Goal: Task Accomplishment & Management: Complete application form

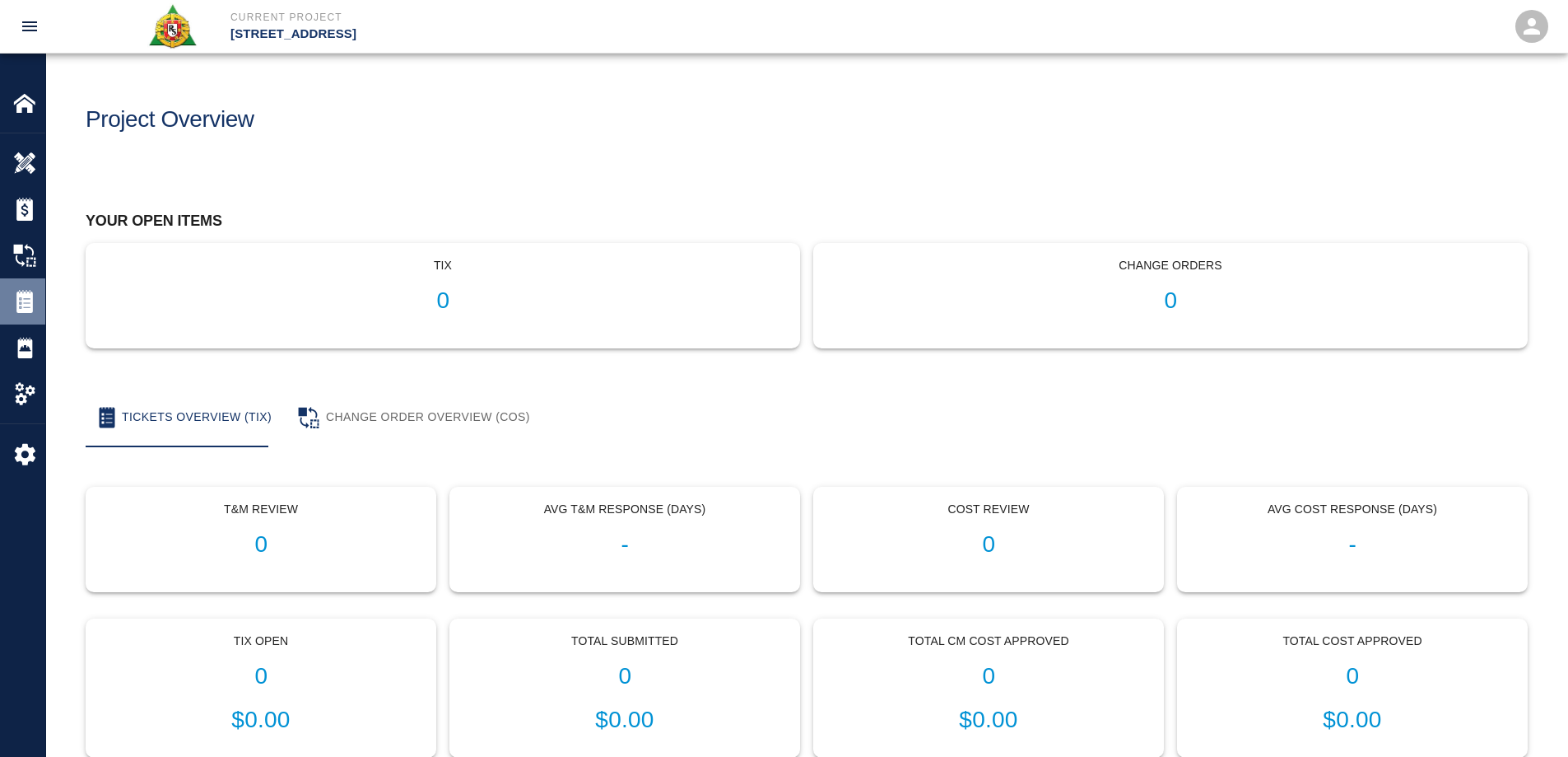
click at [27, 301] on img at bounding box center [24, 301] width 23 height 23
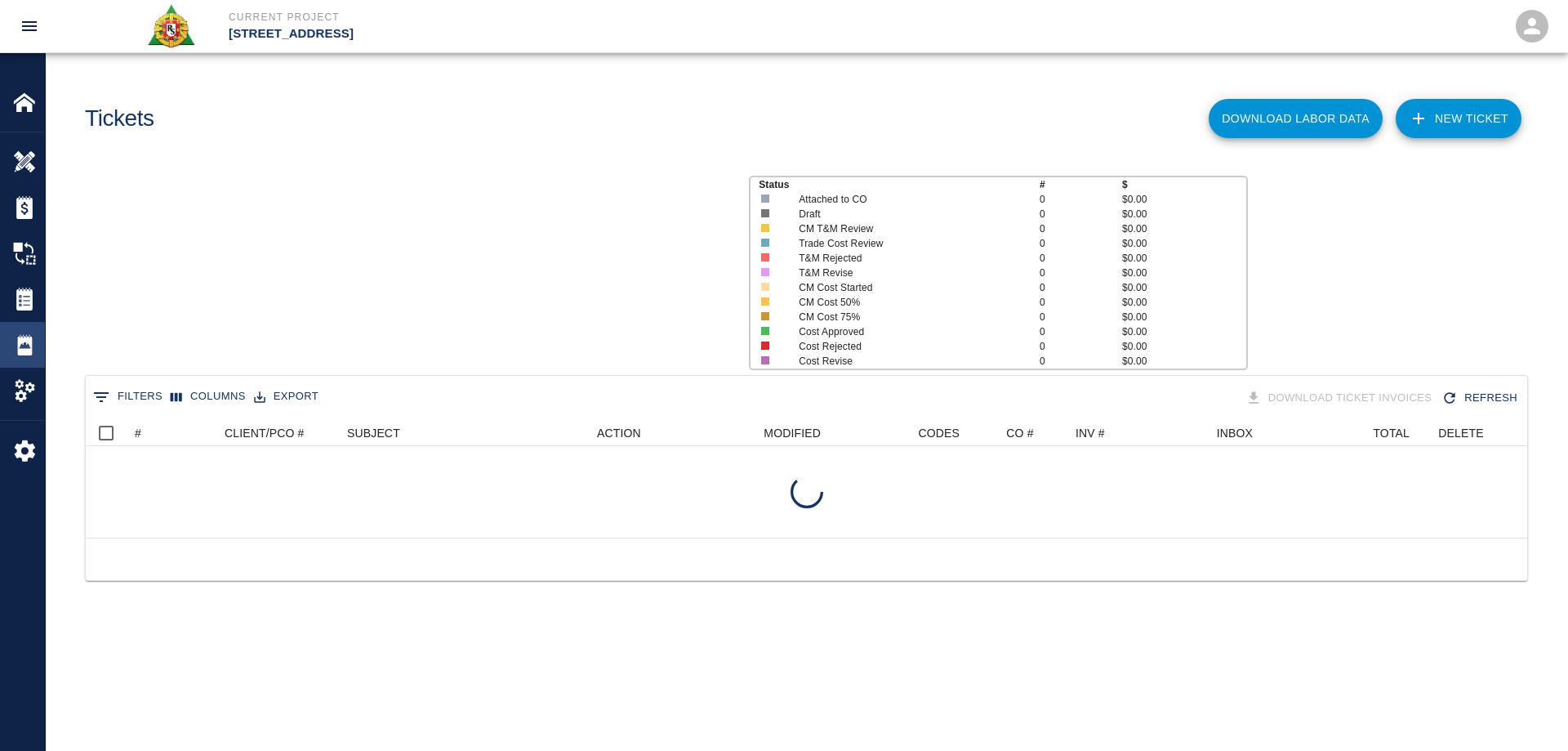
scroll to position [105, 1429]
click at [34, 340] on img at bounding box center [24, 344] width 23 height 23
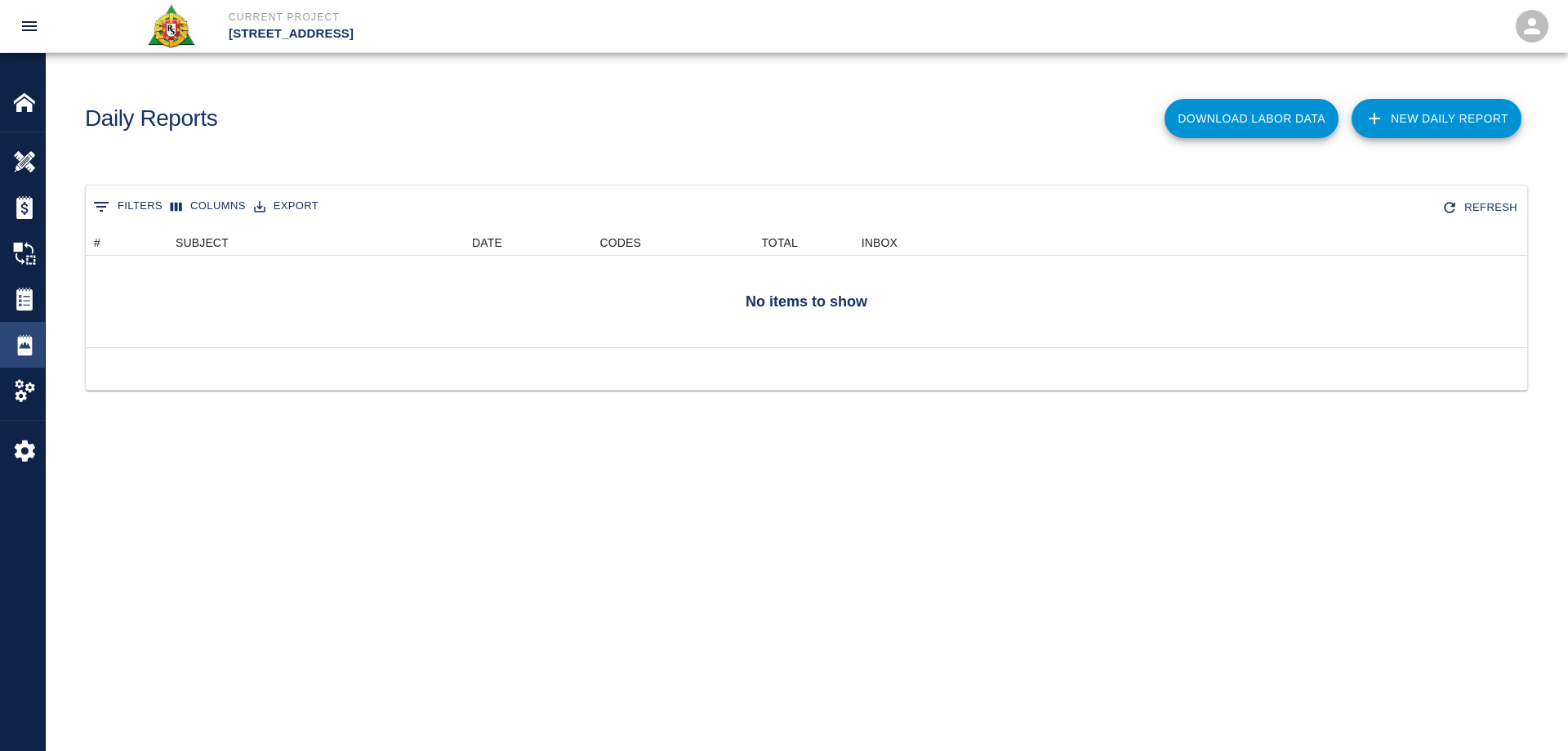
scroll to position [105, 1429]
click at [39, 306] on div at bounding box center [36, 299] width 46 height 23
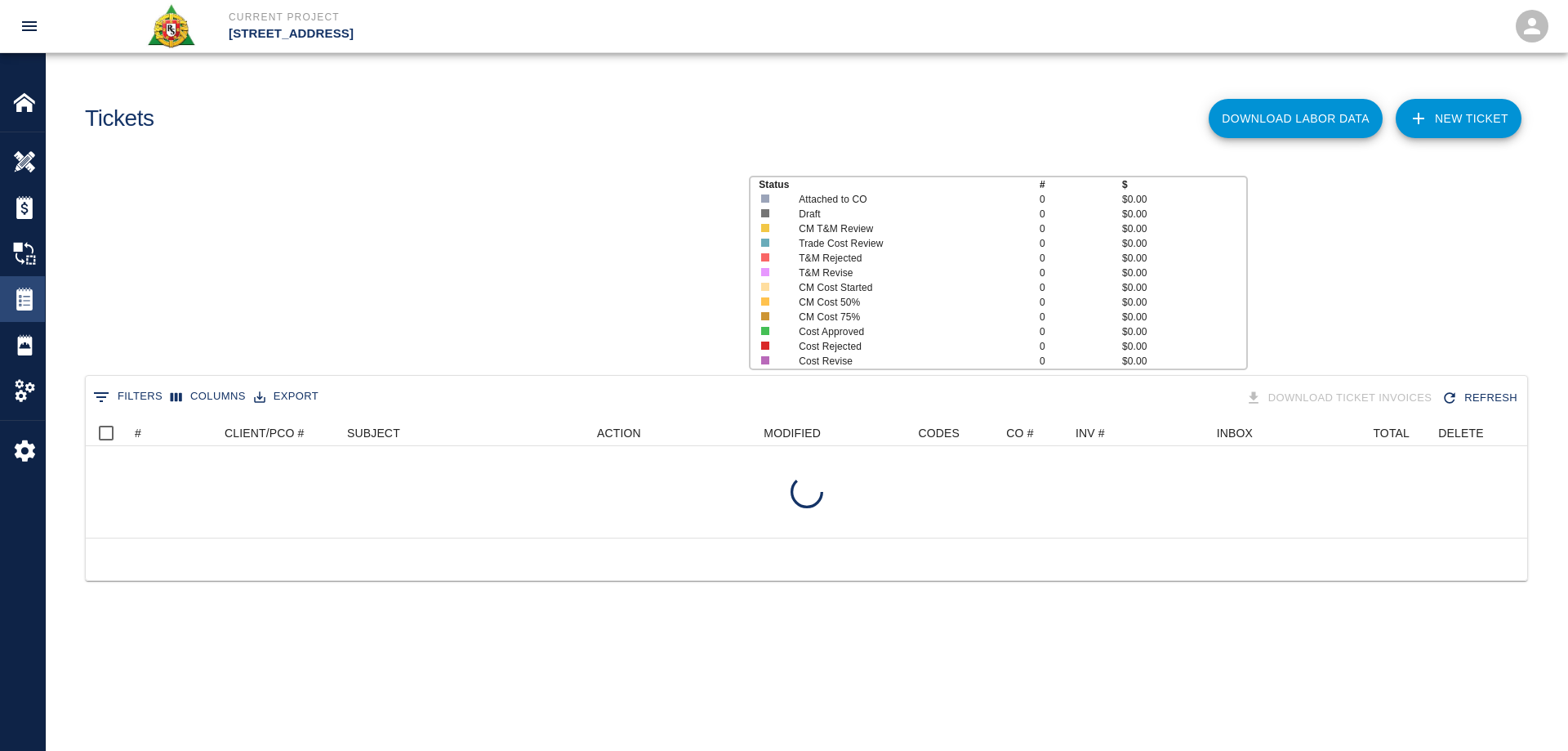
scroll to position [105, 1429]
click at [25, 98] on img at bounding box center [24, 102] width 23 height 23
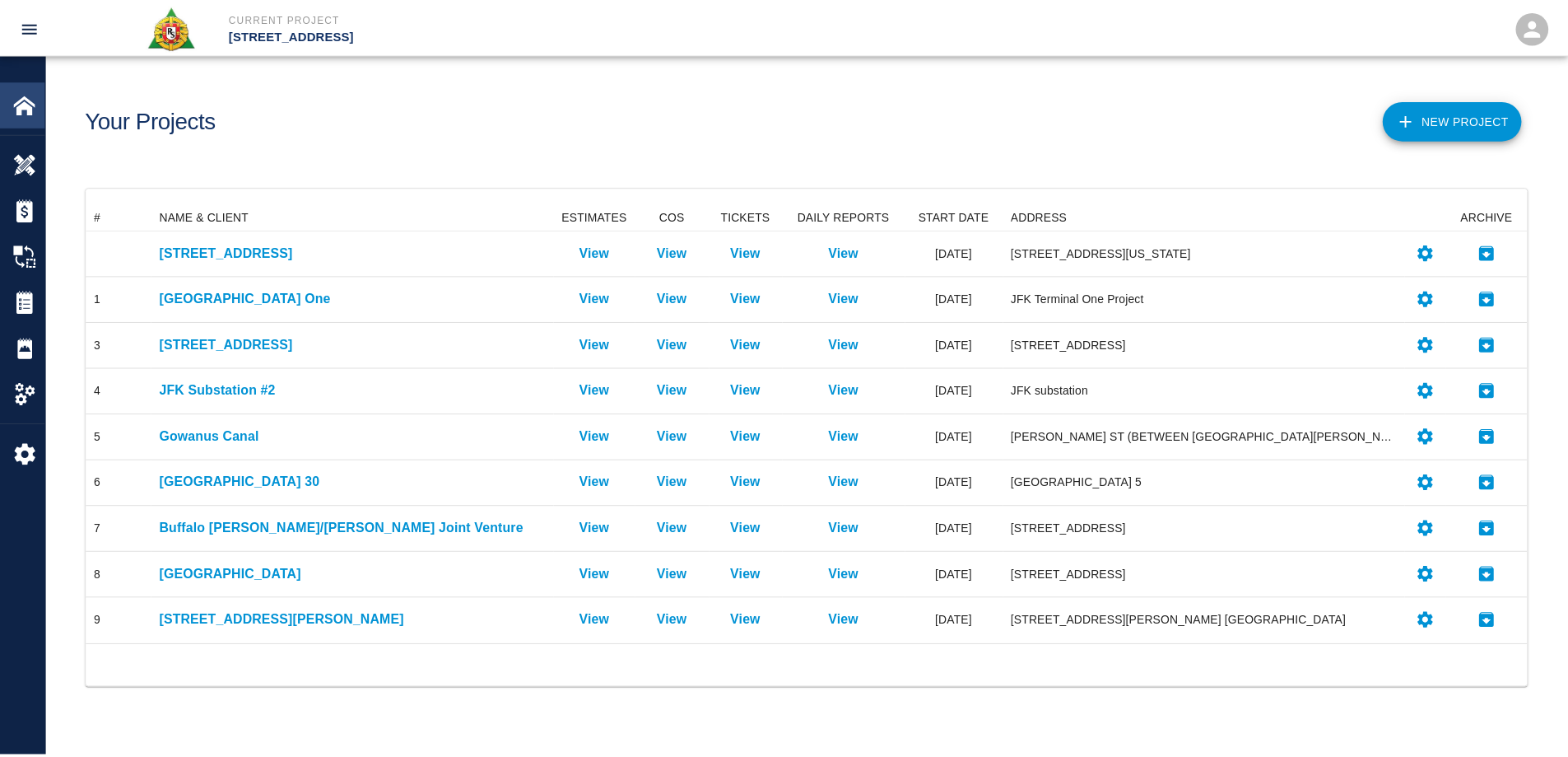
scroll to position [429, 1440]
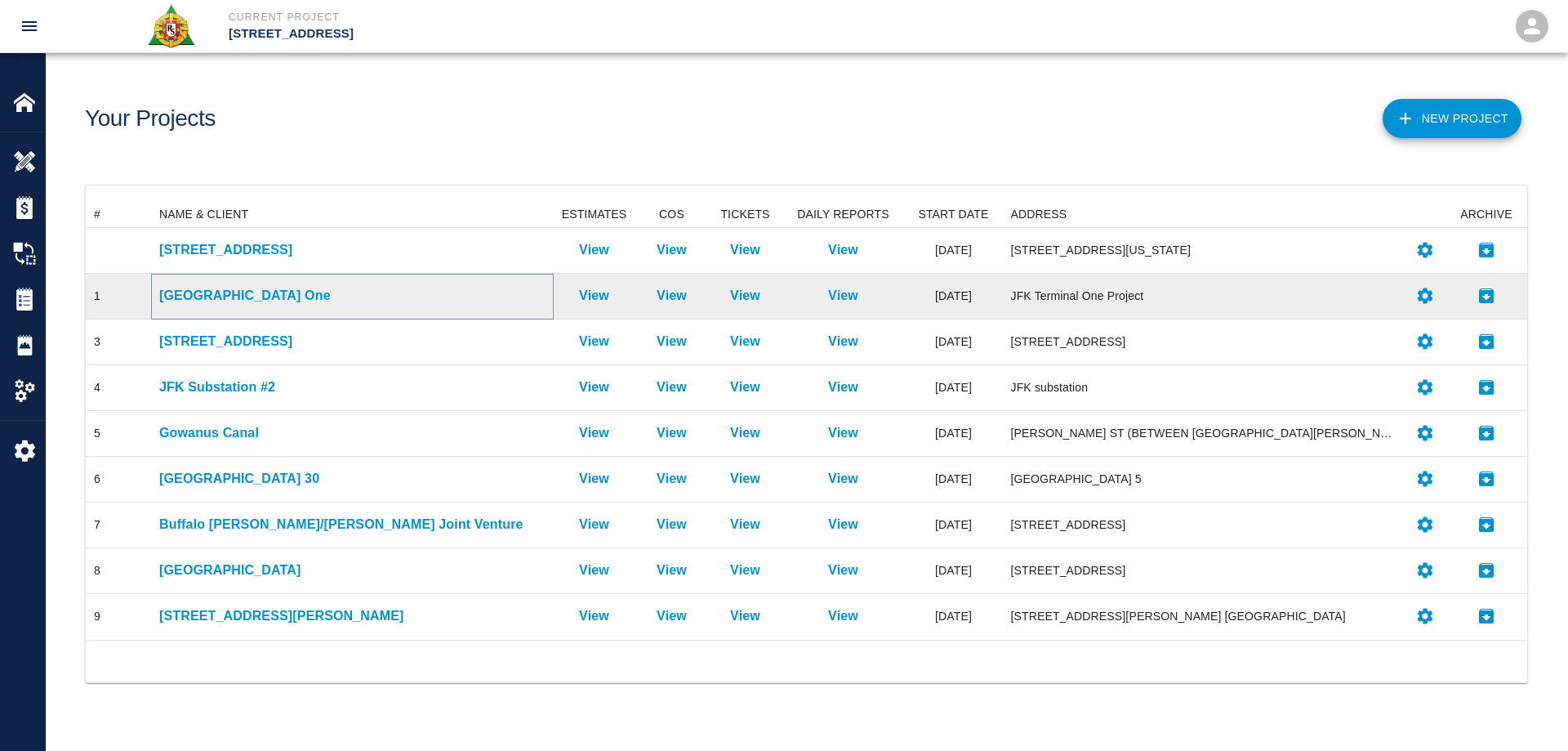
click at [208, 295] on p "JFK Terminal One" at bounding box center [352, 295] width 386 height 19
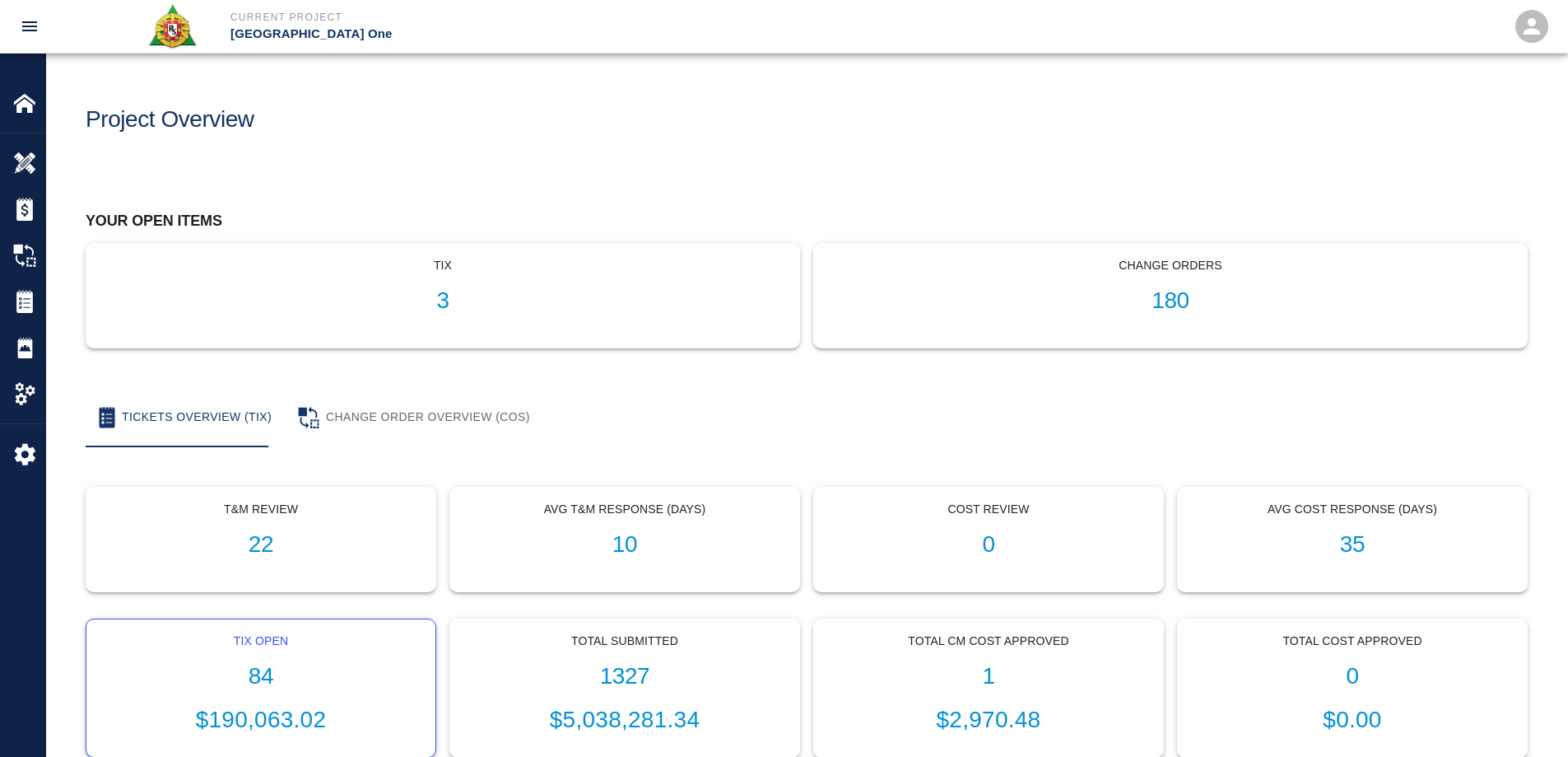
click at [263, 678] on h1 "84" at bounding box center [261, 676] width 323 height 27
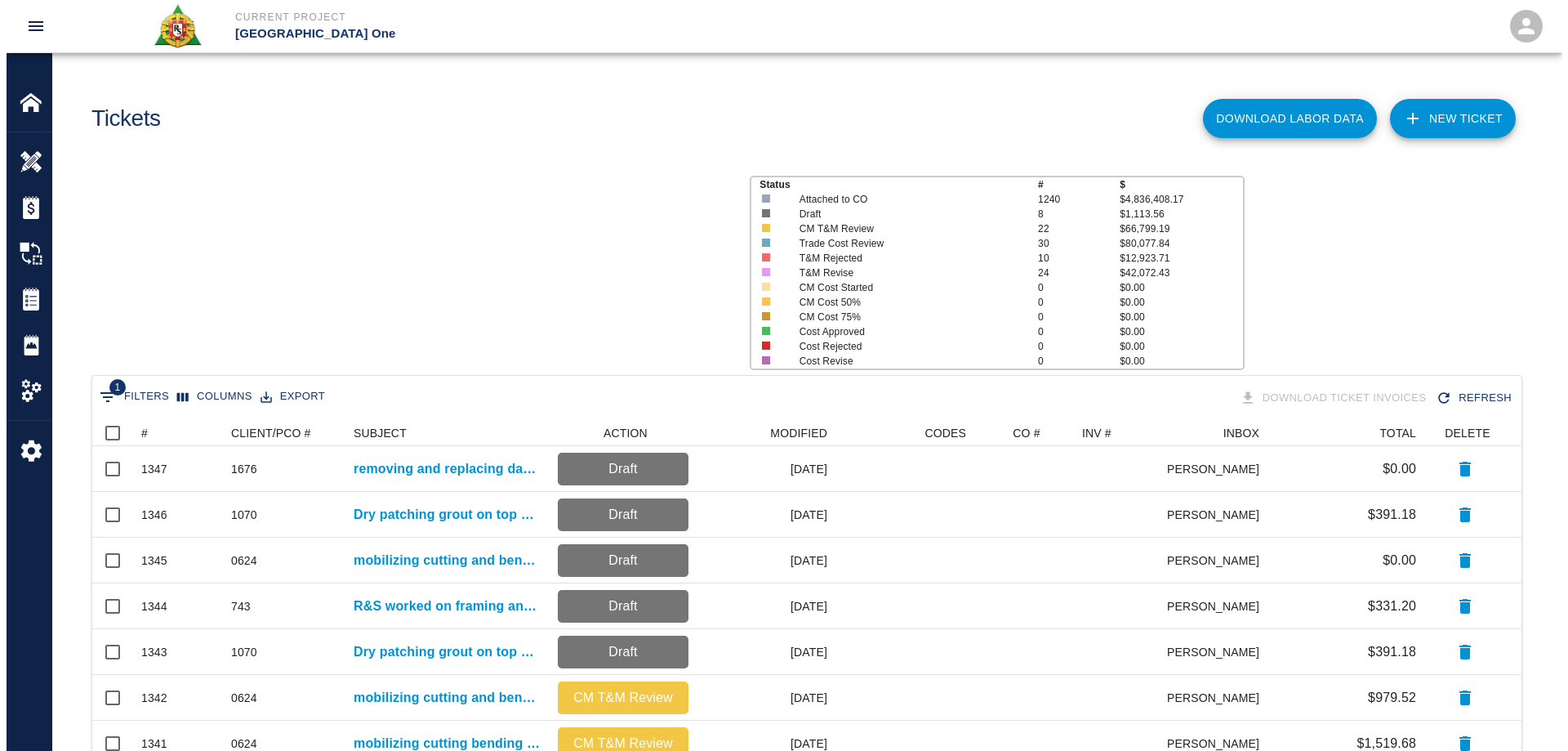
scroll to position [929, 1417]
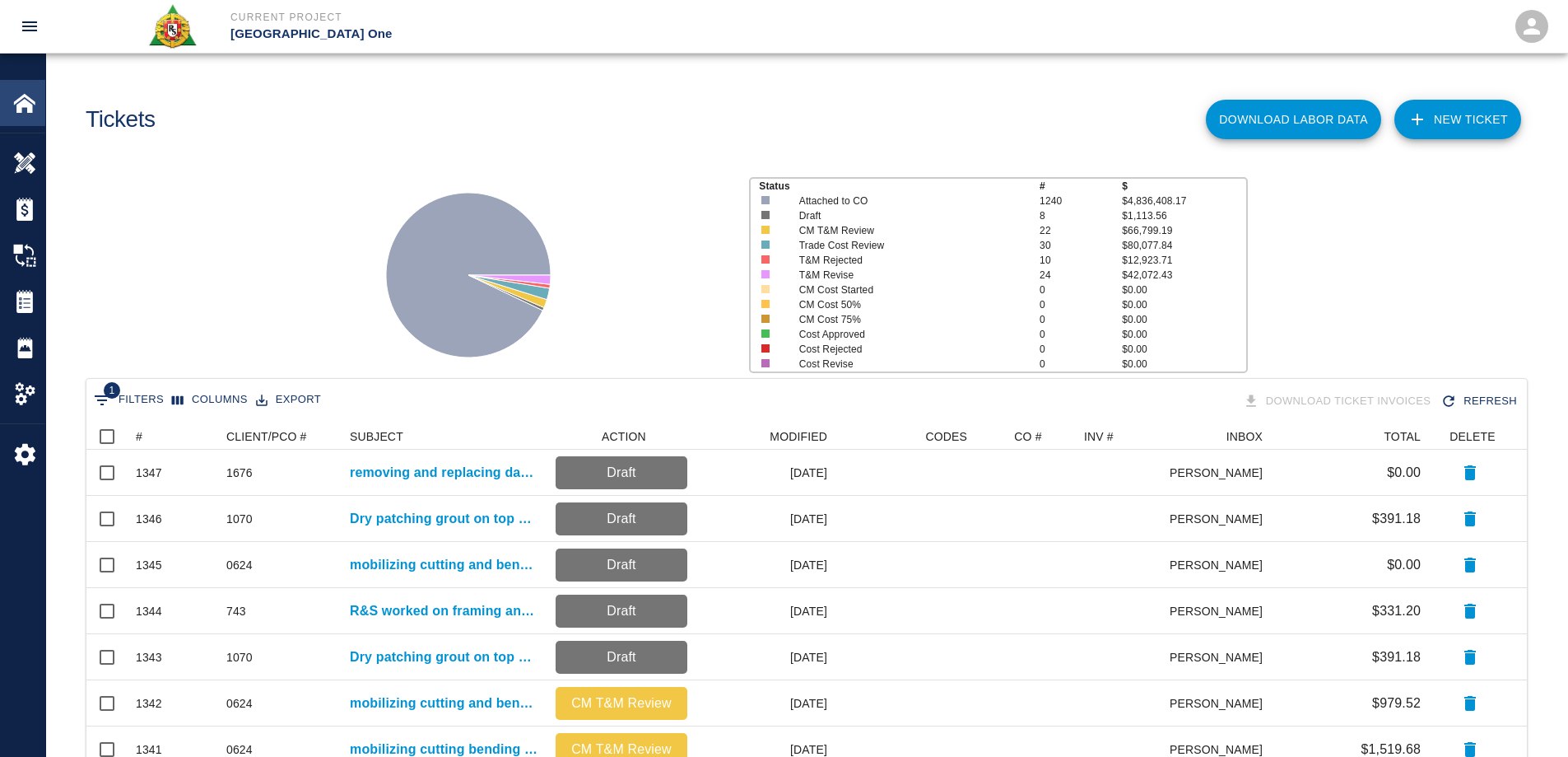
click at [15, 111] on img at bounding box center [24, 103] width 23 height 23
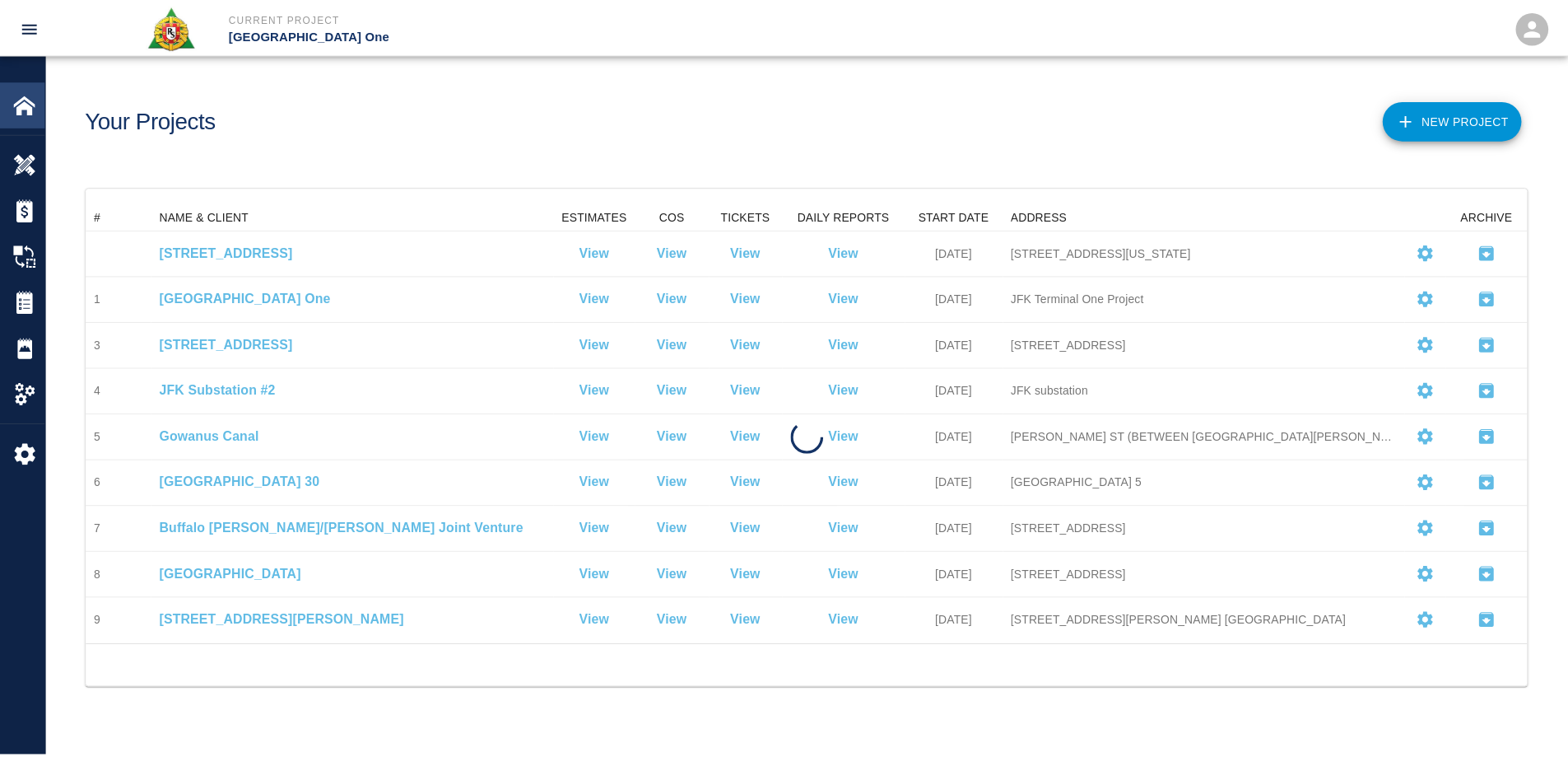
scroll to position [429, 1440]
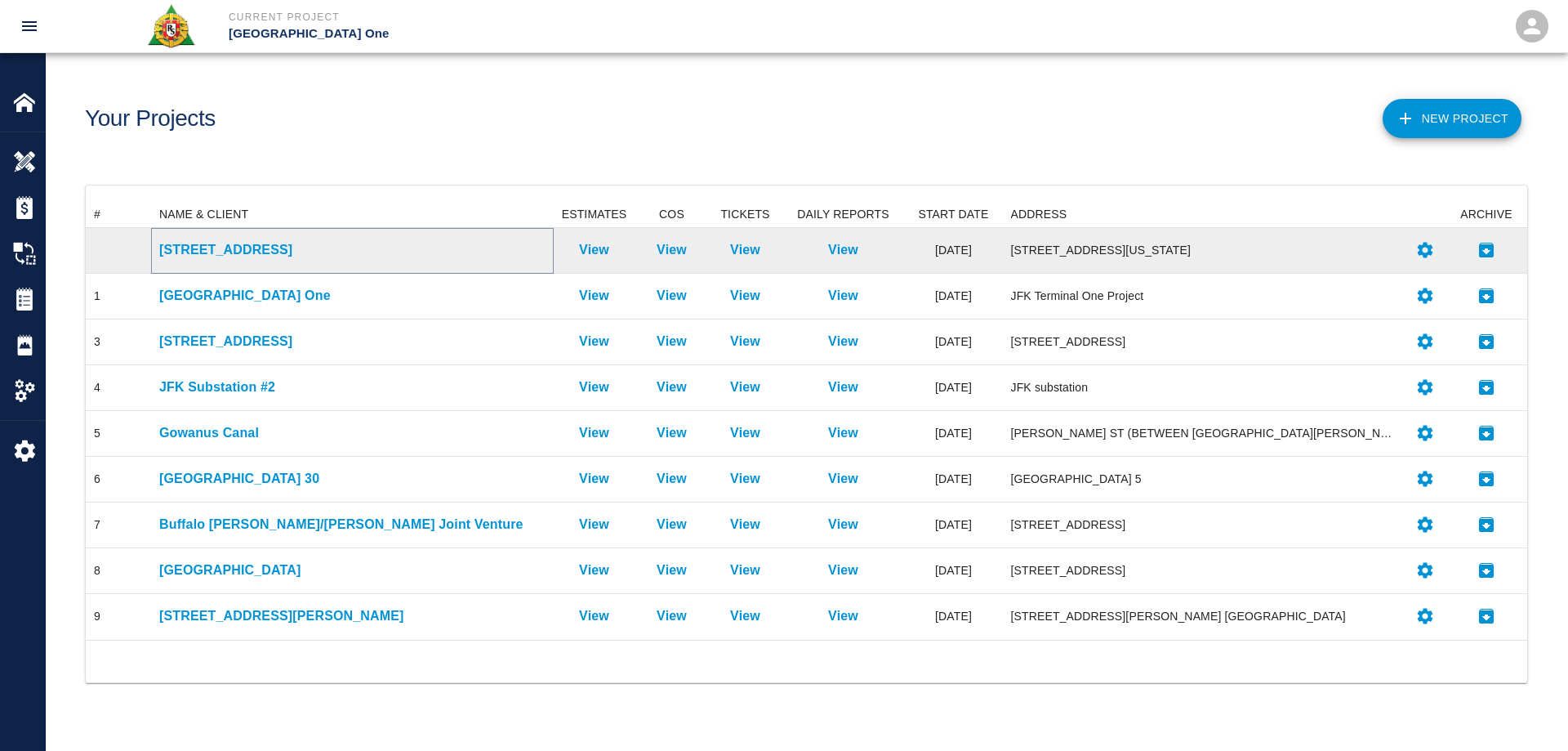
click at [217, 249] on p "[STREET_ADDRESS]" at bounding box center [352, 249] width 386 height 19
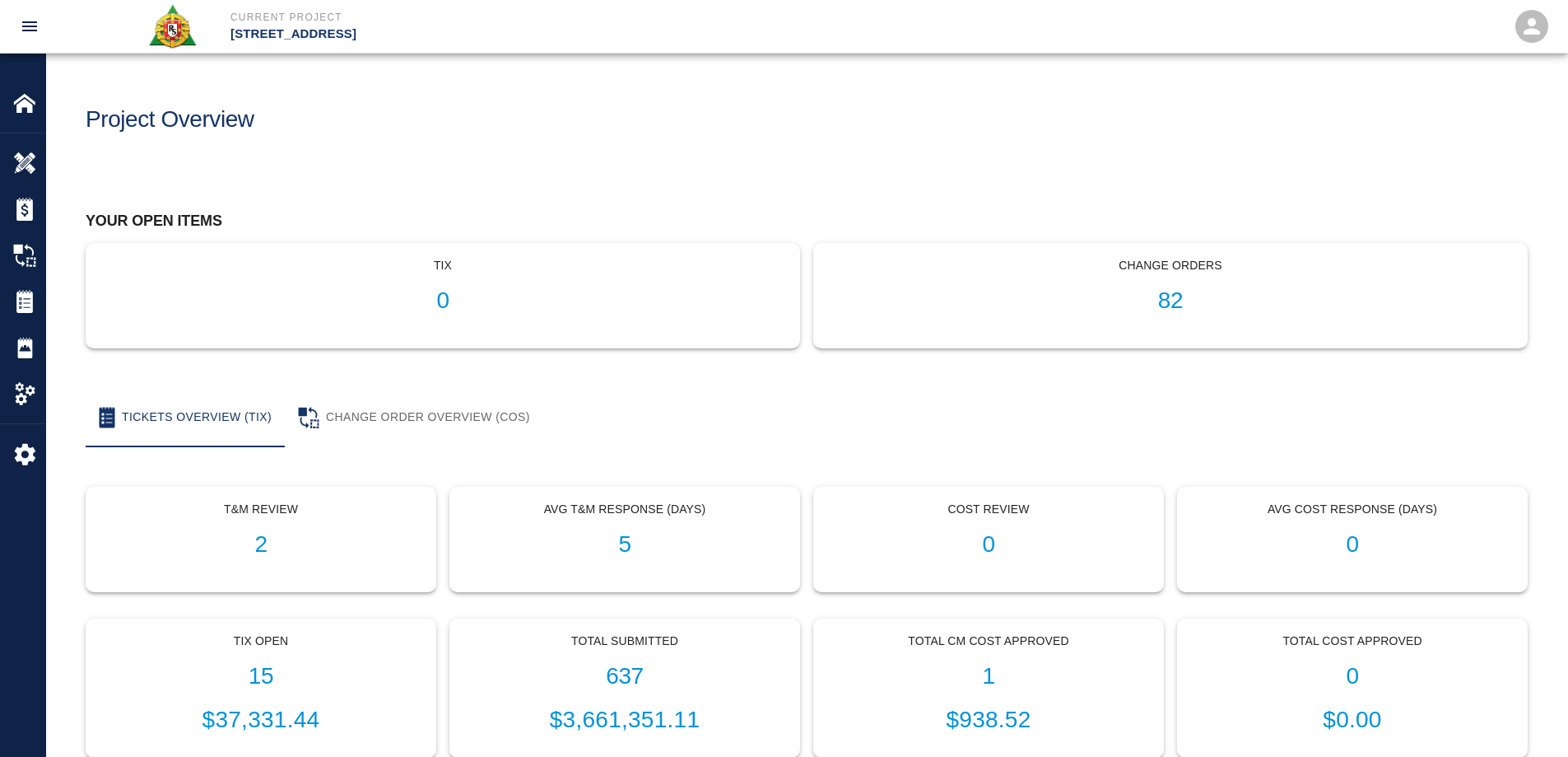
scroll to position [405, 0]
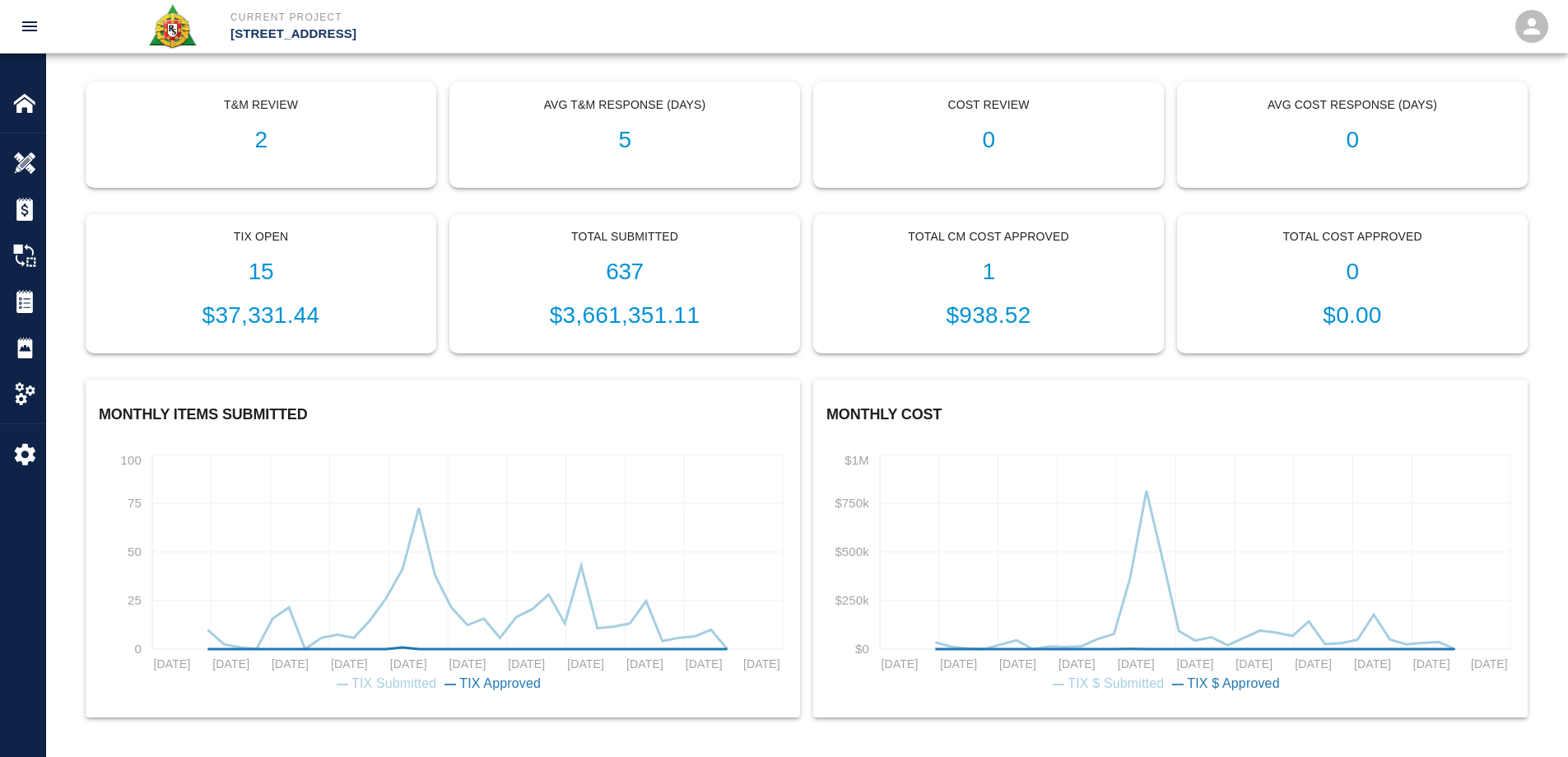
click at [268, 600] on icon "Feb 2023 May 2023 Aug 2023 Nov 2023 Feb 2024 May 2024 Aug 2024 Nov 2024 Feb 202…" at bounding box center [442, 574] width 688 height 247
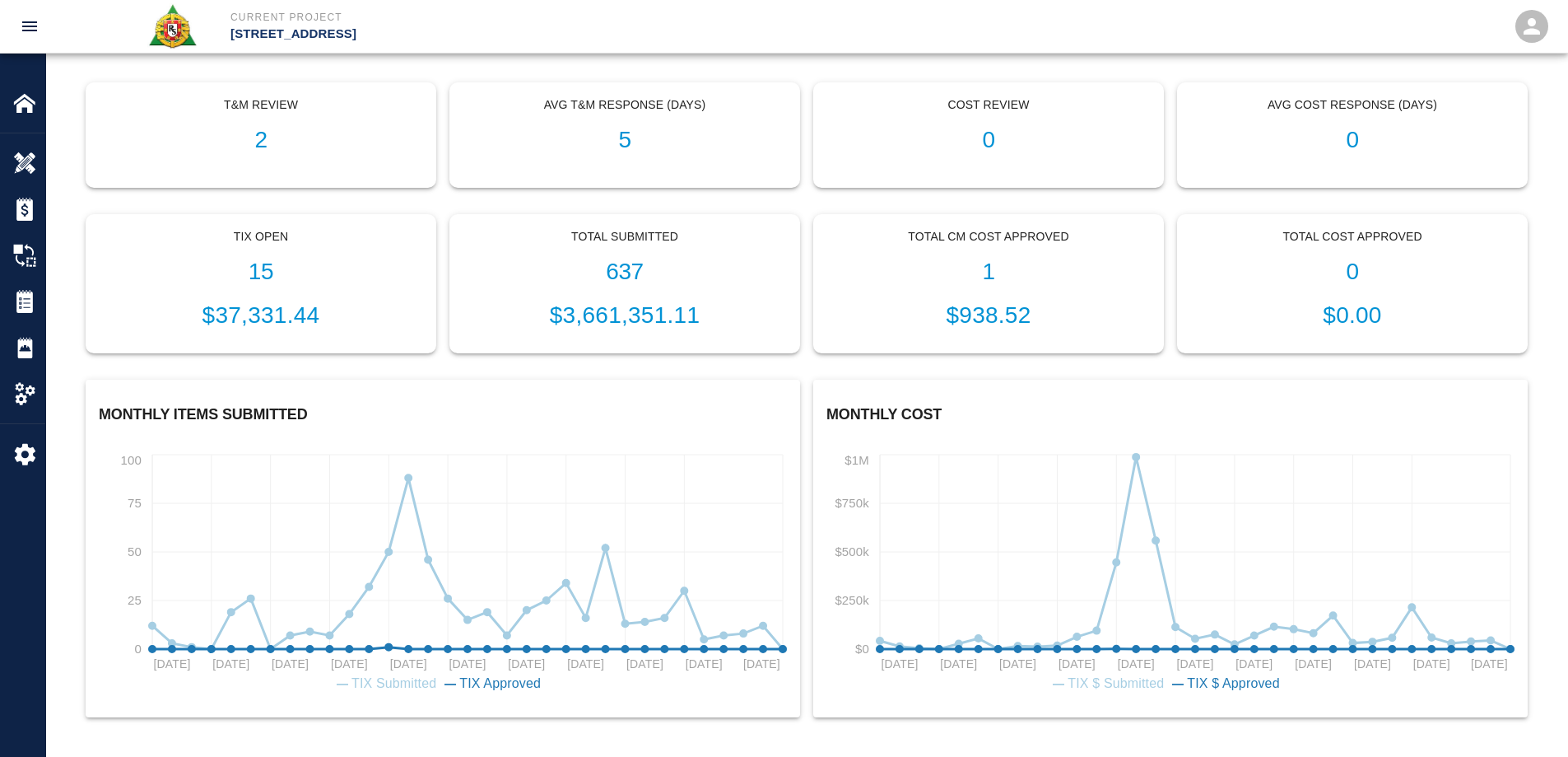
scroll to position [75, 0]
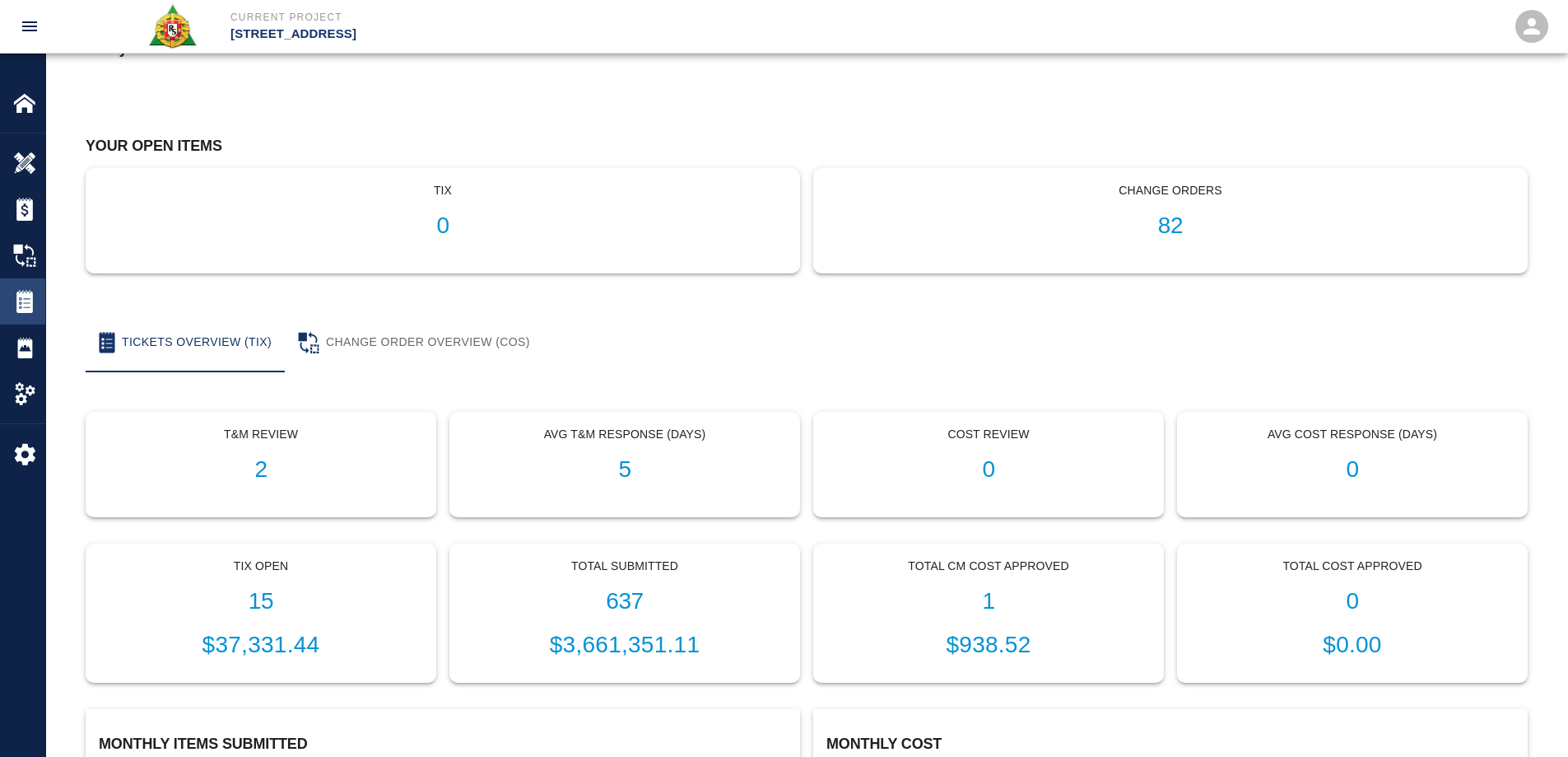
click at [17, 310] on img at bounding box center [24, 301] width 23 height 23
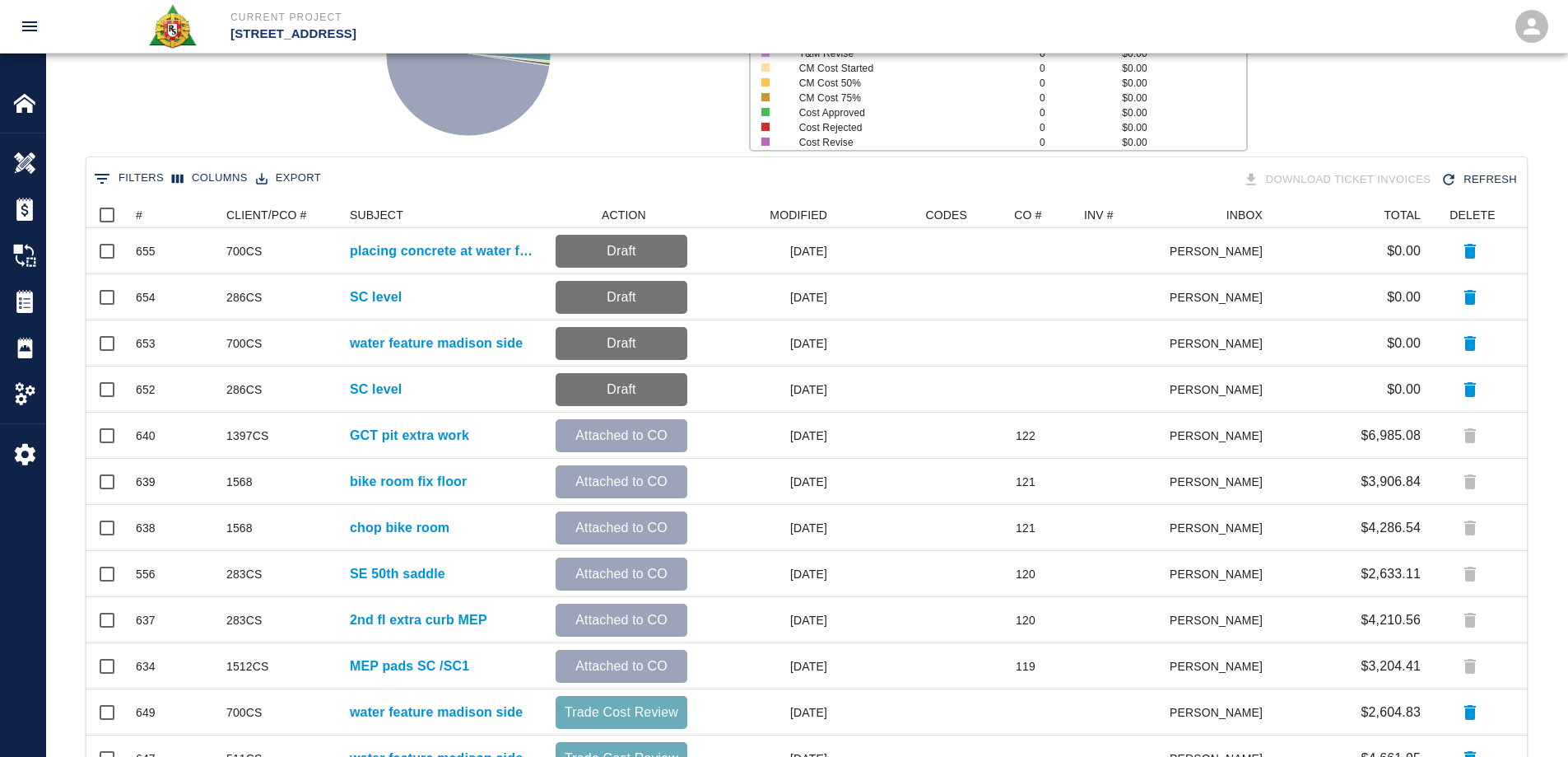
scroll to position [247, 0]
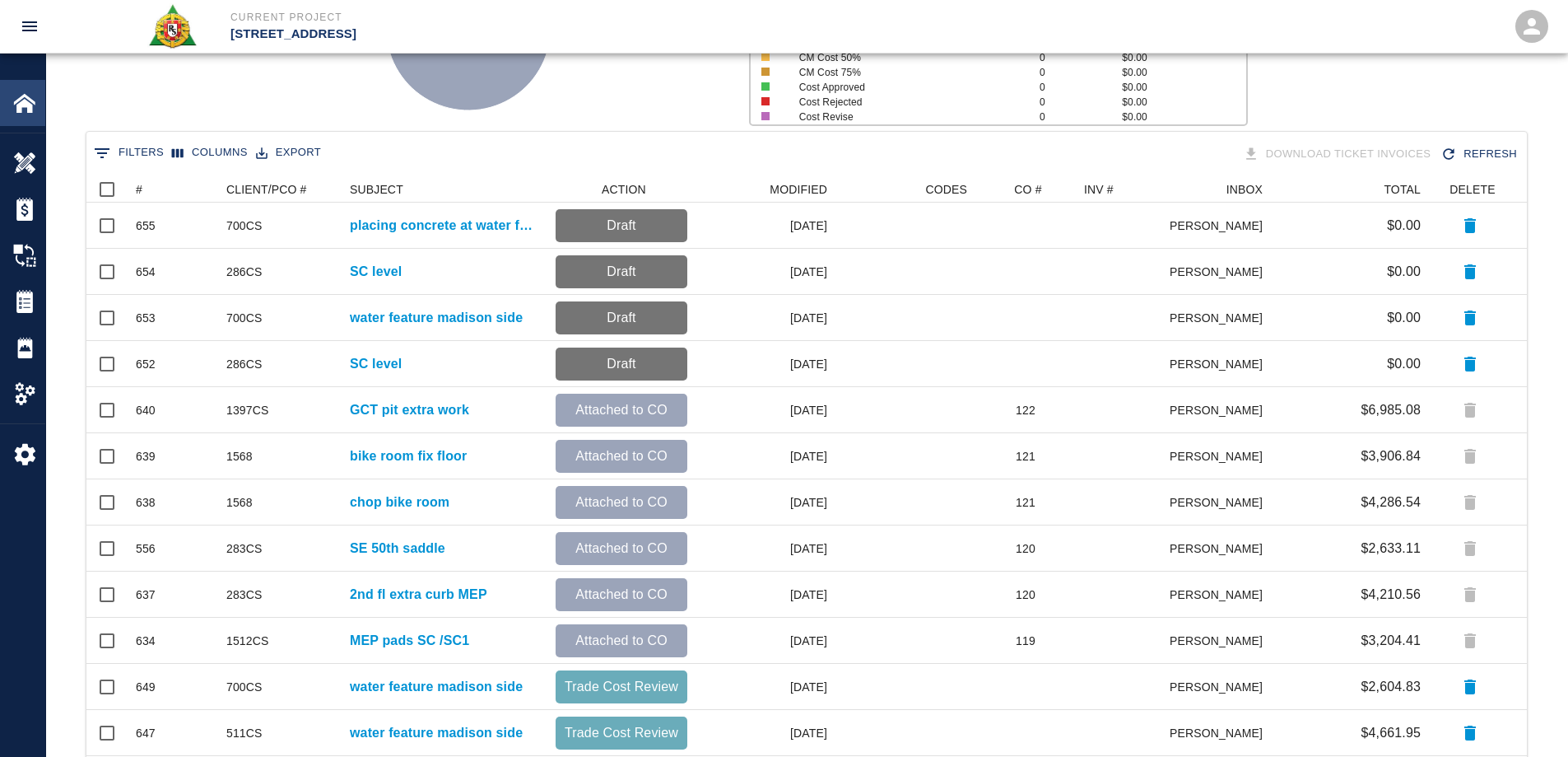
click at [32, 116] on div "Home" at bounding box center [23, 103] width 45 height 46
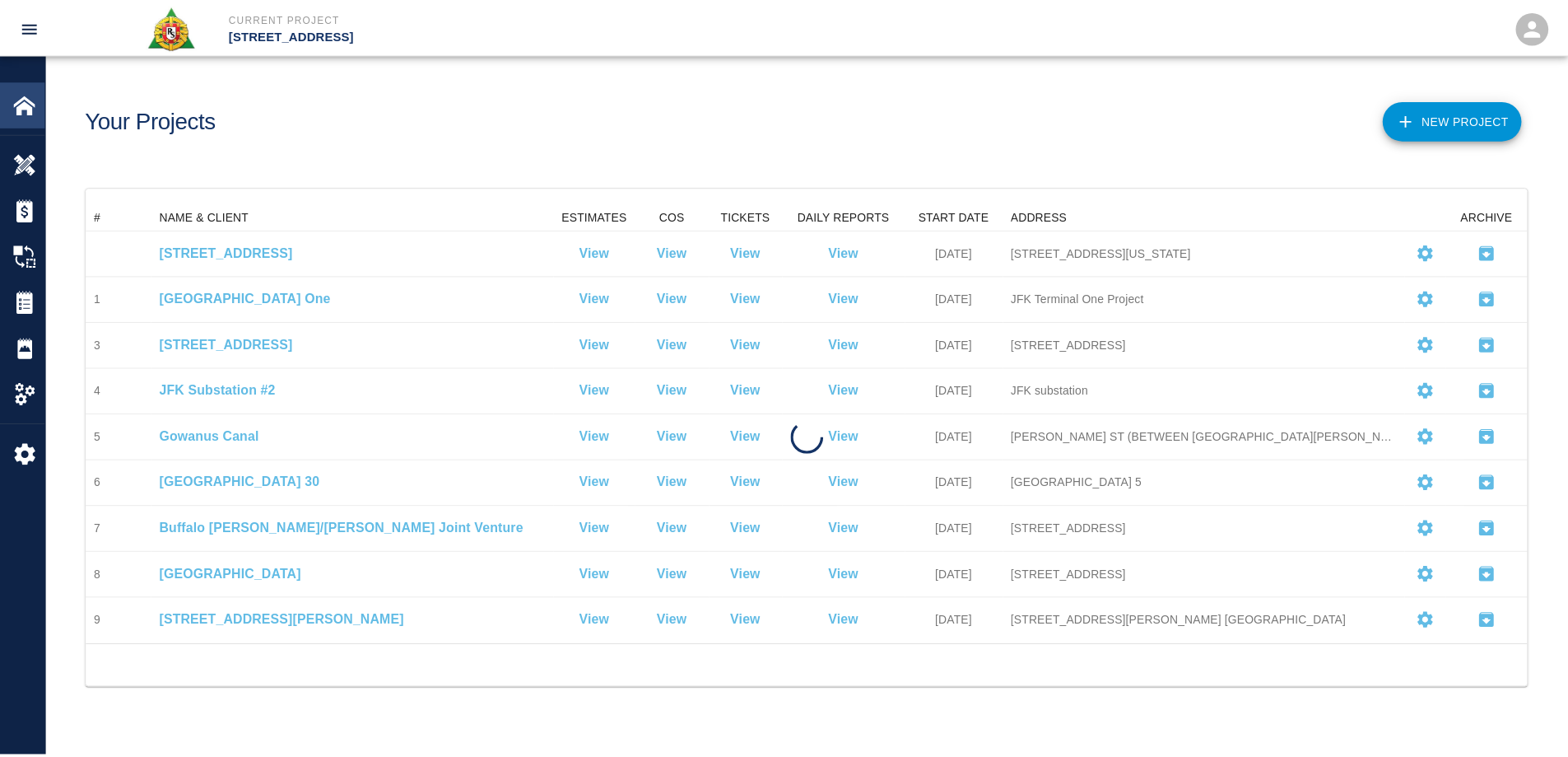
scroll to position [429, 1440]
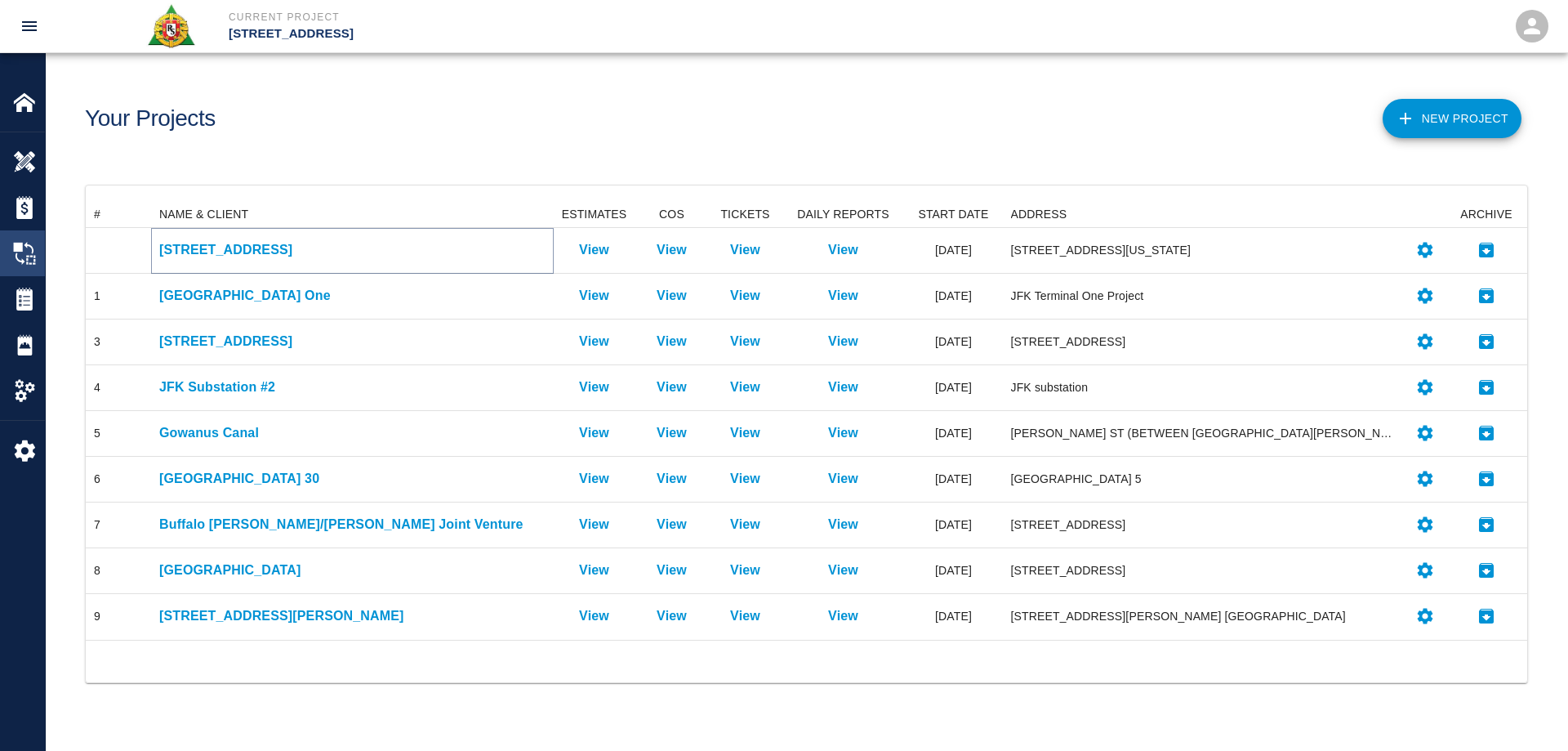
drag, startPoint x: 195, startPoint y: 250, endPoint x: 27, endPoint y: 250, distance: 168.0
click at [193, 250] on p "[STREET_ADDRESS]" at bounding box center [352, 249] width 386 height 19
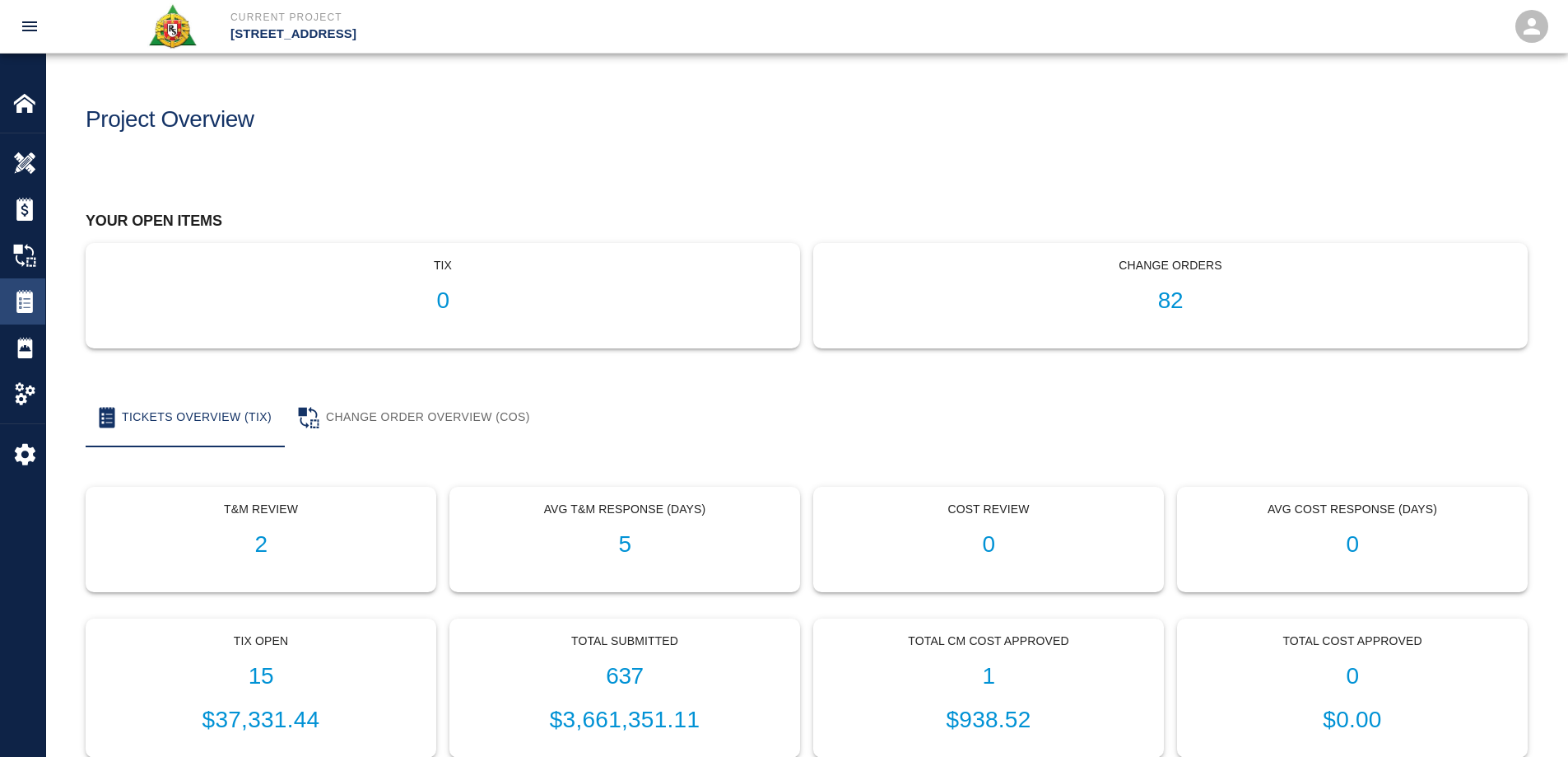
click at [40, 294] on div at bounding box center [36, 301] width 46 height 23
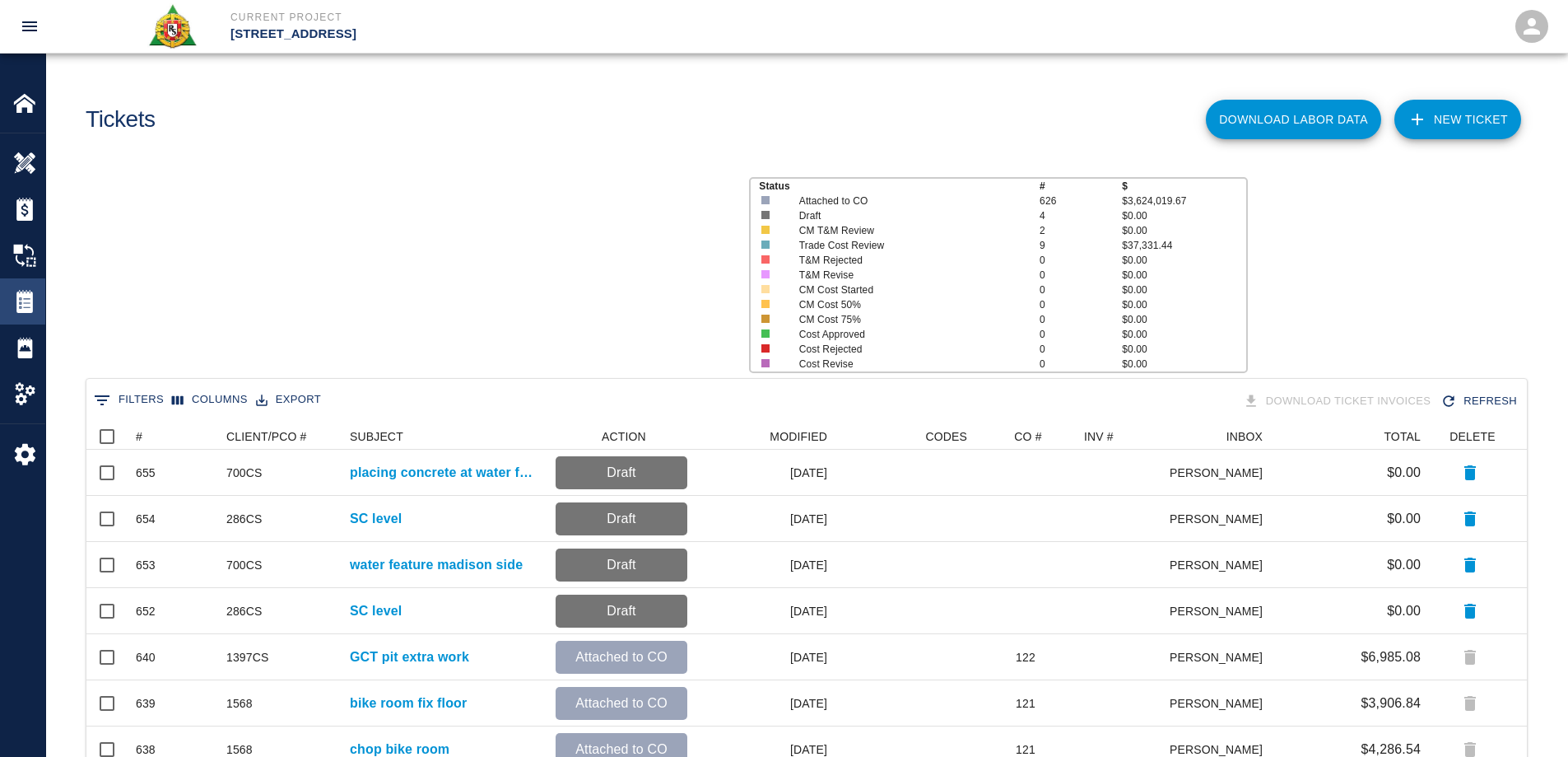
scroll to position [936, 1428]
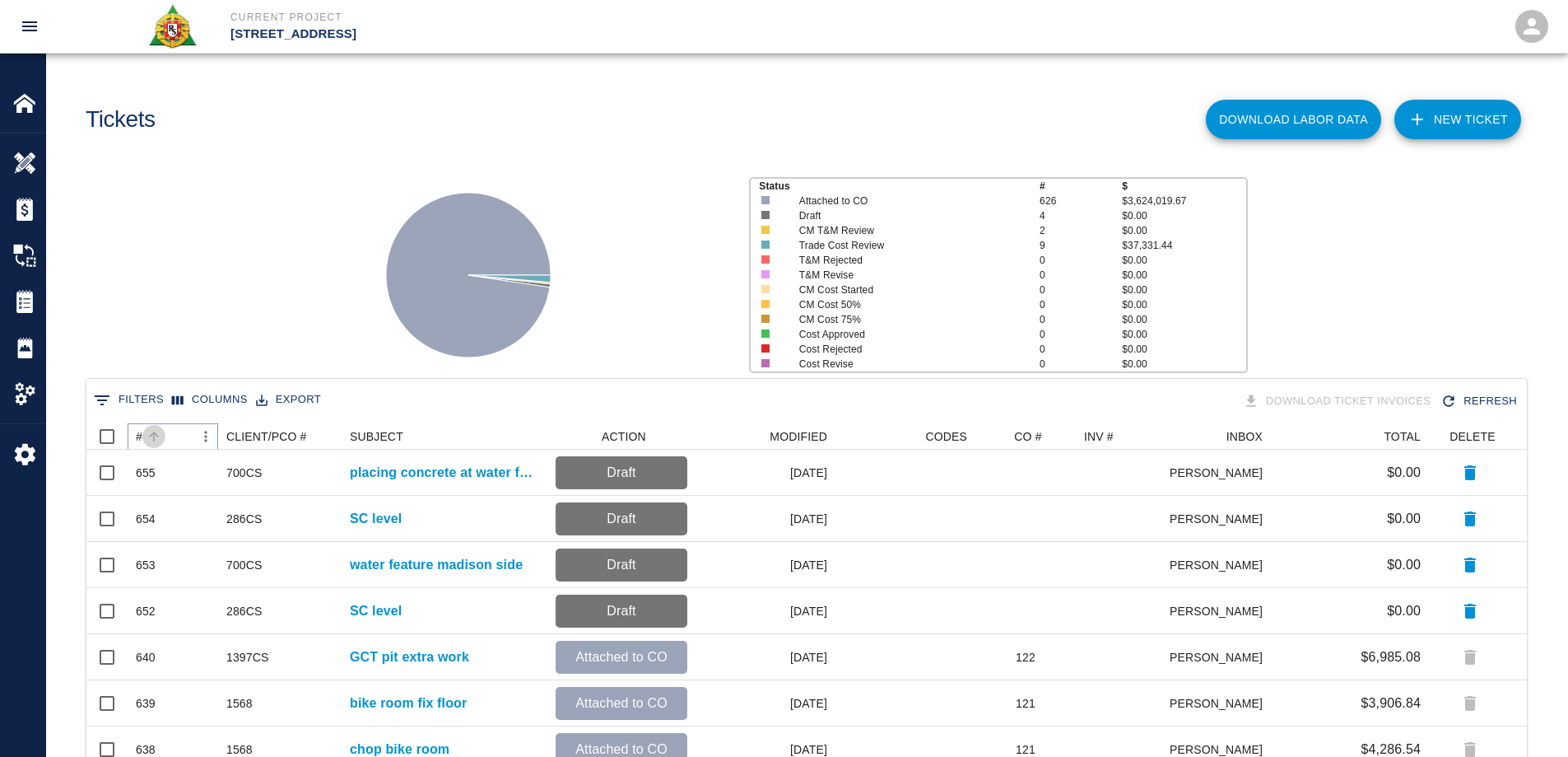
click at [145, 439] on button "Sort" at bounding box center [153, 436] width 23 height 23
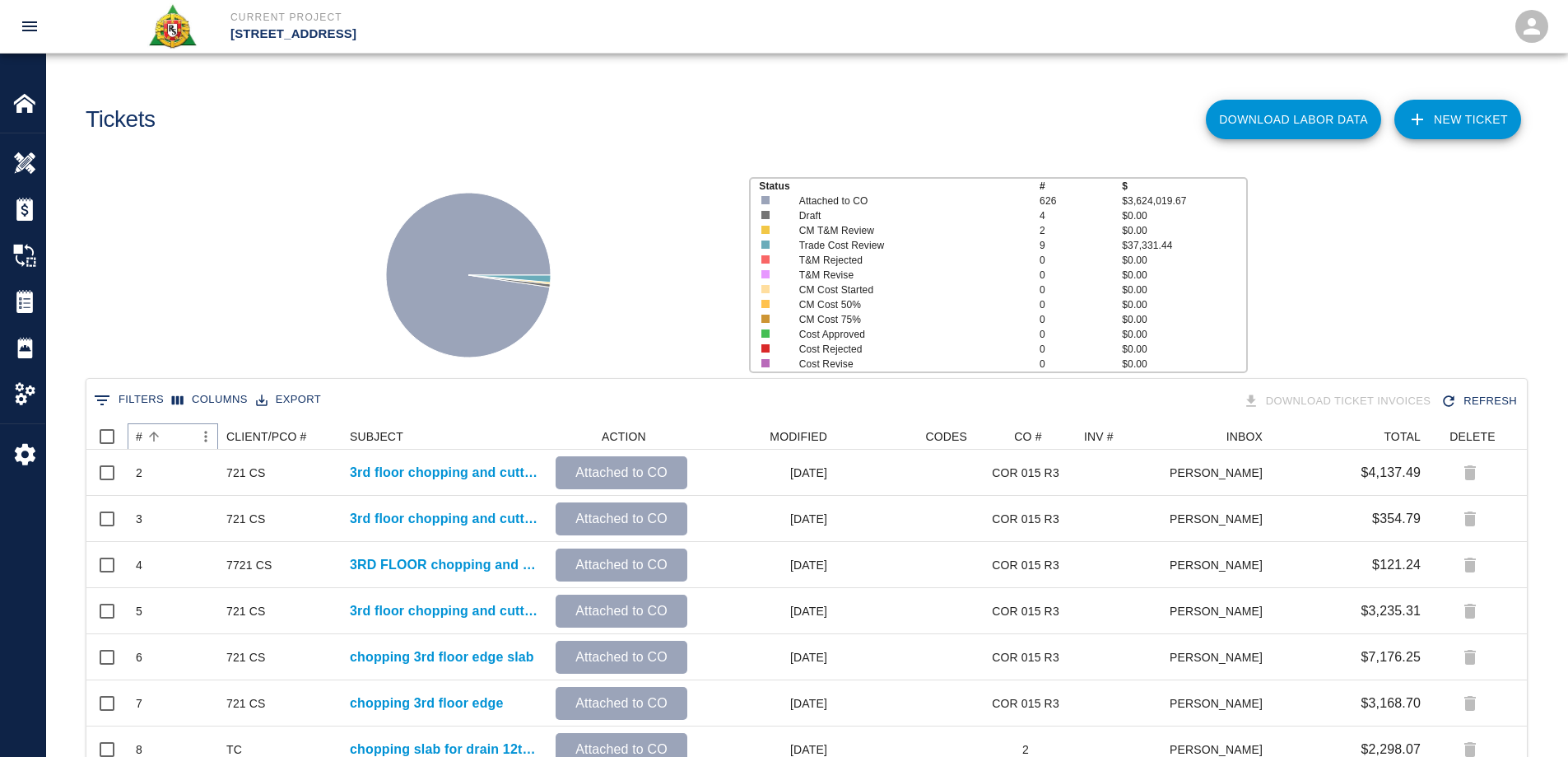
click at [145, 439] on button "Sort" at bounding box center [153, 436] width 23 height 23
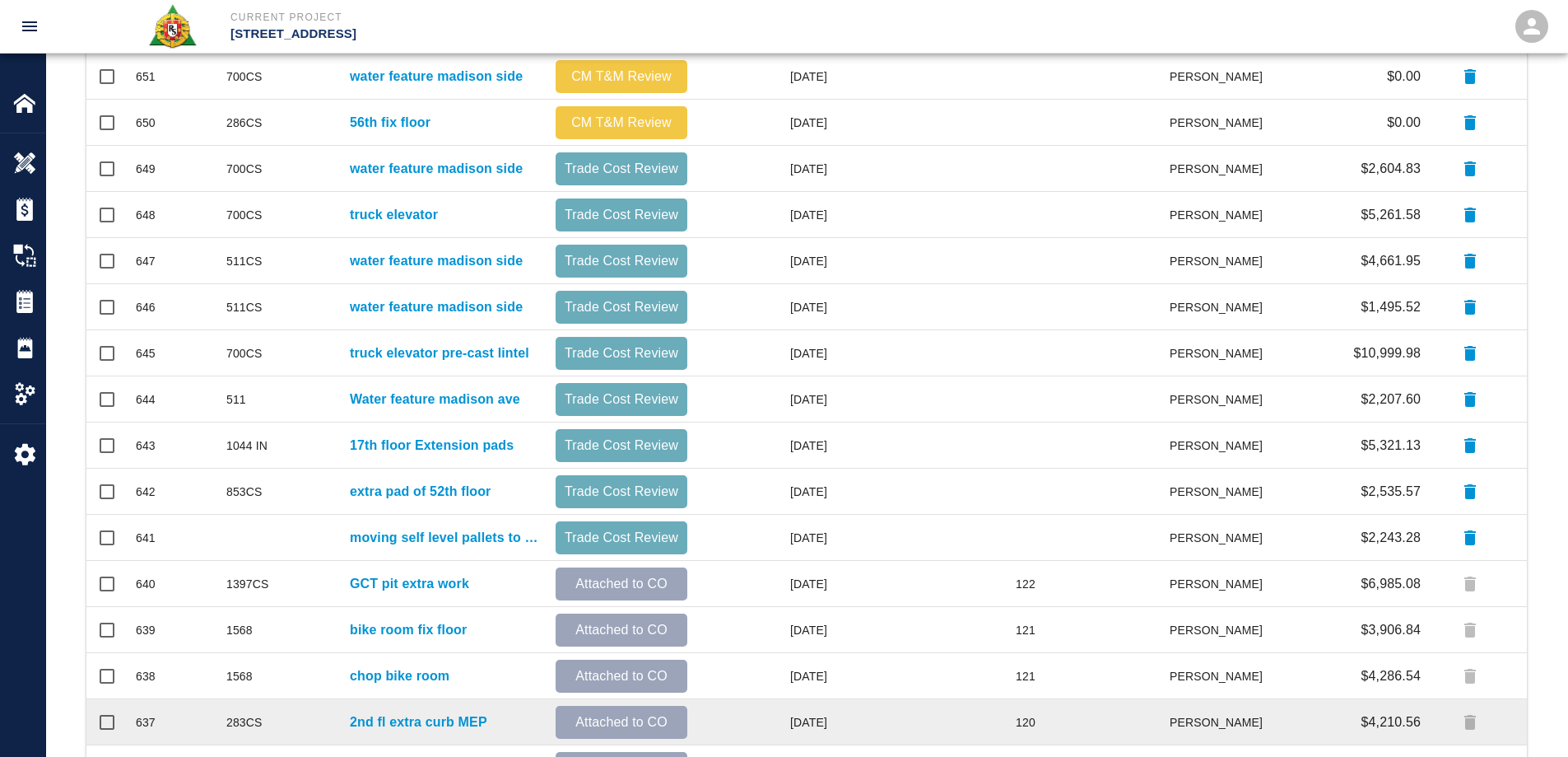
scroll to position [698, 0]
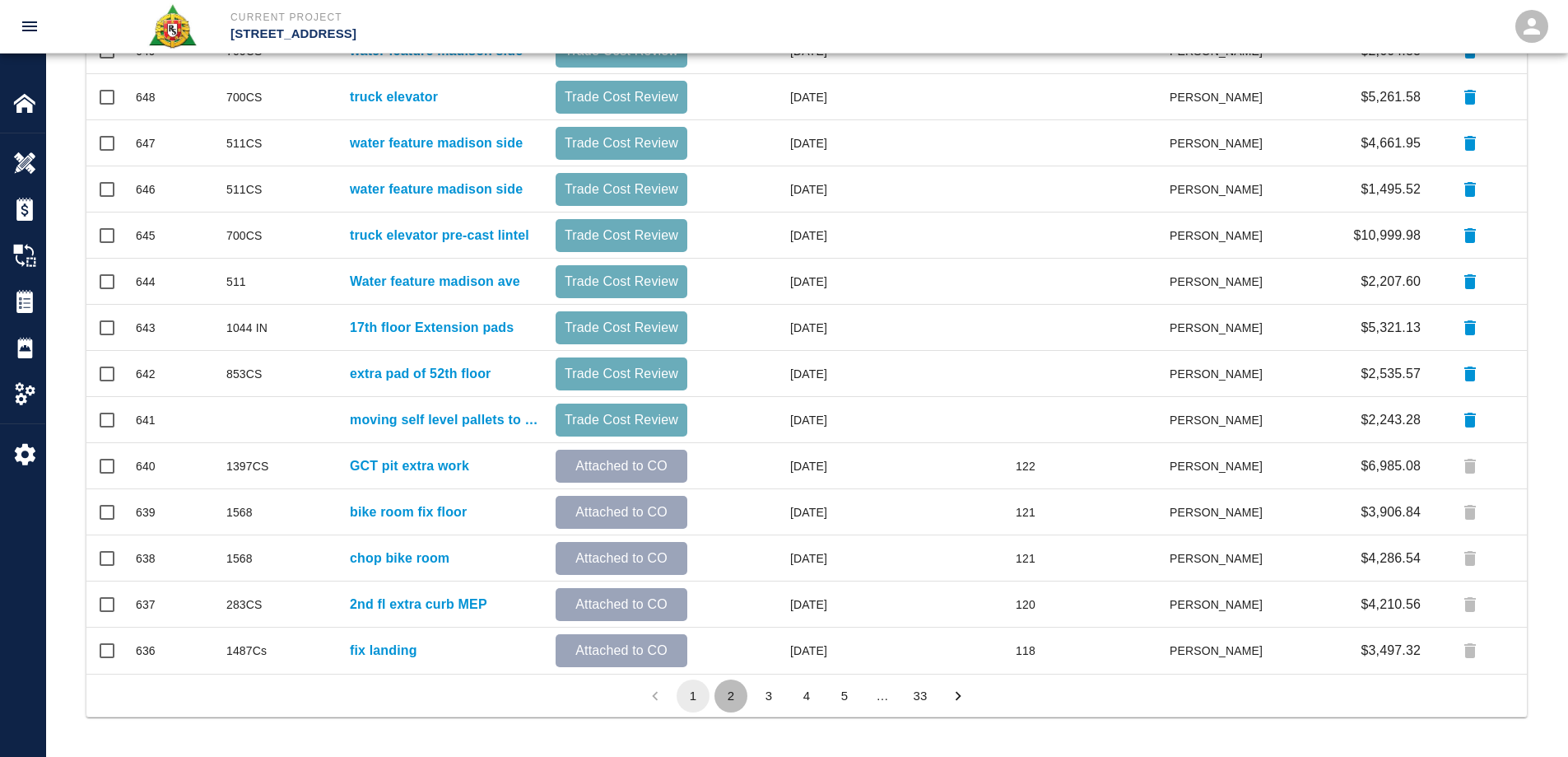
click at [736, 698] on button "2" at bounding box center [731, 696] width 33 height 33
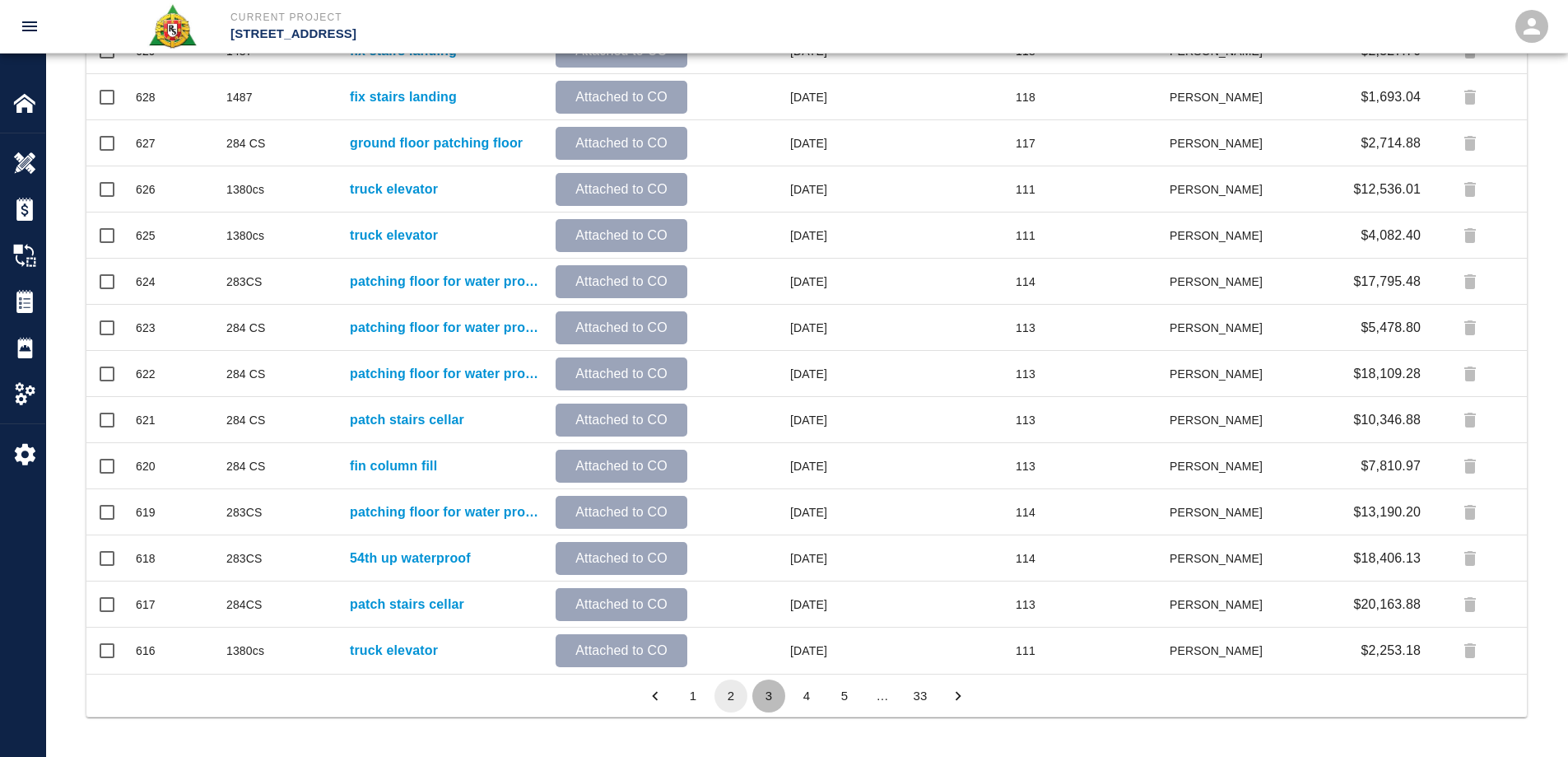
click at [773, 696] on button "3" at bounding box center [768, 696] width 33 height 33
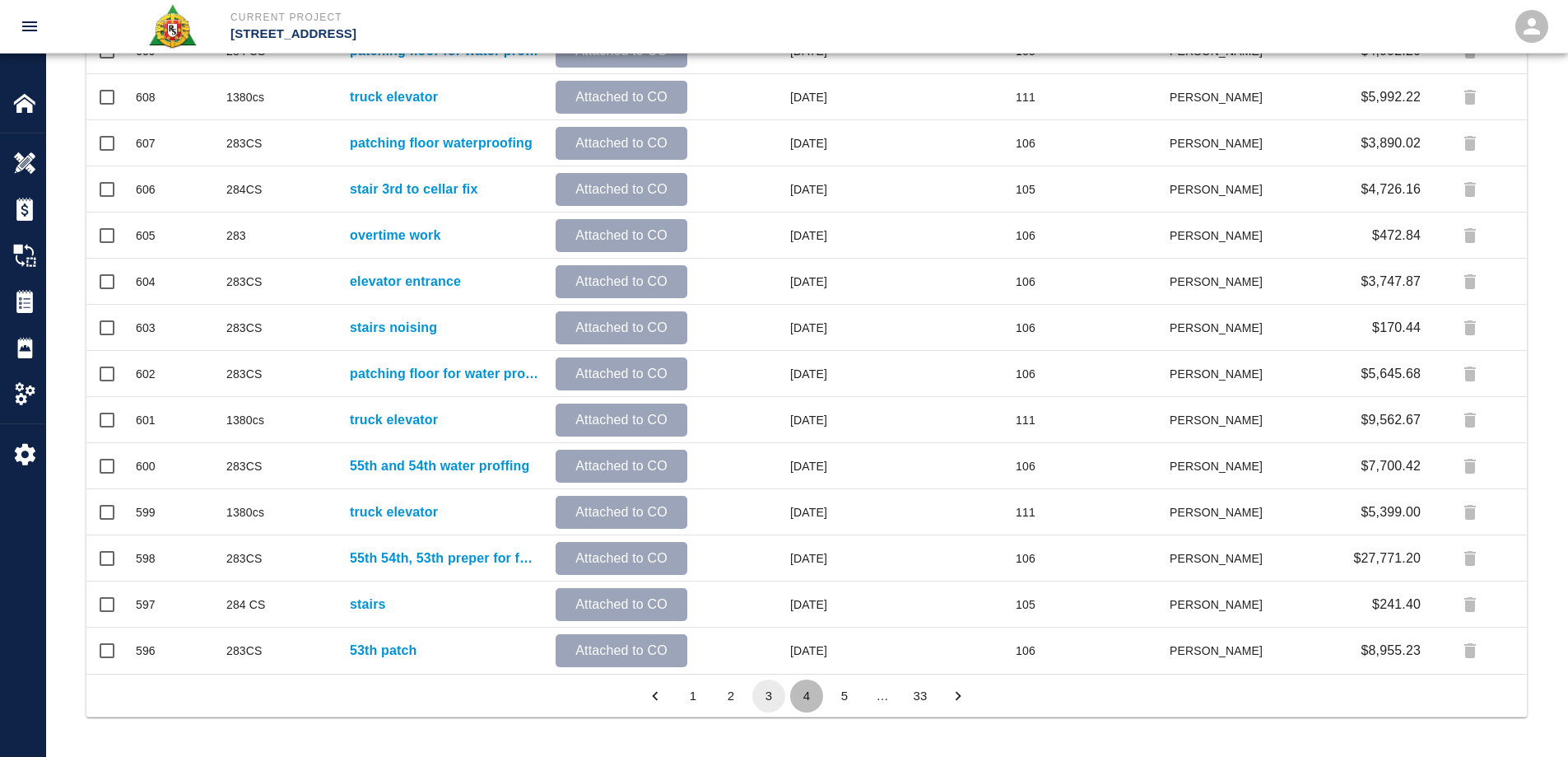
click at [801, 692] on button "4" at bounding box center [806, 696] width 33 height 33
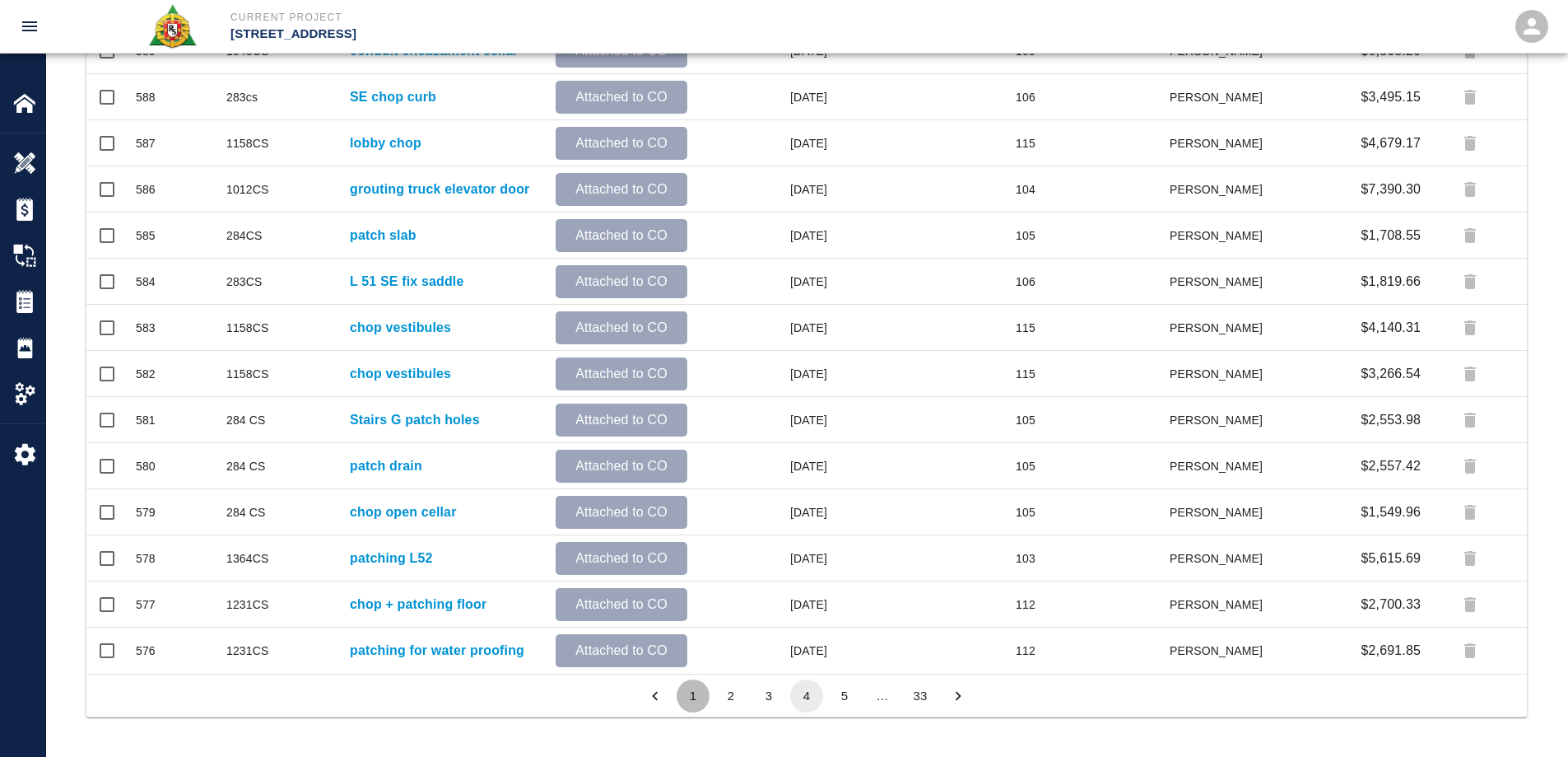
click at [696, 701] on button "1" at bounding box center [693, 696] width 33 height 33
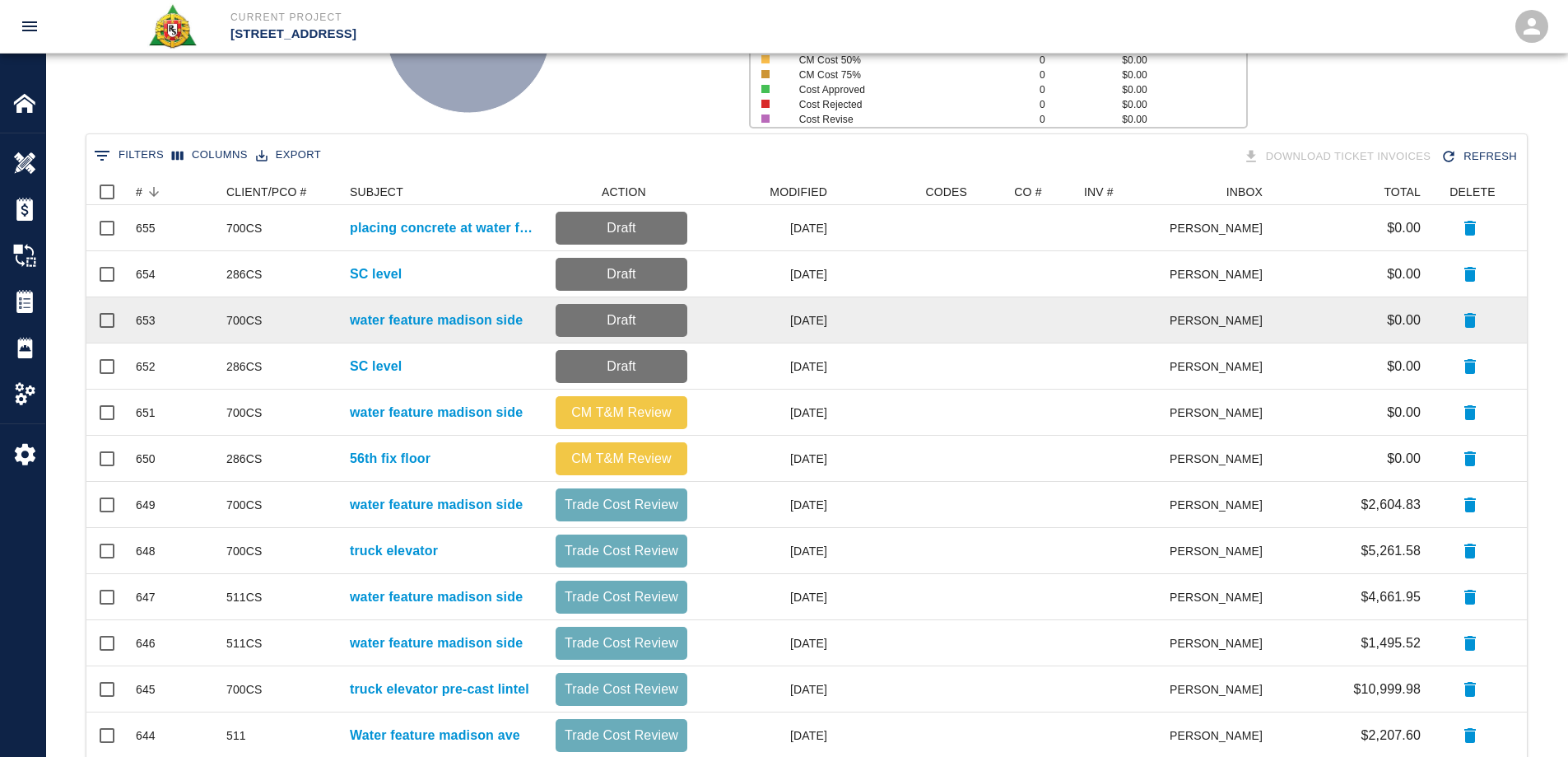
scroll to position [40, 0]
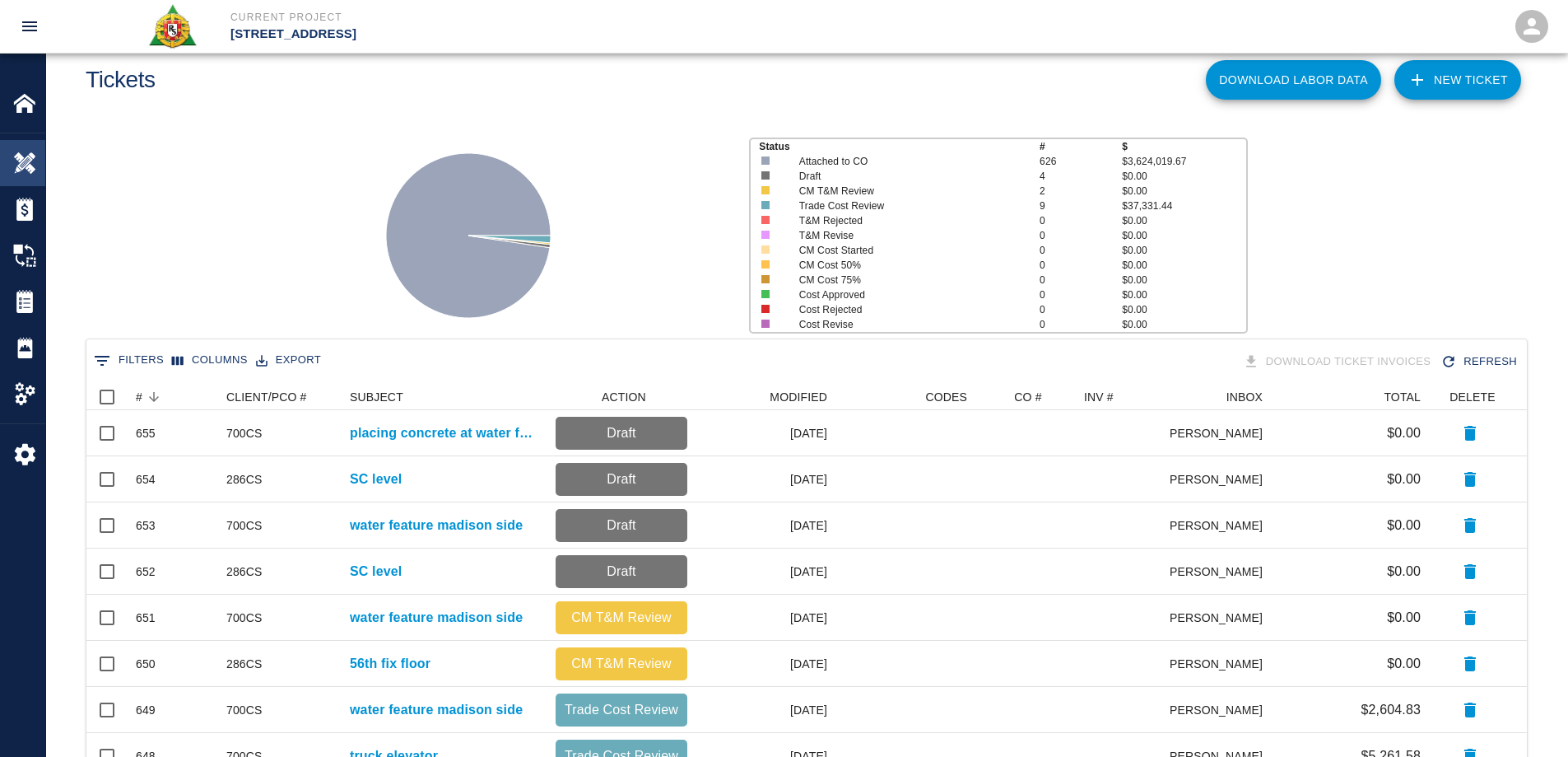
click at [35, 166] on img at bounding box center [24, 162] width 23 height 23
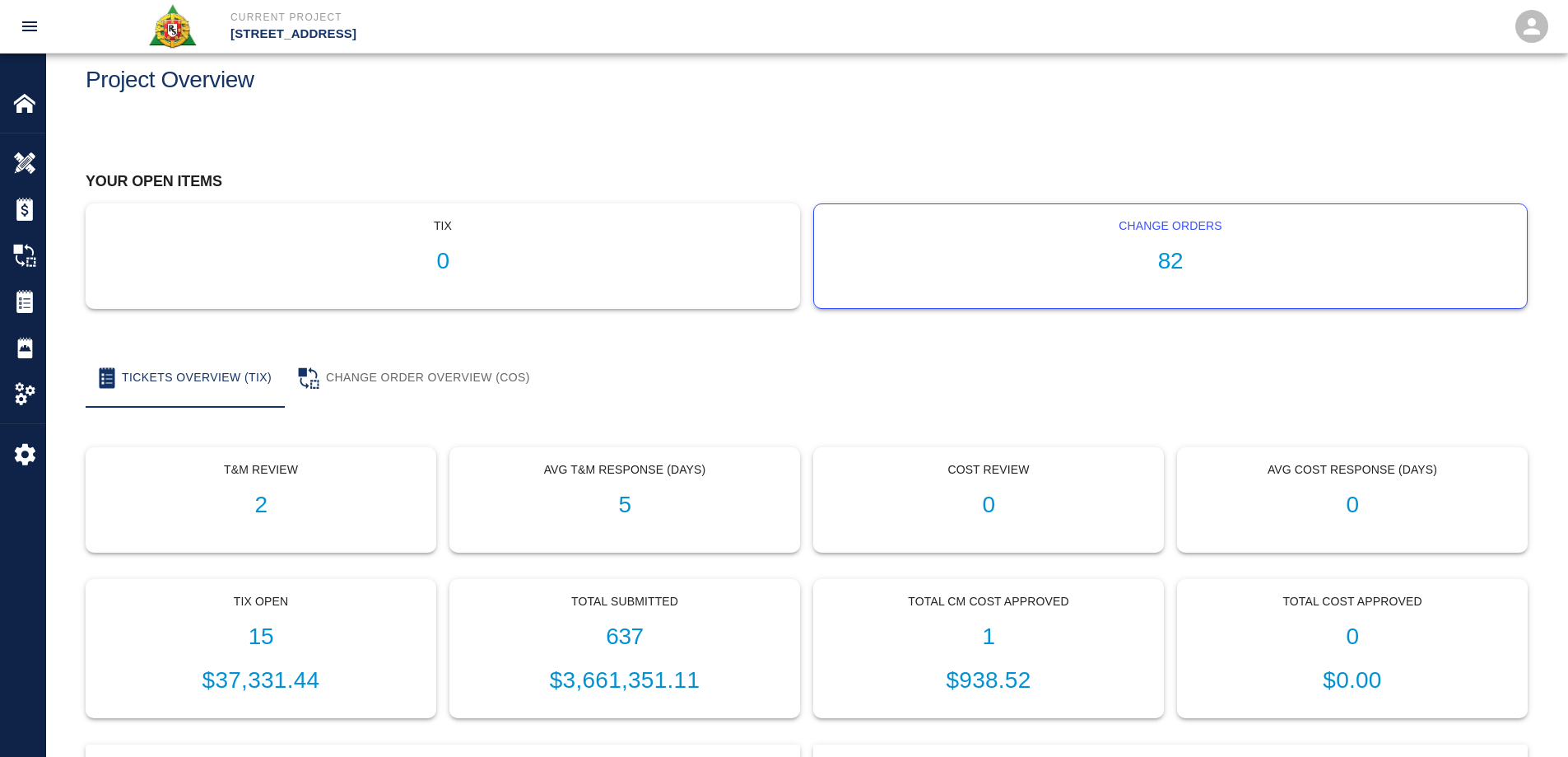
click at [1168, 245] on div "Change Orders 82" at bounding box center [1170, 256] width 713 height 103
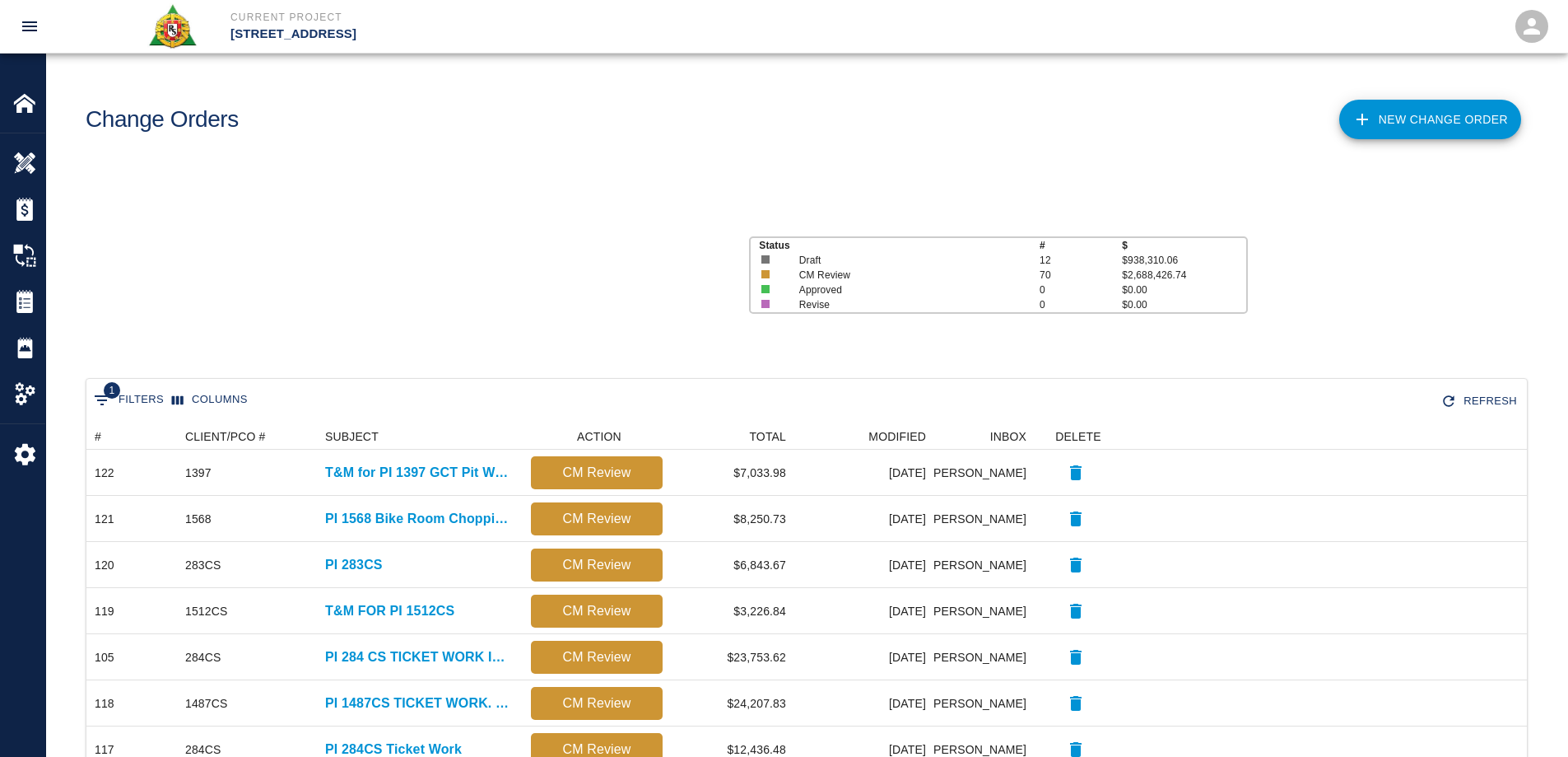
scroll to position [13, 13]
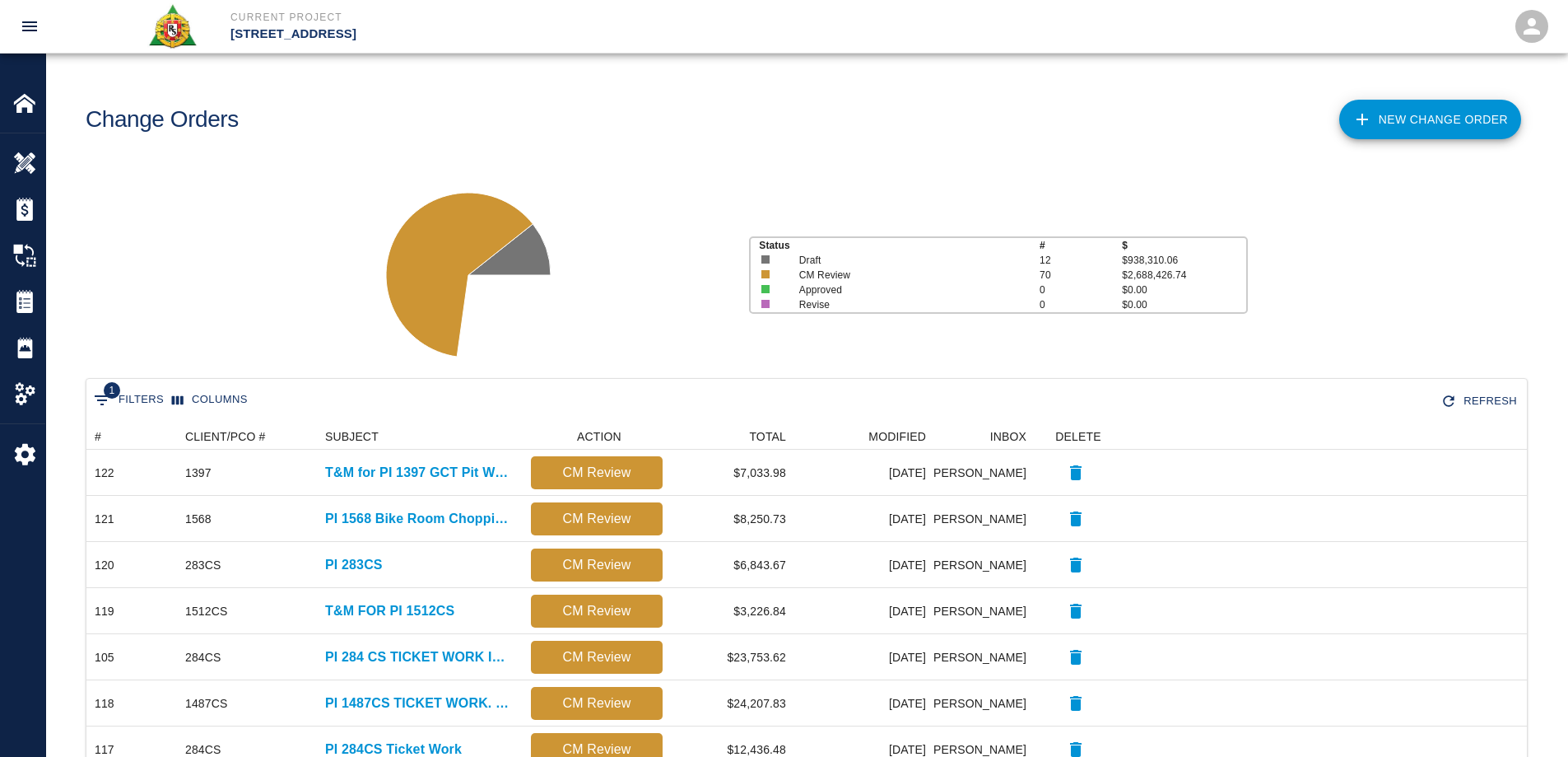
click at [1382, 124] on link "New Change Order" at bounding box center [1430, 119] width 182 height 40
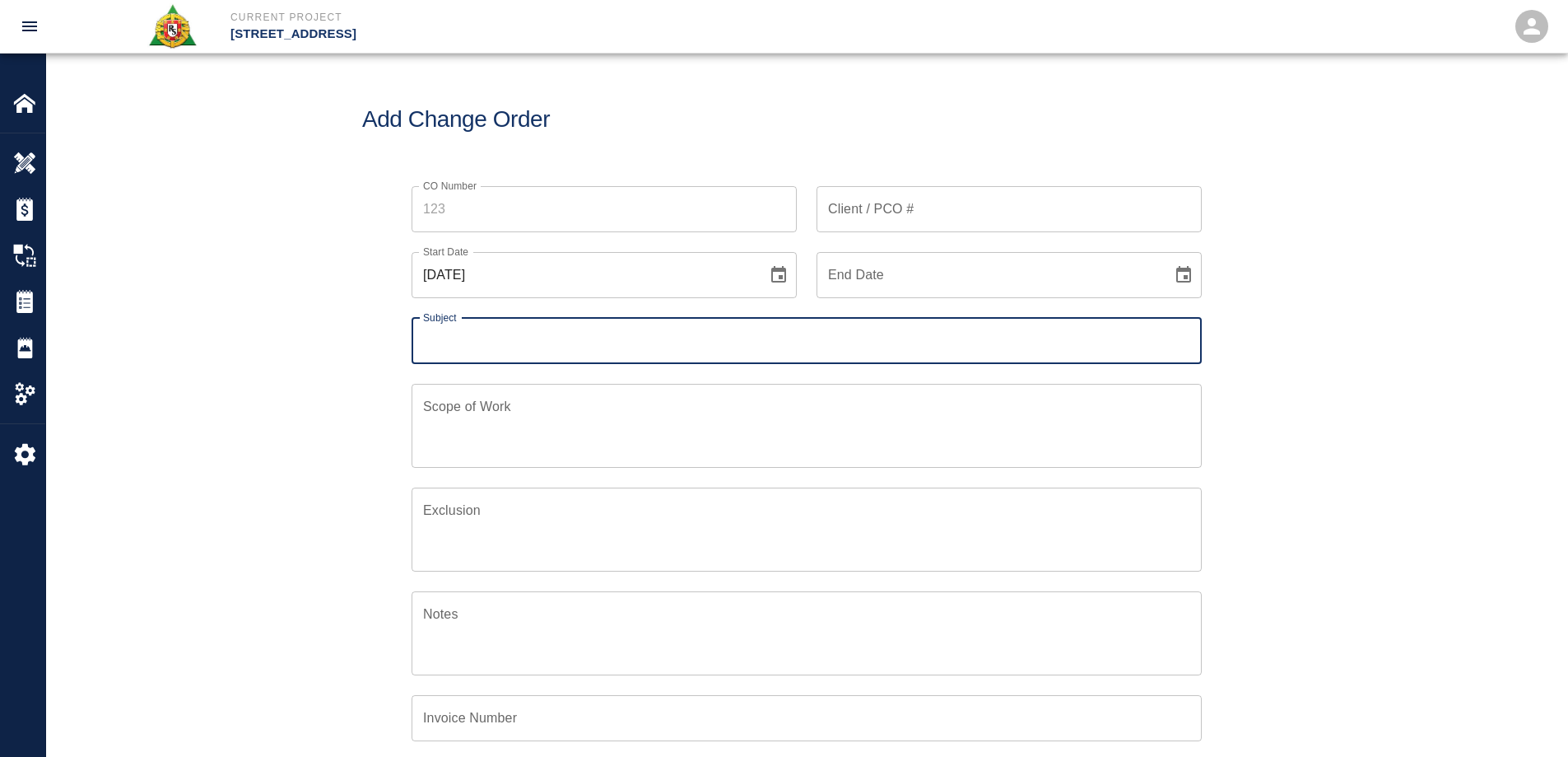
scroll to position [383, 796]
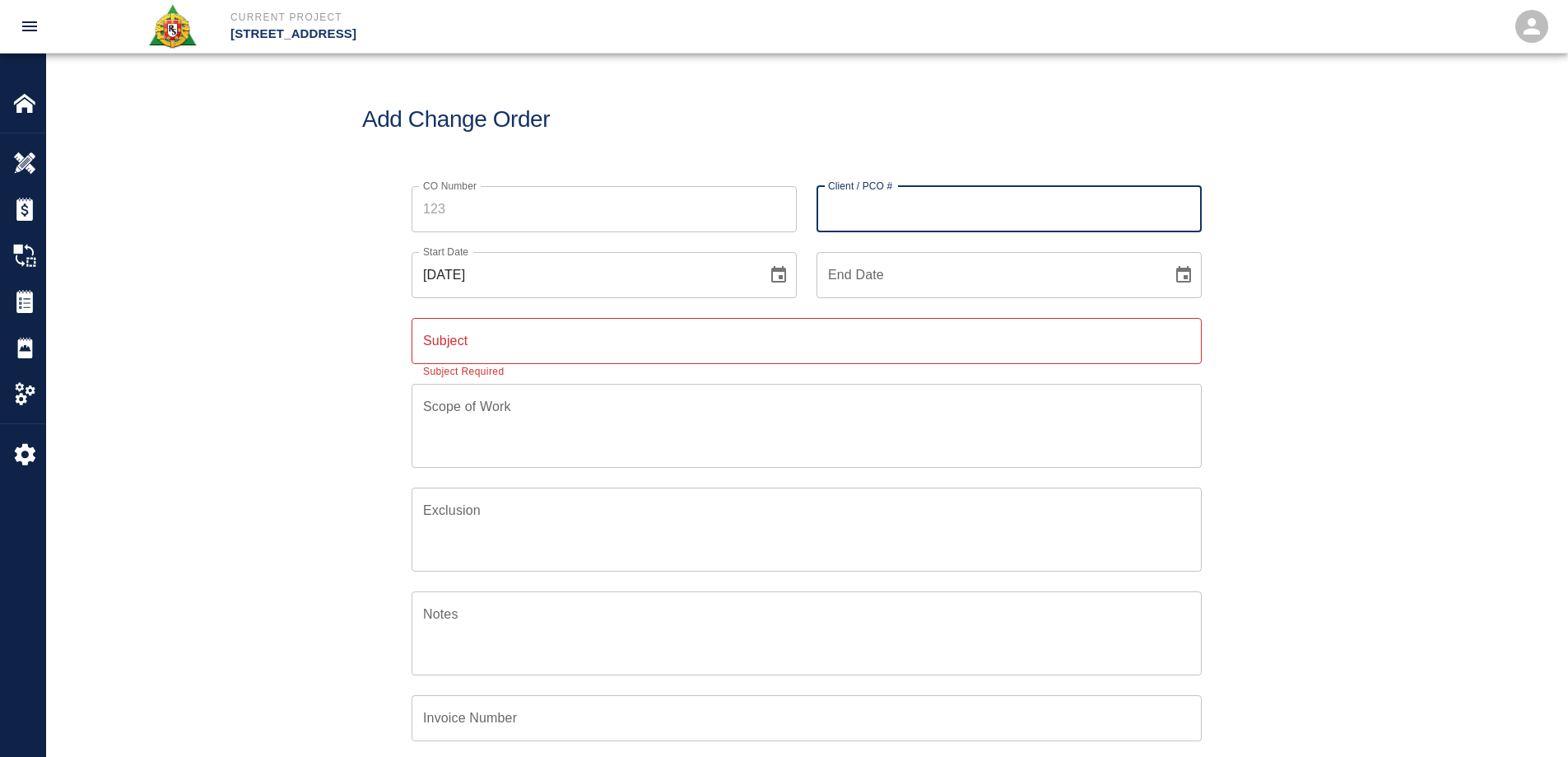
click at [947, 214] on input "Client / PCO #" at bounding box center [1009, 209] width 385 height 46
type input "511"
click at [1276, 225] on div "CO Number CO Number Client / PCO # 511 Client / PCO # Start Date 09/08/2025 Sta…" at bounding box center [806, 543] width 1521 height 754
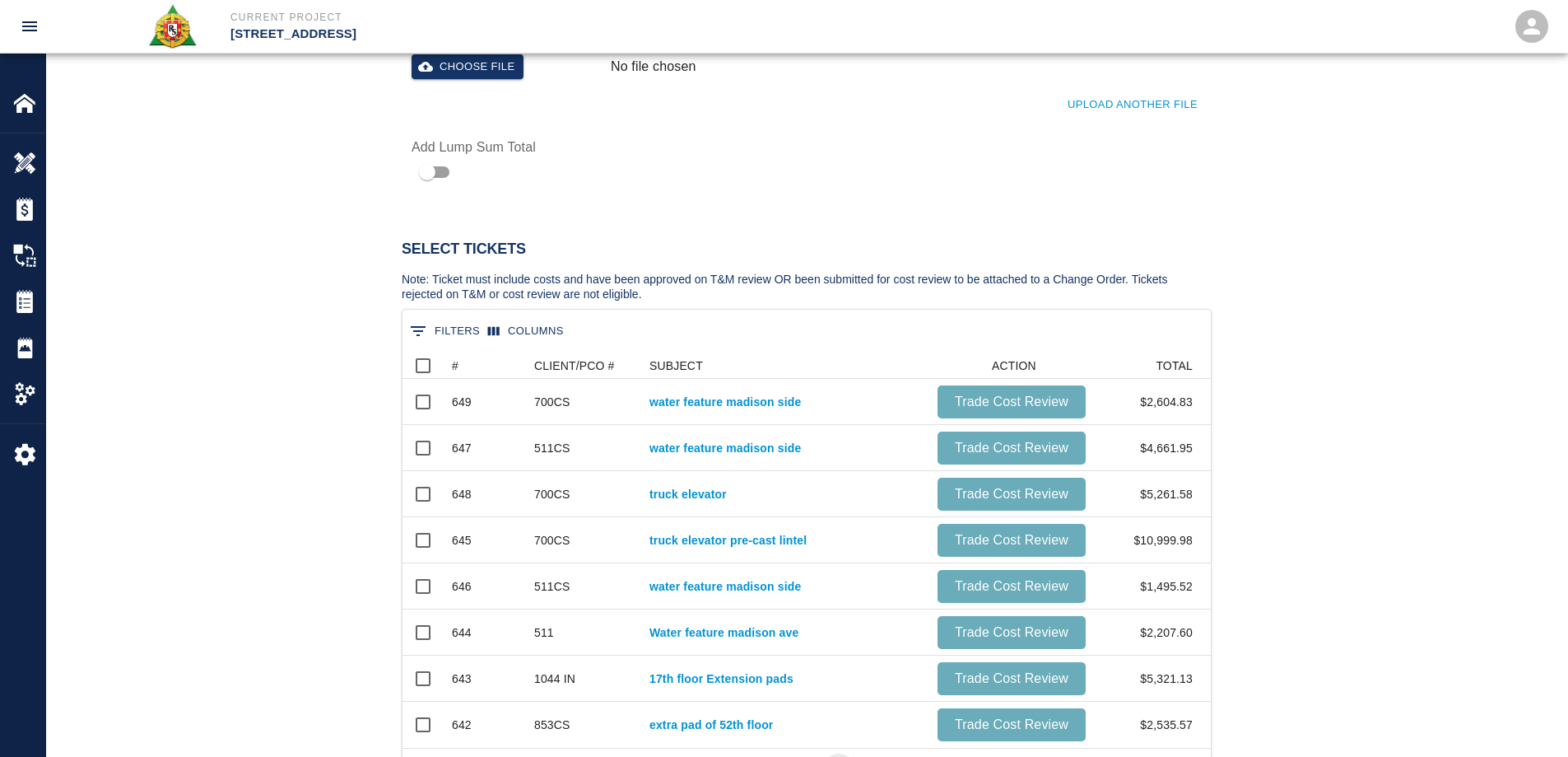
scroll to position [741, 0]
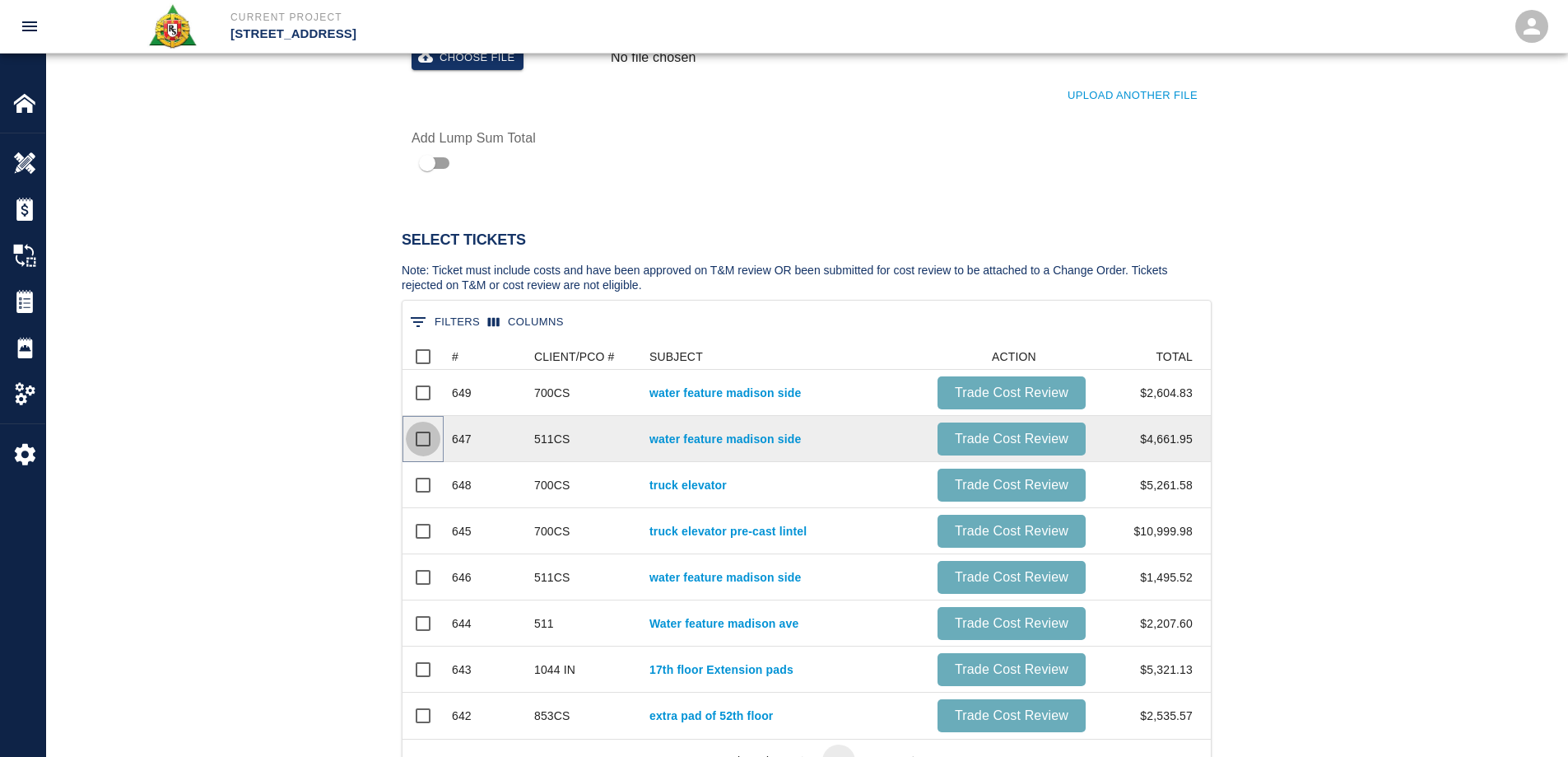
click at [415, 442] on input "Select row" at bounding box center [423, 438] width 34 height 34
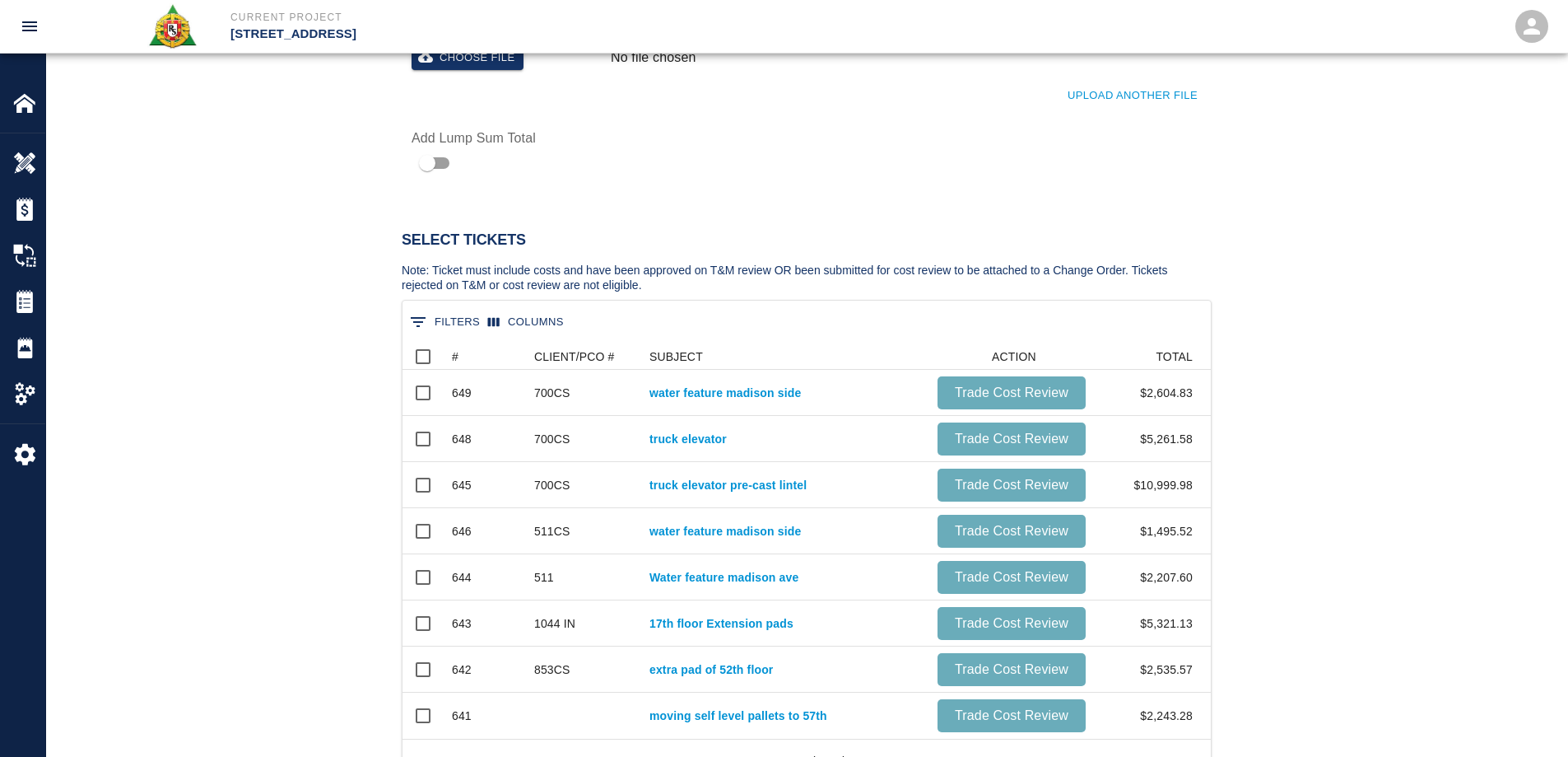
scroll to position [60, 796]
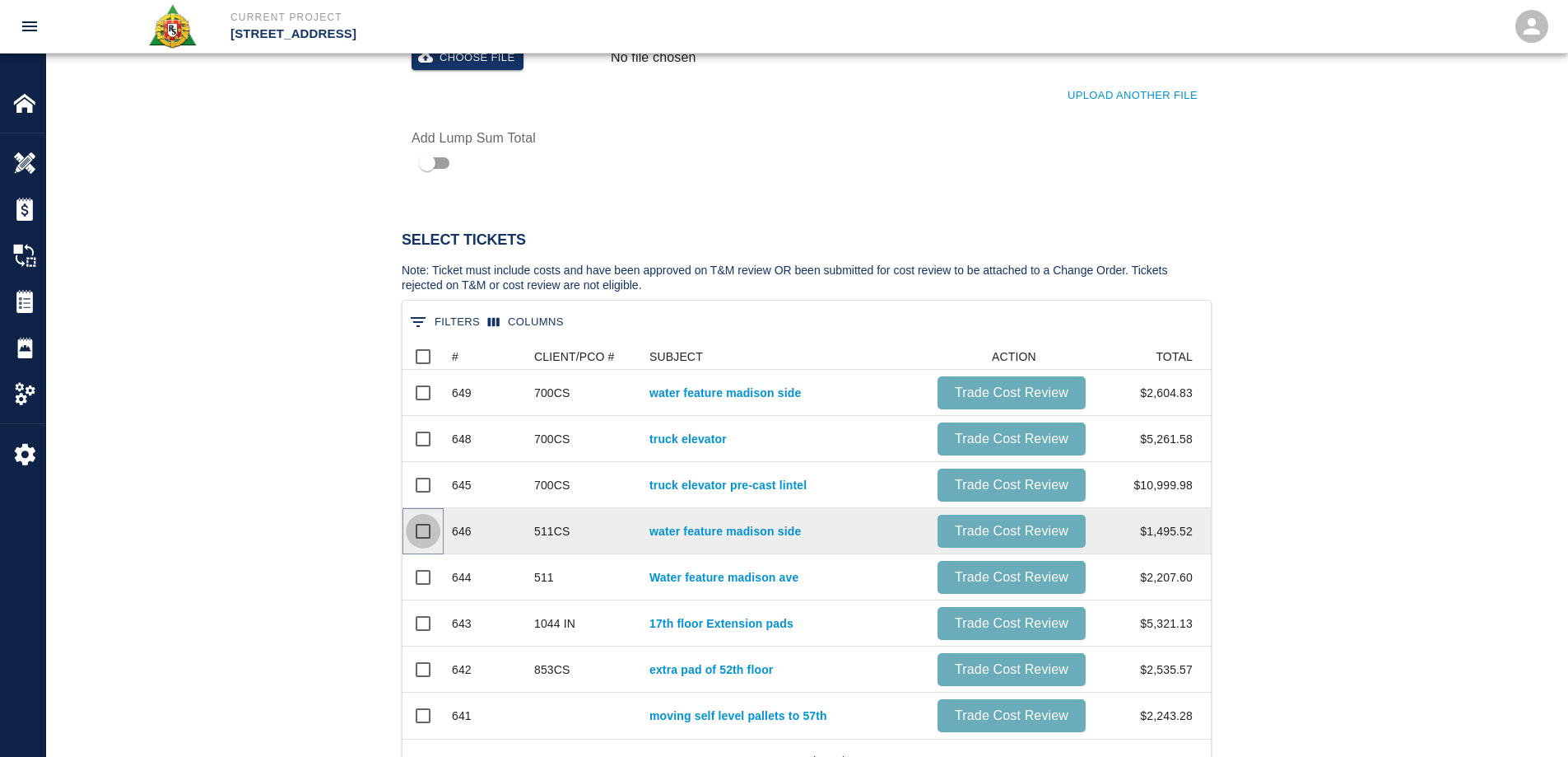
click at [420, 531] on input "Select row" at bounding box center [423, 531] width 34 height 34
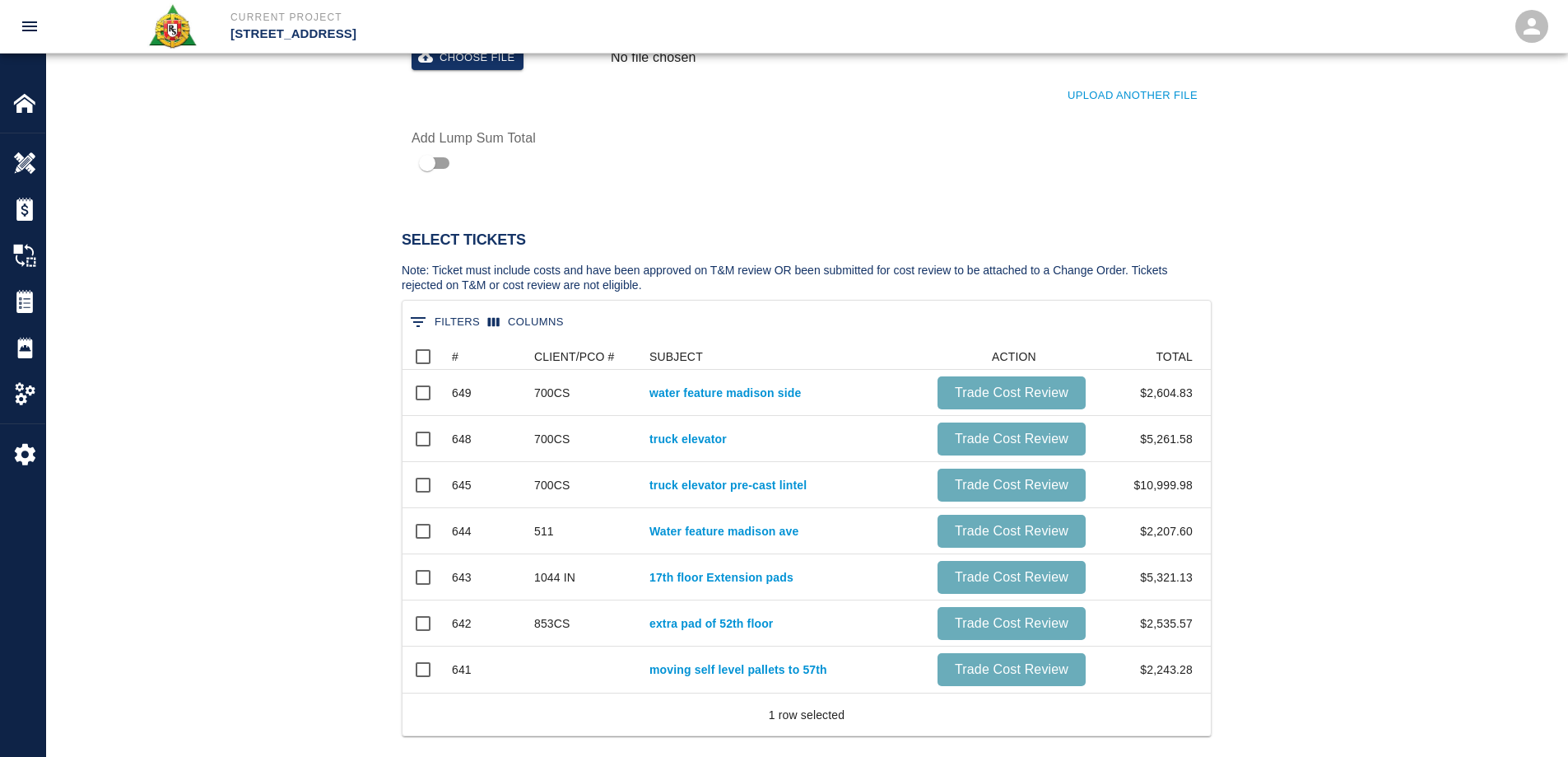
scroll to position [106, 796]
click at [420, 531] on input "Select row" at bounding box center [423, 531] width 34 height 34
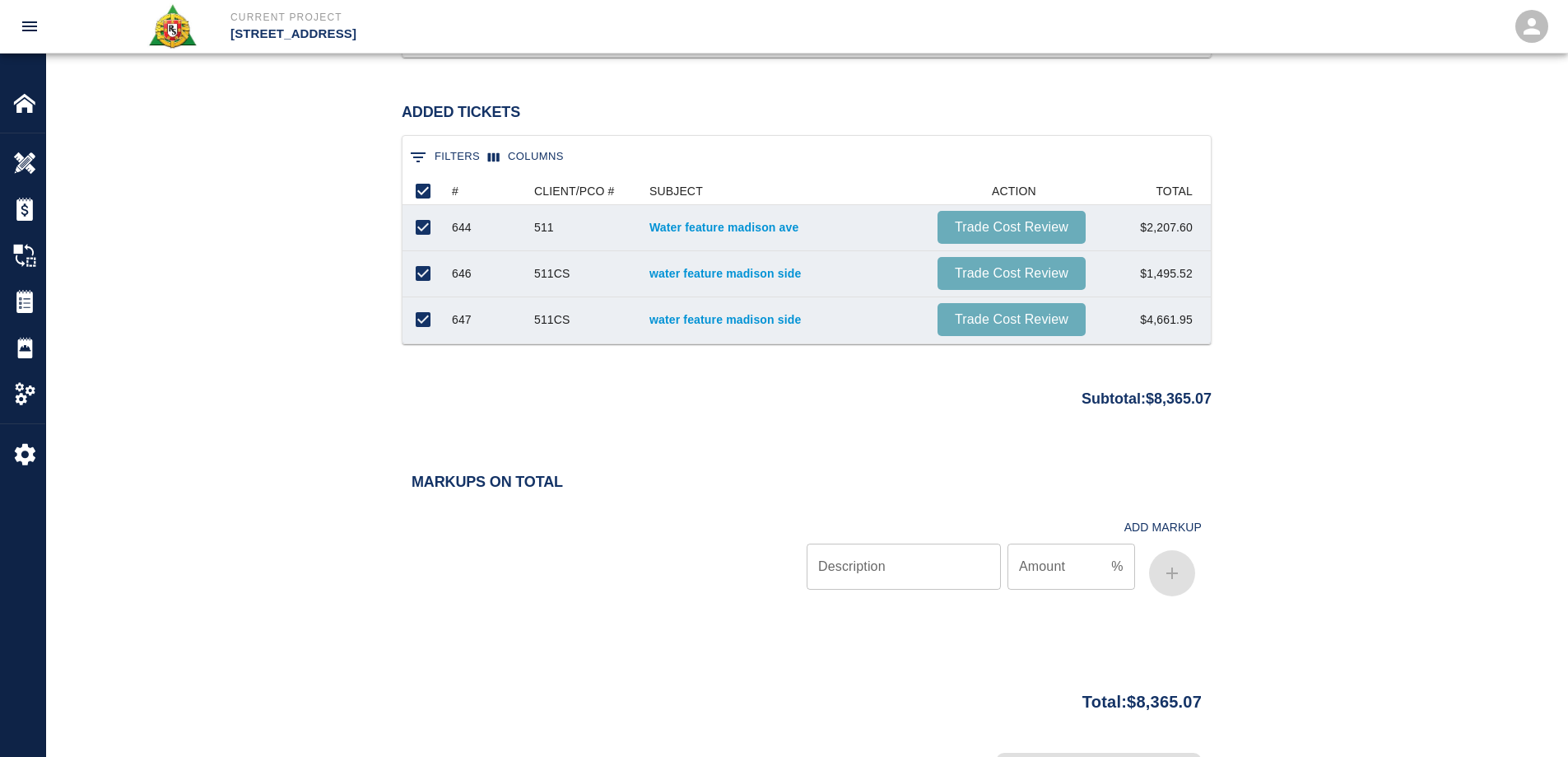
scroll to position [1400, 0]
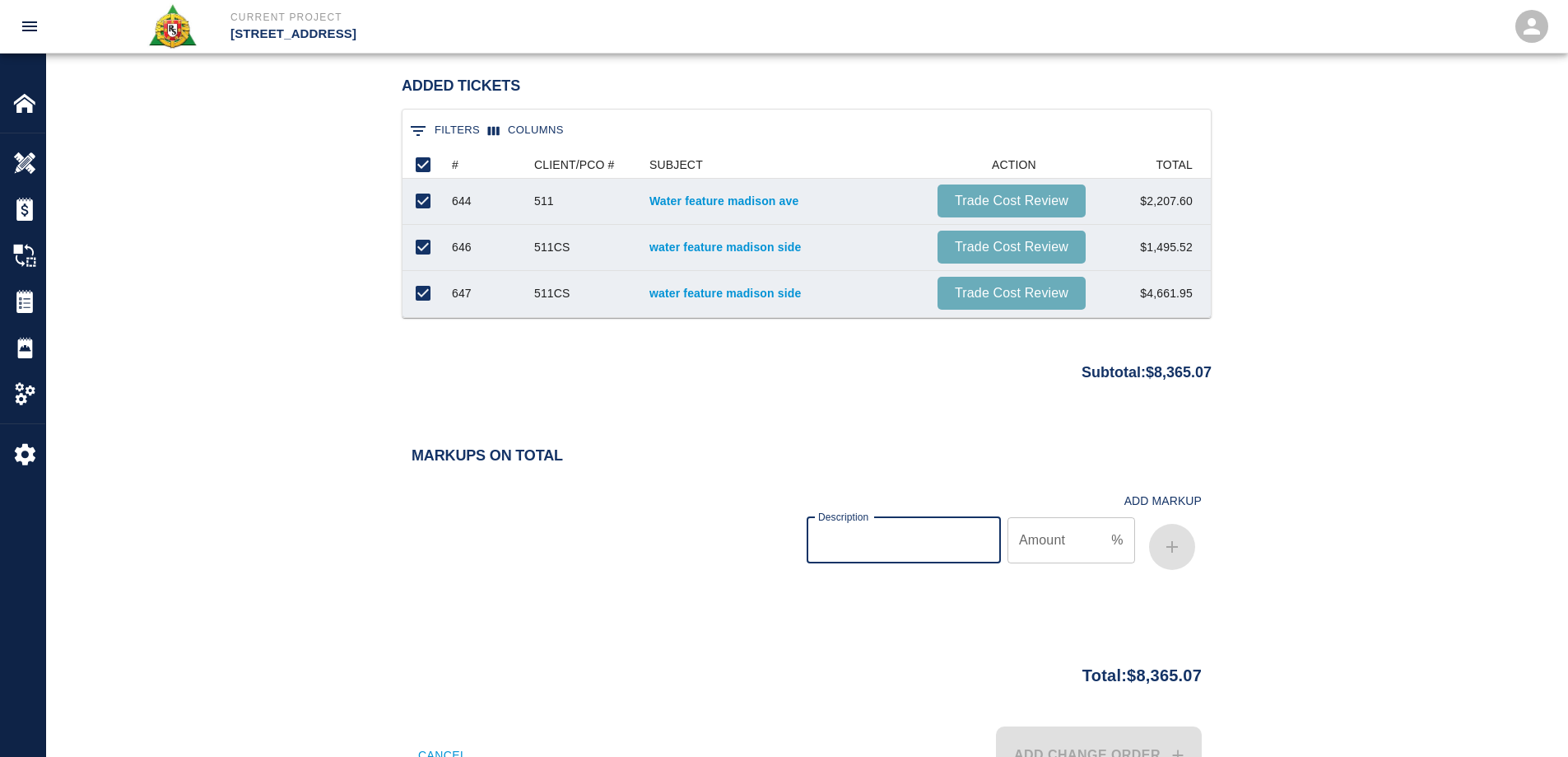
click at [922, 539] on input "Description" at bounding box center [903, 540] width 194 height 46
type input "bond"
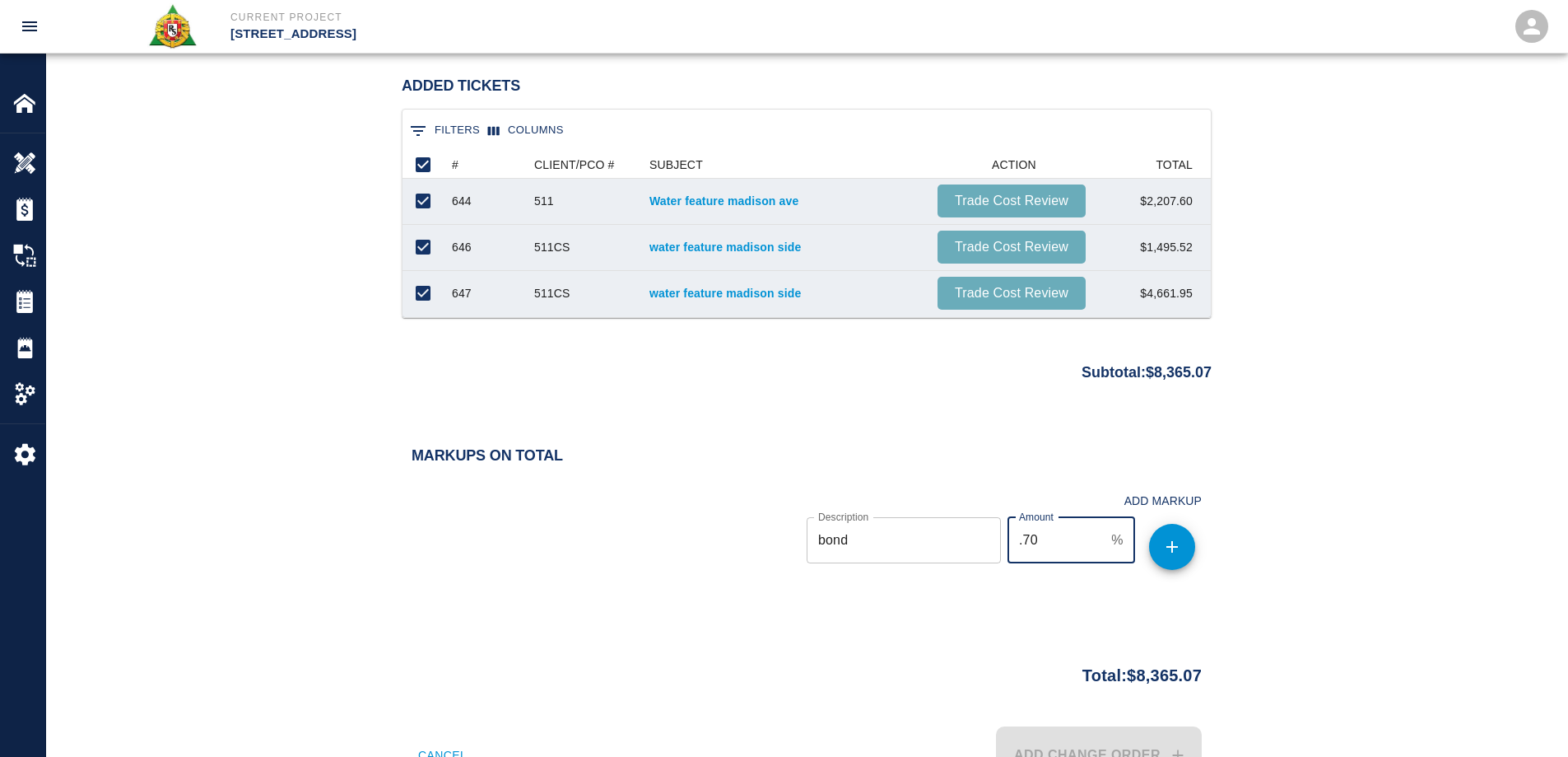
type input ".70"
click at [1169, 554] on icon "button" at bounding box center [1171, 546] width 19 height 19
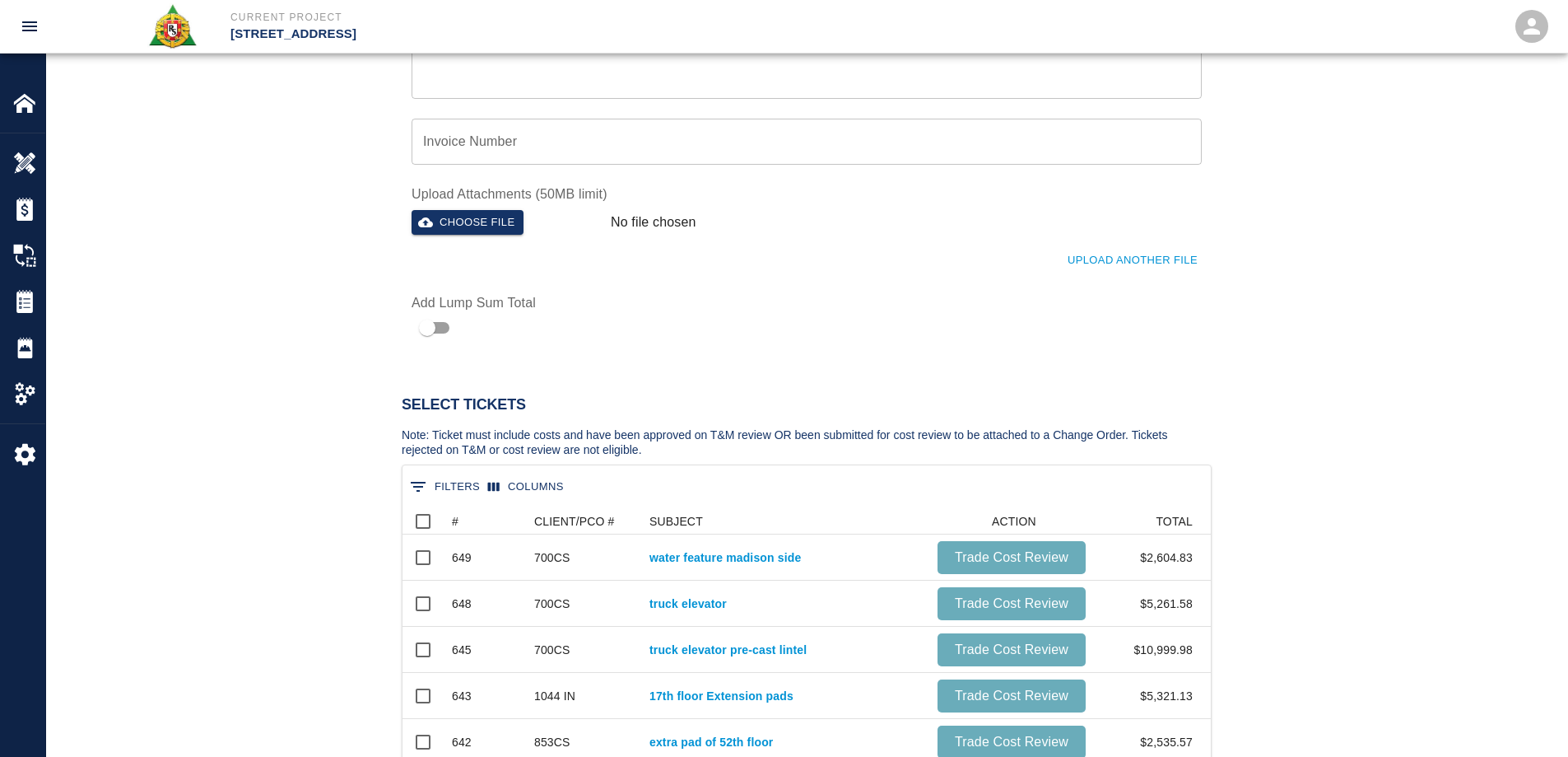
scroll to position [1236, 0]
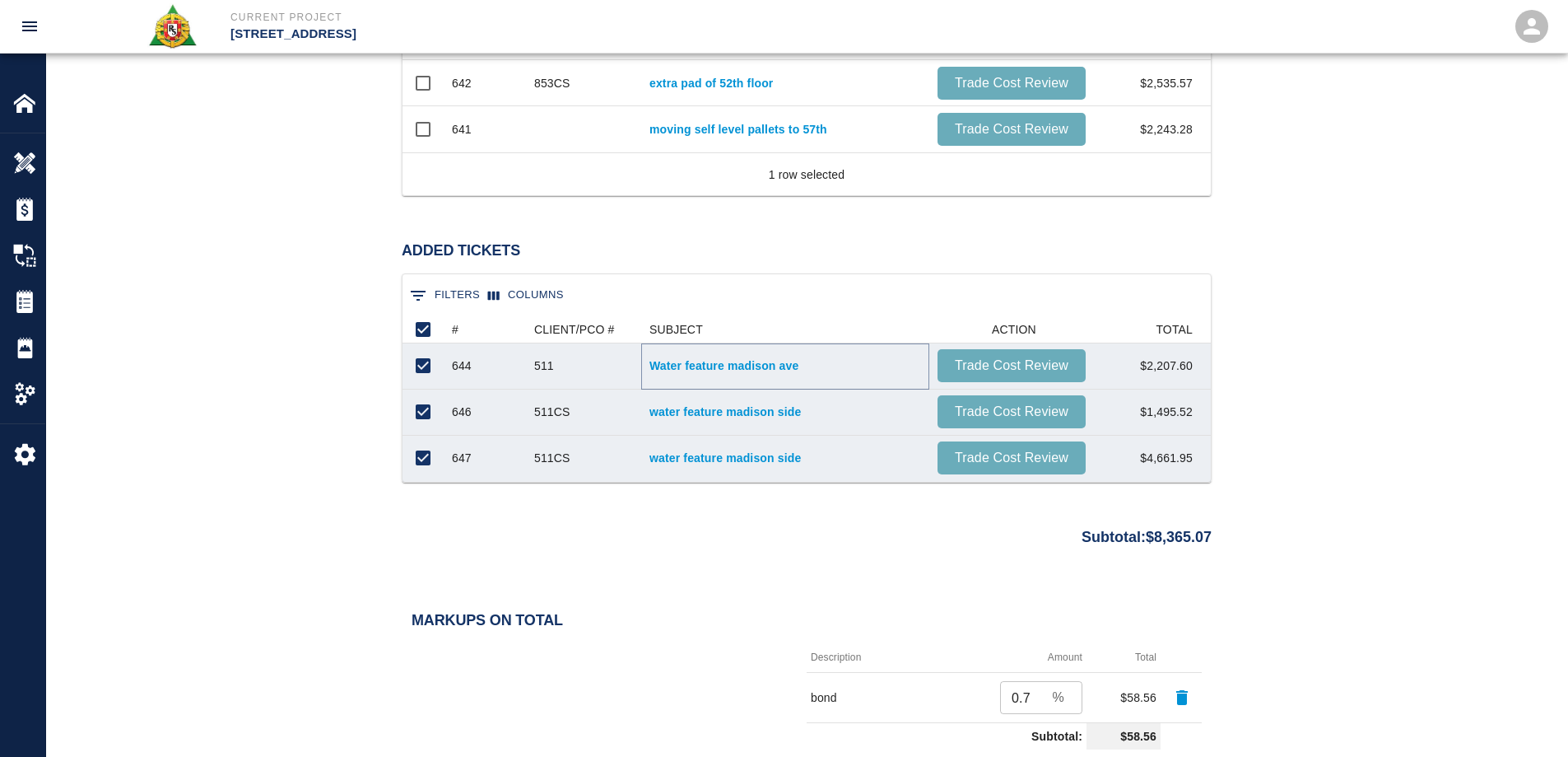
click at [684, 364] on link "Water feature madison ave" at bounding box center [784, 366] width 272 height 17
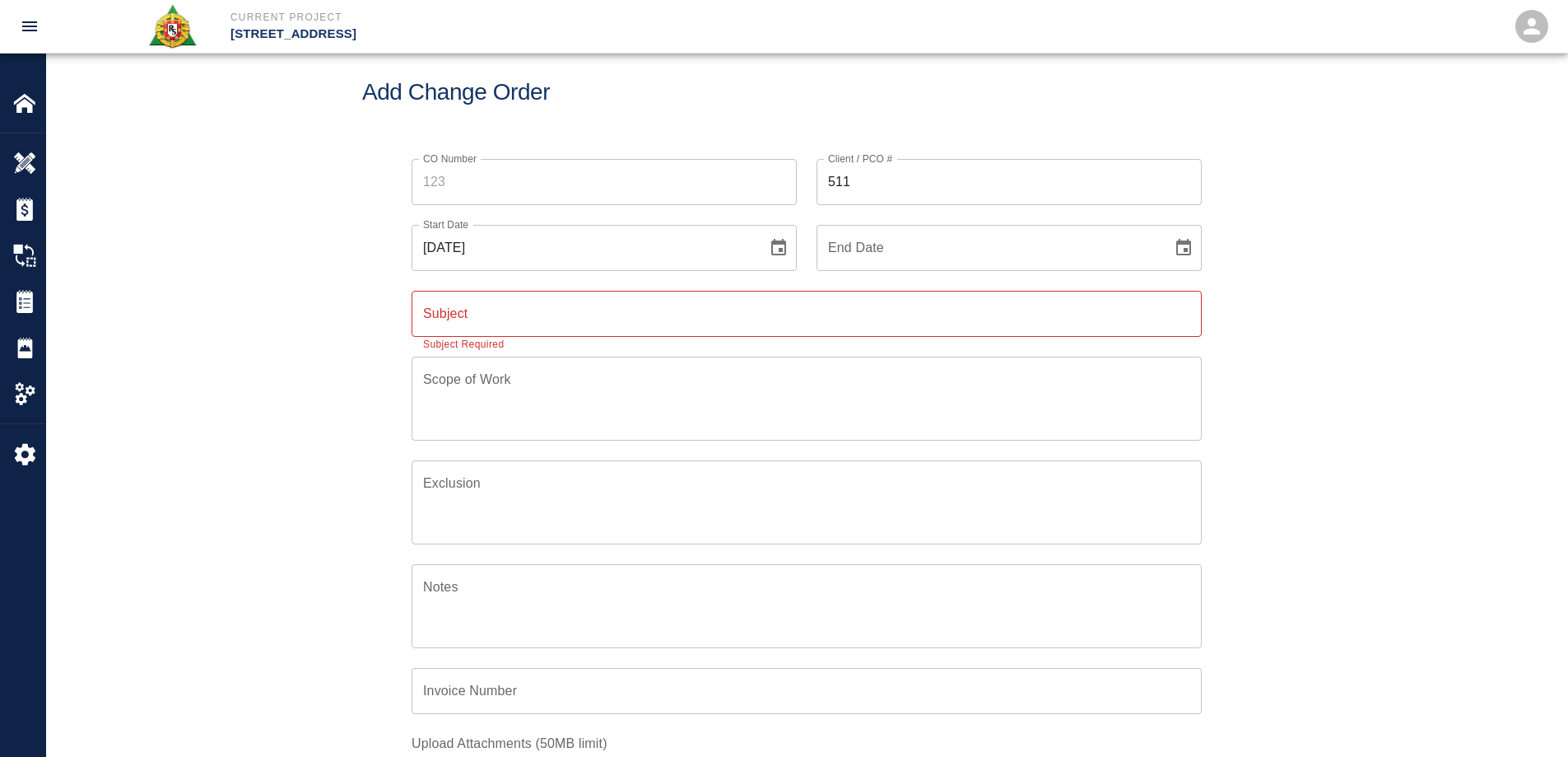
scroll to position [0, 0]
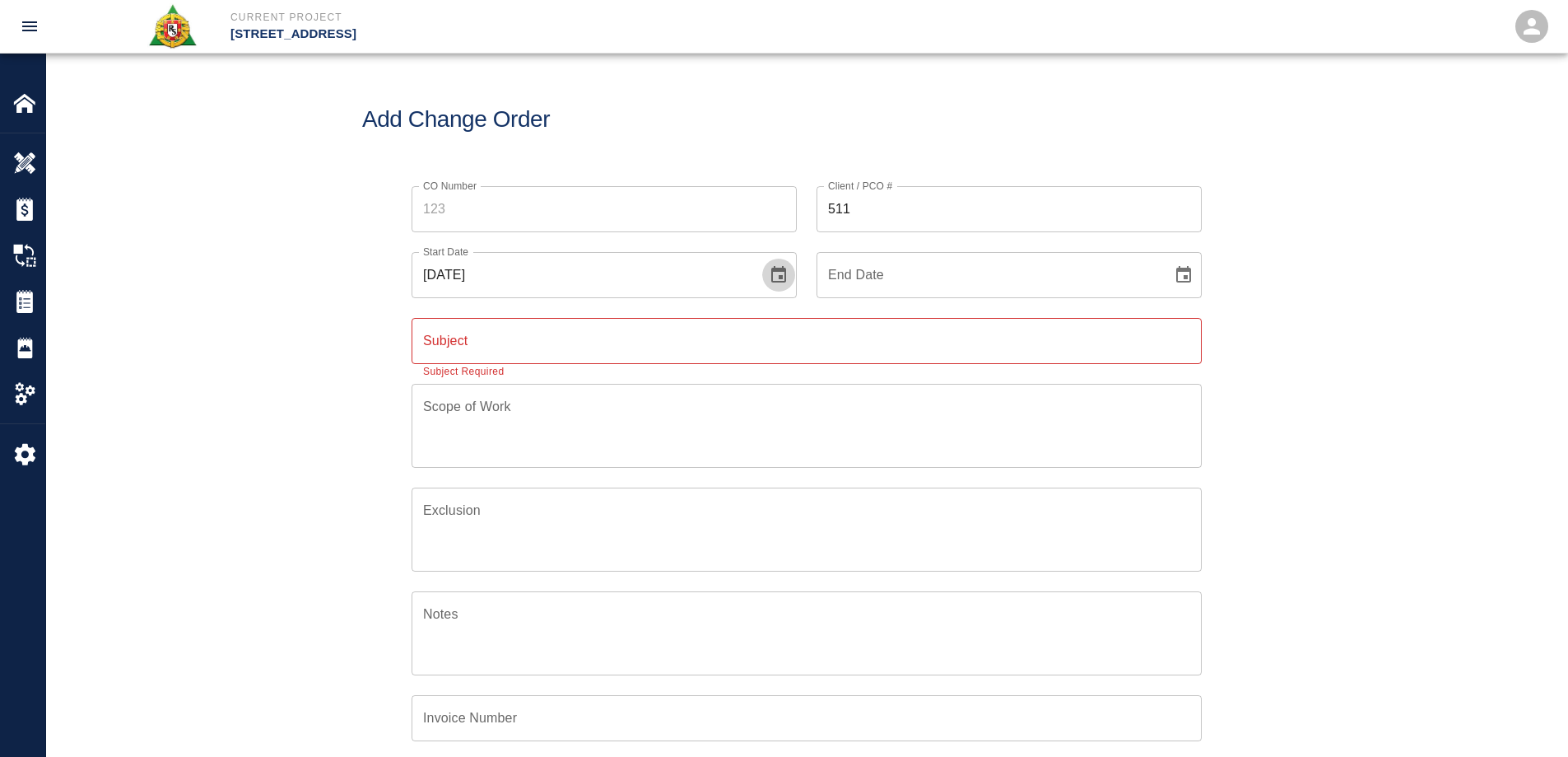
click at [773, 271] on icon "Choose date, selected date is Sep 8, 2025" at bounding box center [779, 274] width 15 height 17
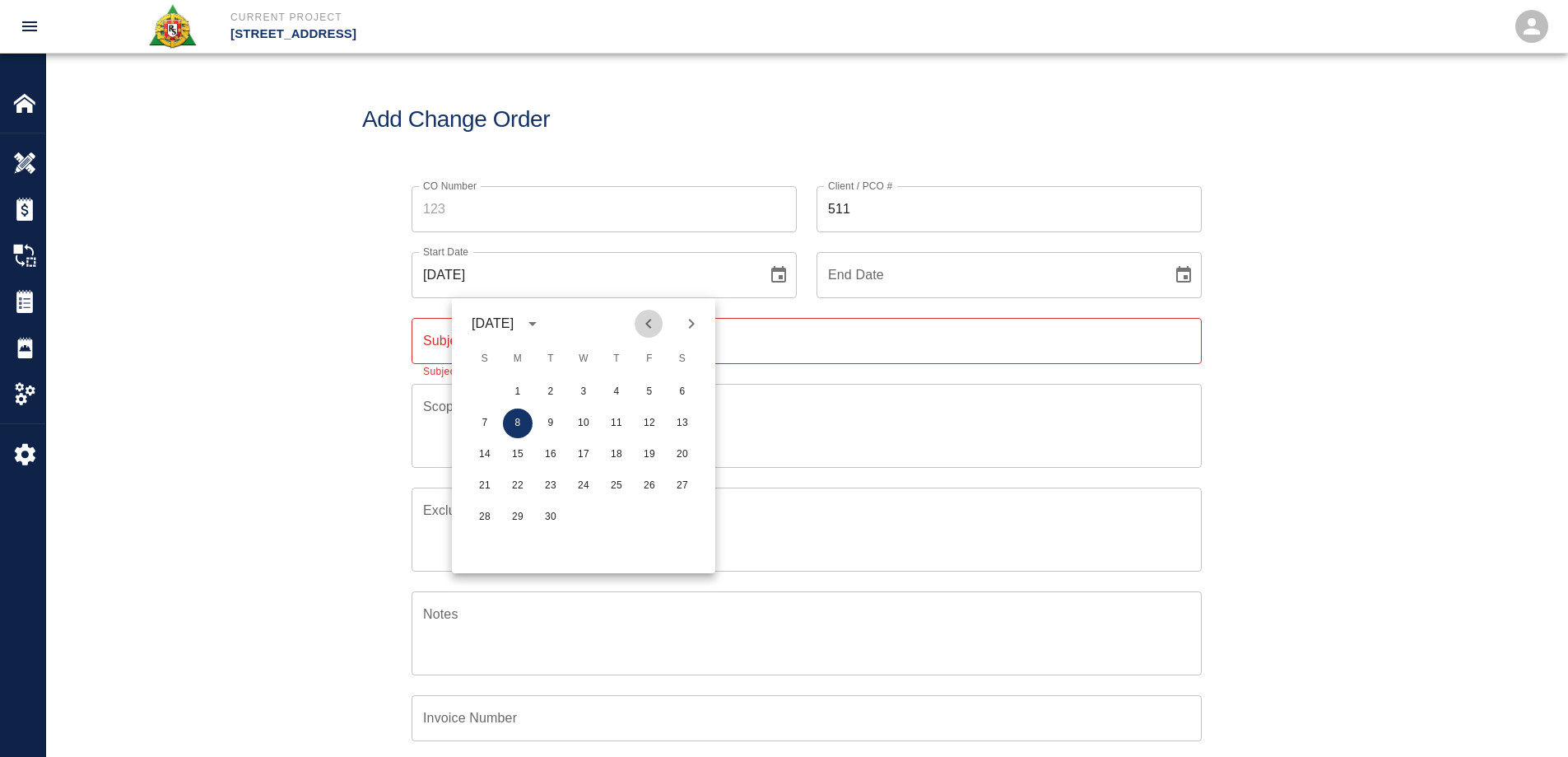
click at [652, 330] on icon "Previous month" at bounding box center [648, 323] width 19 height 19
click at [684, 479] on button "23" at bounding box center [682, 485] width 29 height 29
type input "[DATE]"
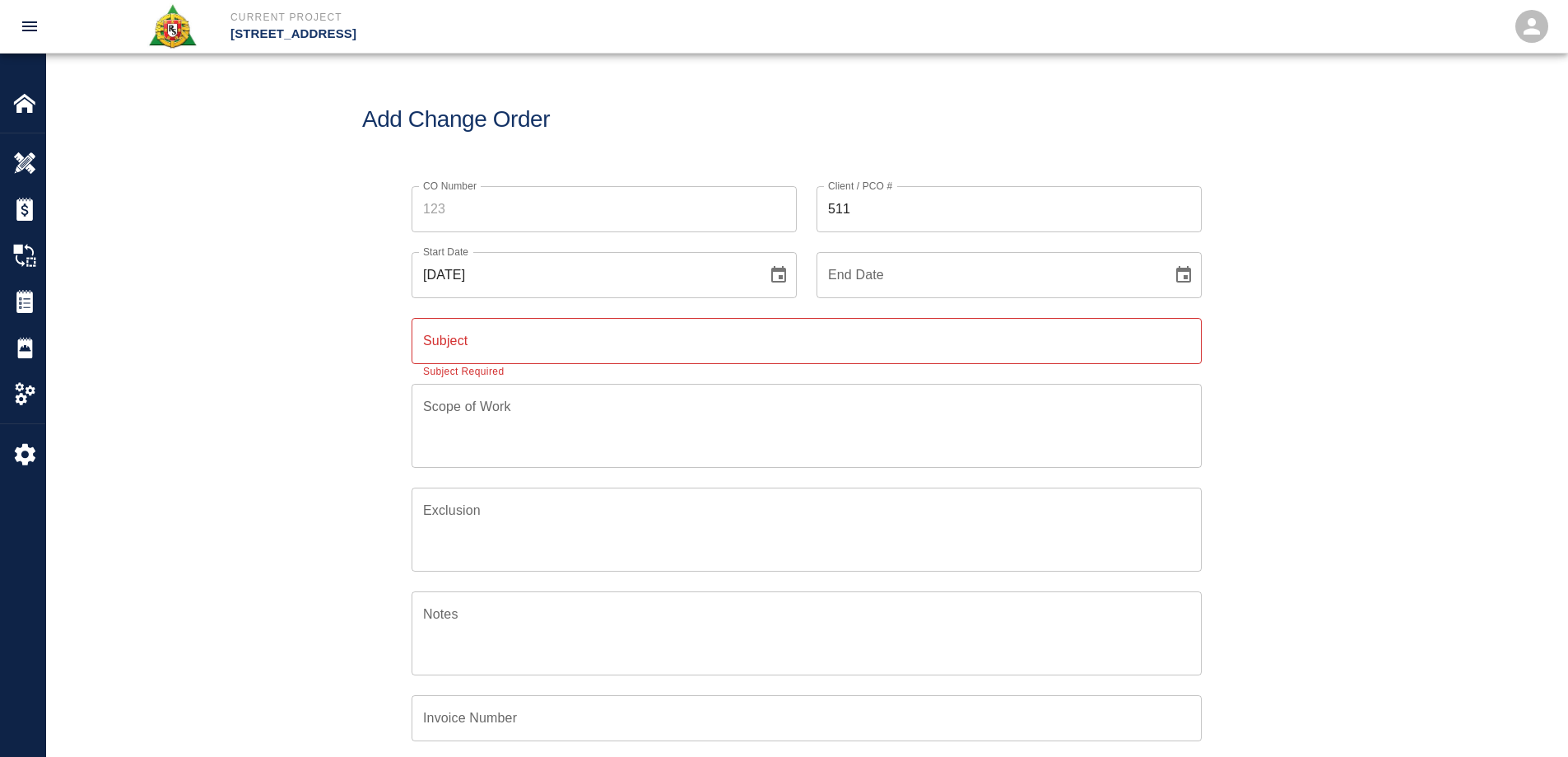
click at [1338, 384] on div "CO Number CO Number Client / PCO # 511 Client / PCO # Start Date 08/23/2025 Sta…" at bounding box center [806, 543] width 1521 height 754
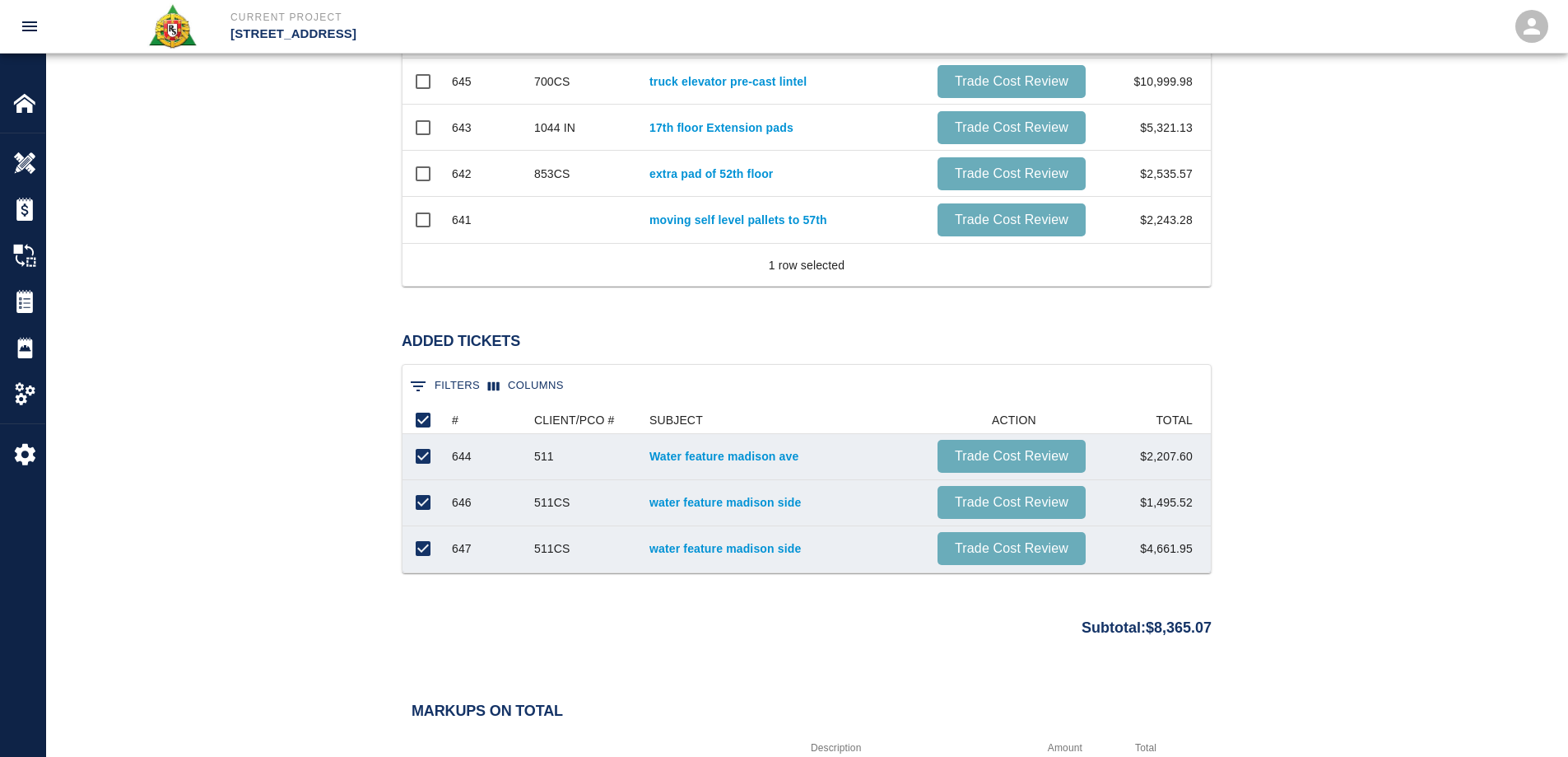
scroll to position [1153, 0]
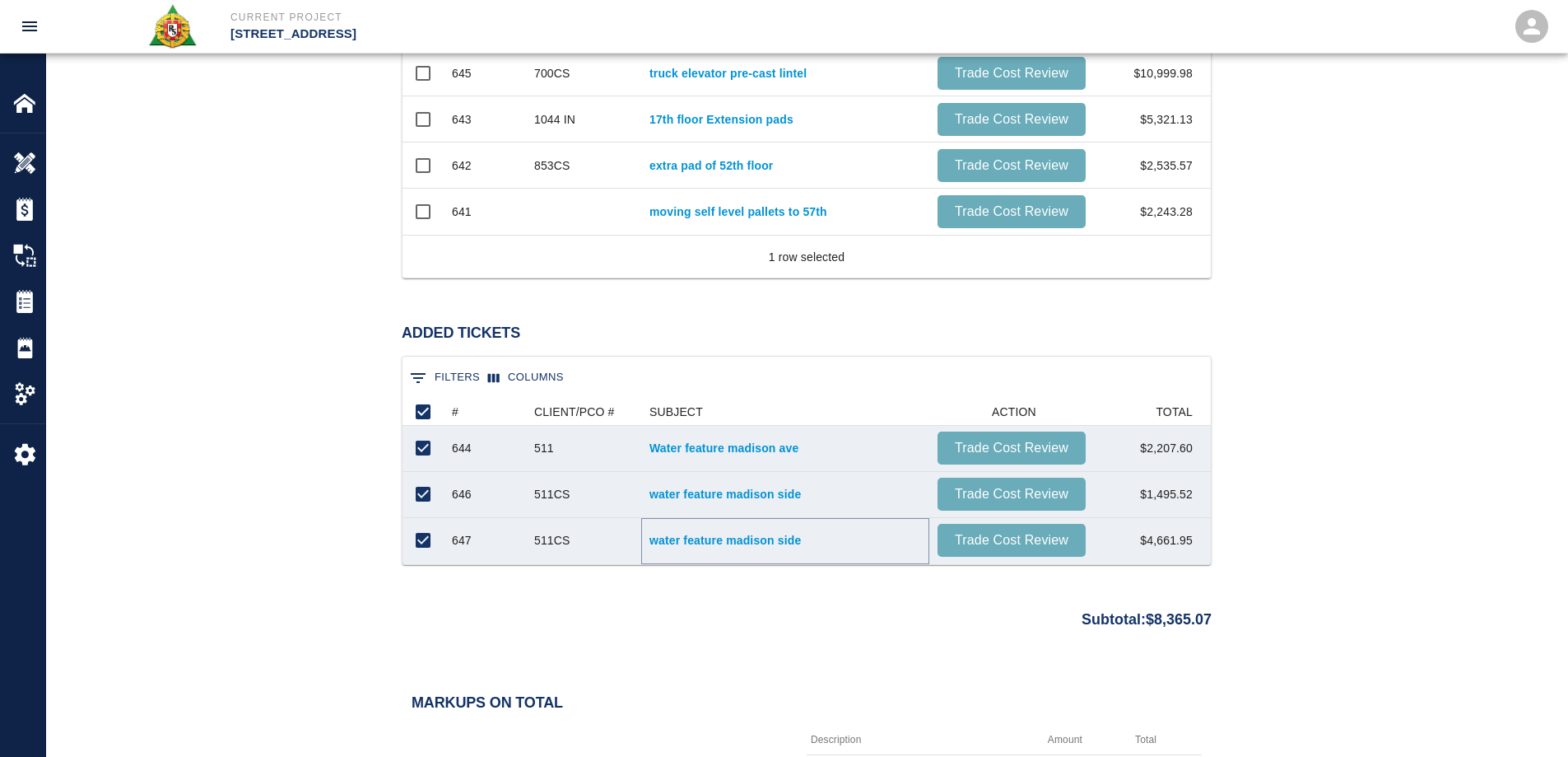
click at [700, 544] on link "water feature madison side" at bounding box center [784, 540] width 272 height 17
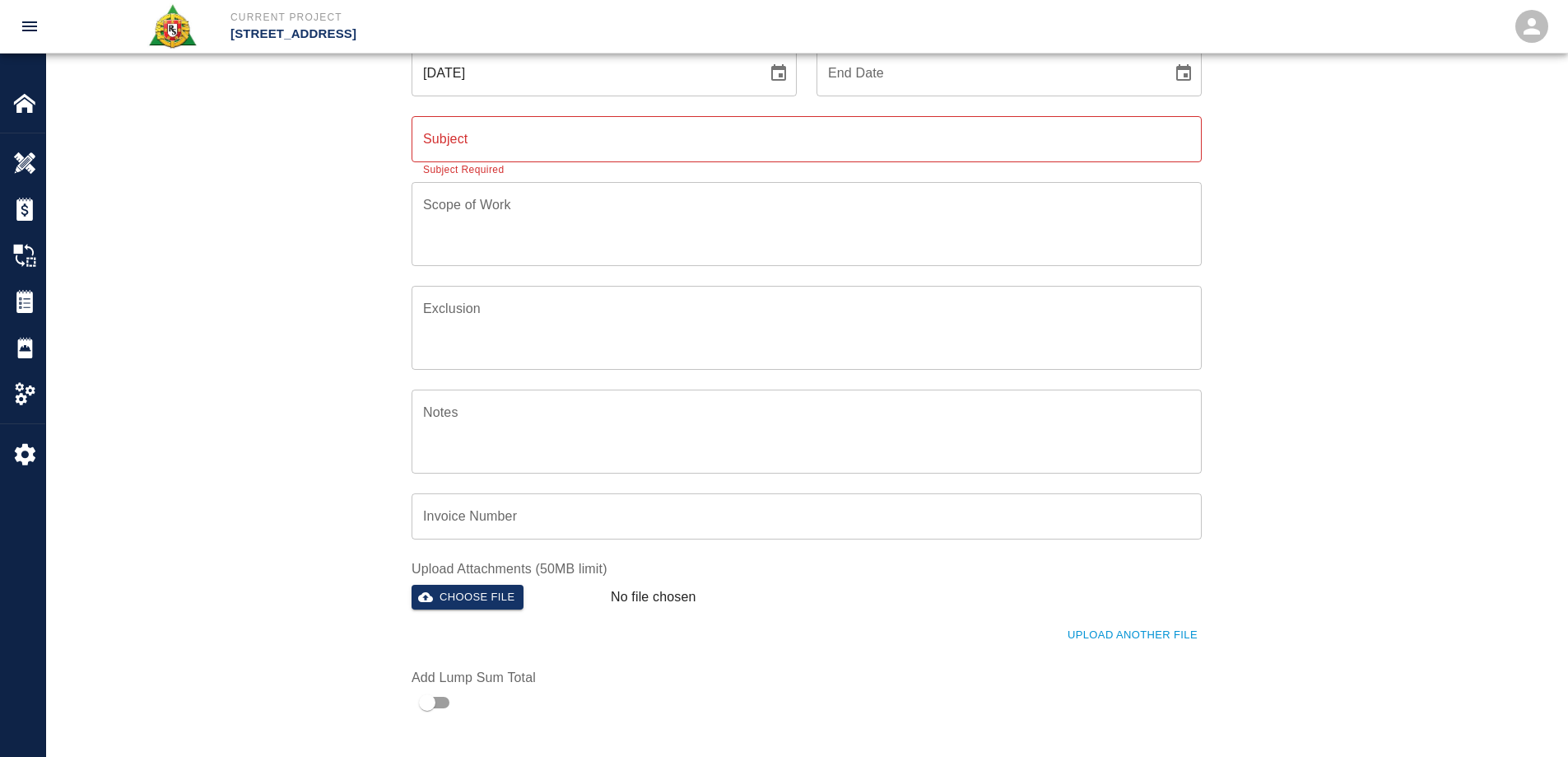
scroll to position [0, 0]
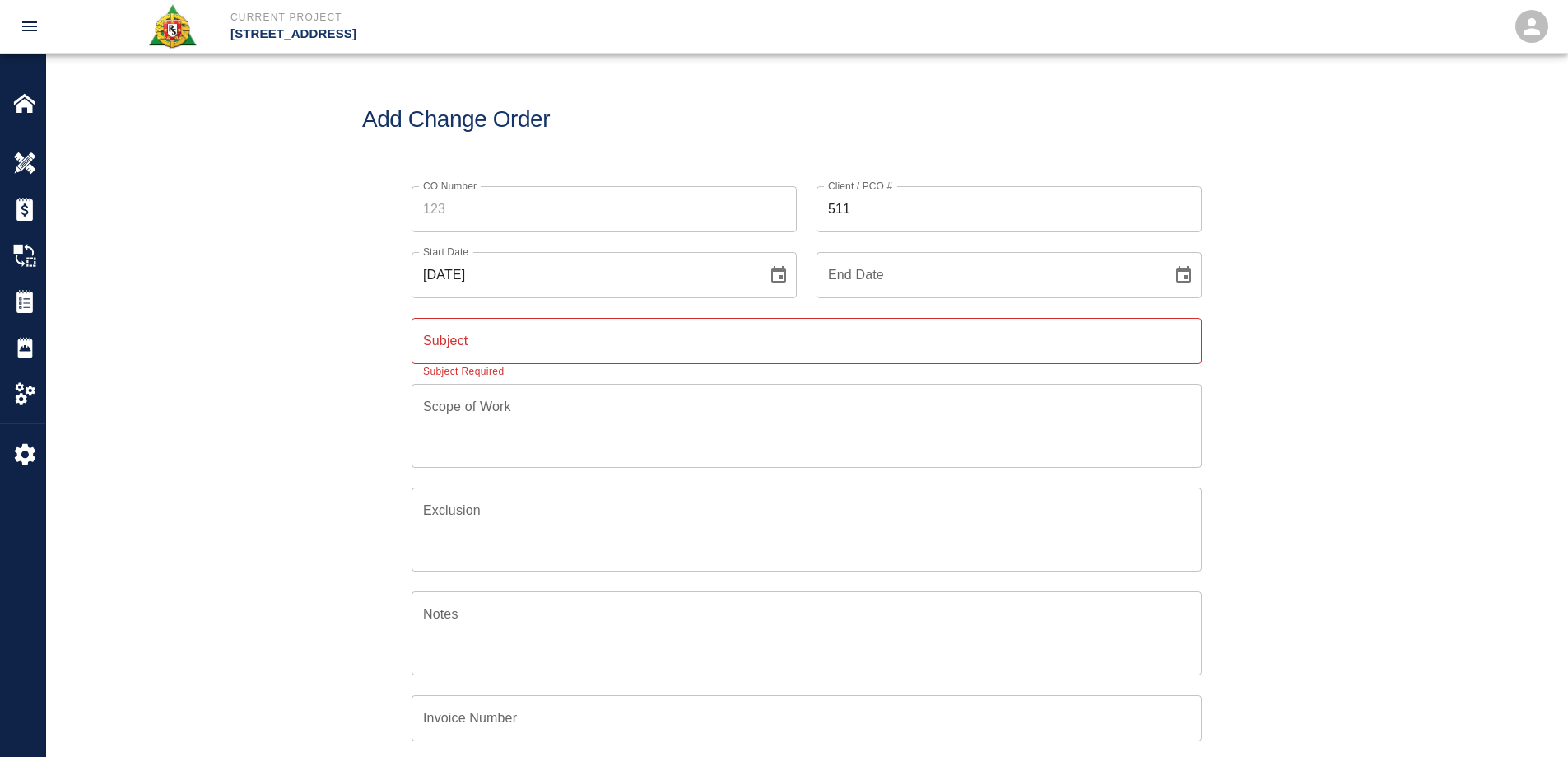
click at [1189, 288] on button "Choose date" at bounding box center [1183, 274] width 33 height 33
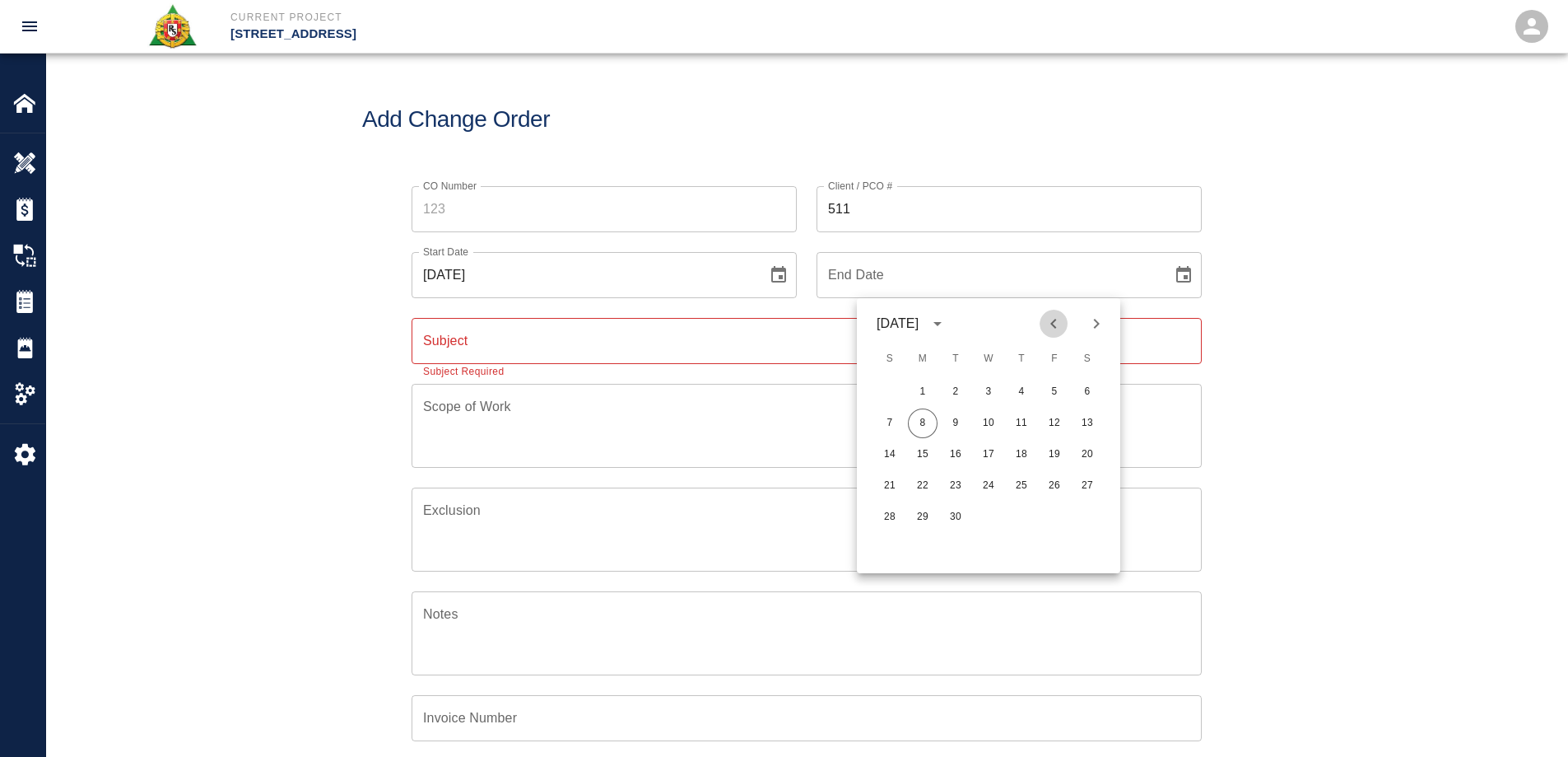
click at [1050, 320] on icon "Previous month" at bounding box center [1053, 323] width 19 height 19
click at [962, 517] on button "26" at bounding box center [955, 516] width 29 height 29
type input "08/26/2025"
click at [594, 417] on textarea "Scope of Work" at bounding box center [806, 426] width 767 height 57
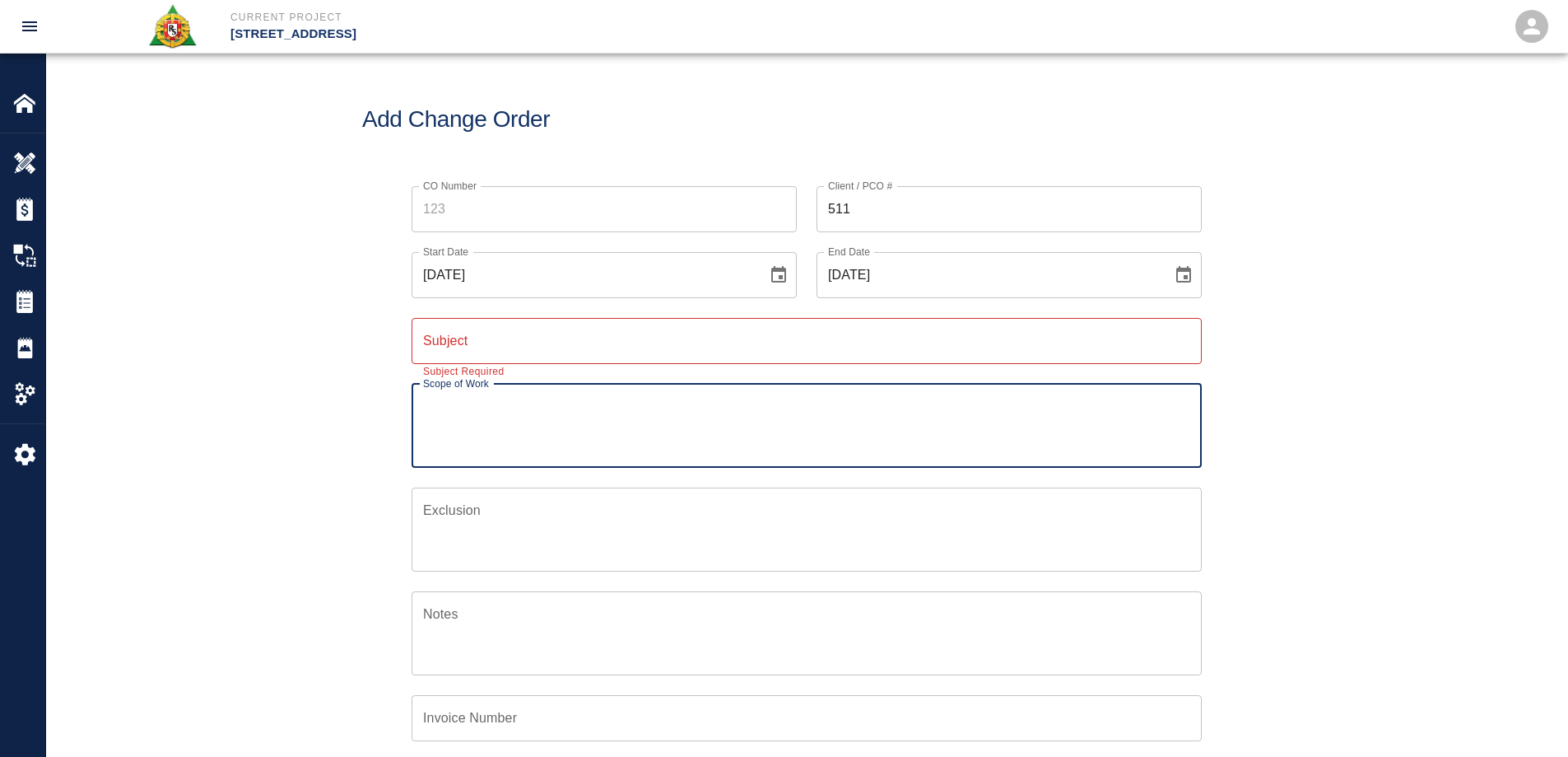
click at [552, 334] on input "Subject" at bounding box center [807, 341] width 790 height 46
click at [551, 334] on input "Subject" at bounding box center [807, 341] width 790 height 46
click at [522, 357] on input "Subject" at bounding box center [807, 341] width 790 height 46
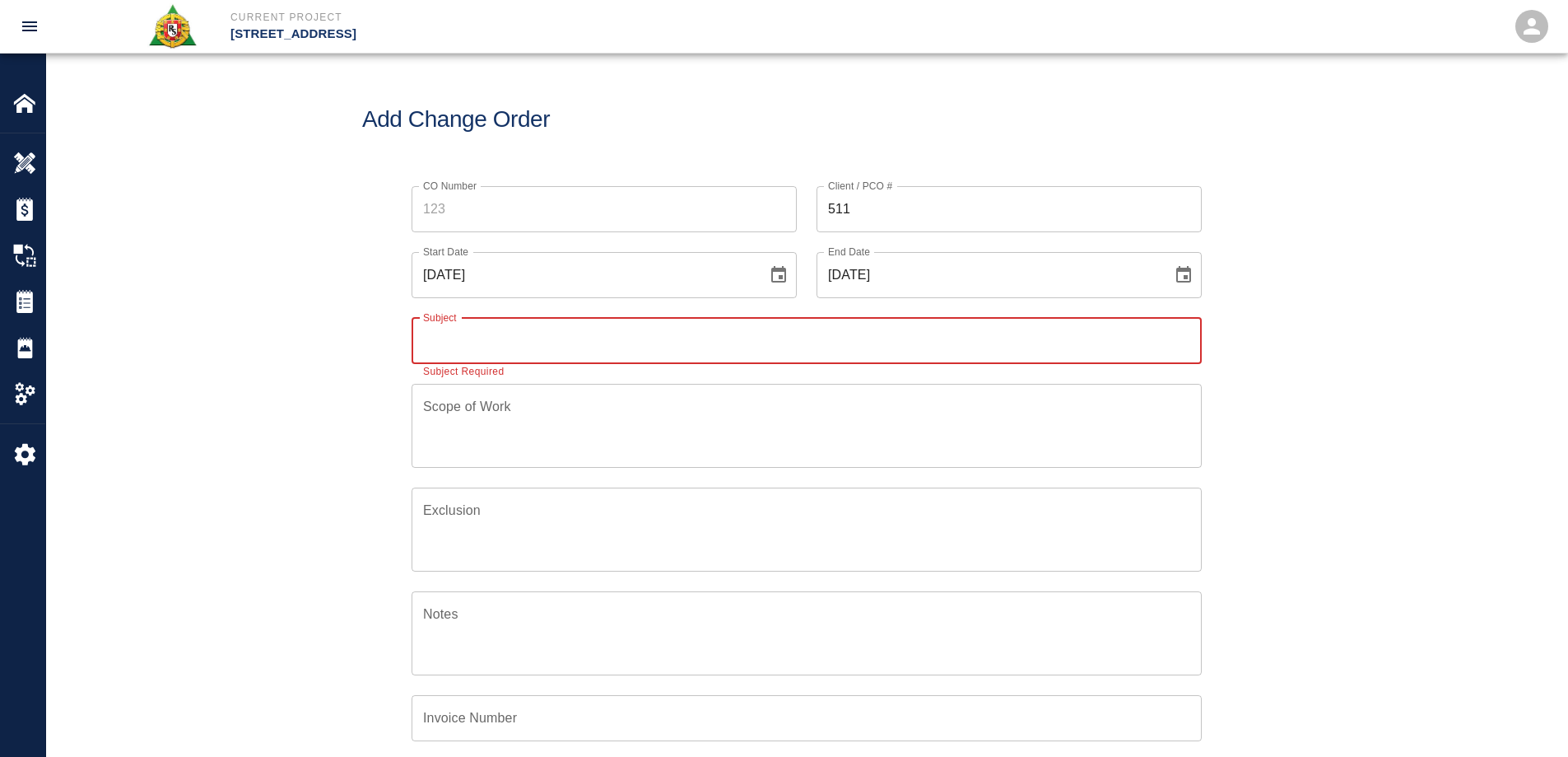
click at [475, 343] on input "Subject" at bounding box center [807, 341] width 790 height 46
click at [461, 344] on input "PI 511" at bounding box center [807, 341] width 790 height 46
click at [461, 344] on input "PI 511PI11" at bounding box center [807, 341] width 790 height 46
click at [479, 344] on input "PI 51PI11" at bounding box center [807, 341] width 790 height 46
click at [499, 343] on input "PI 51P" at bounding box center [807, 341] width 790 height 46
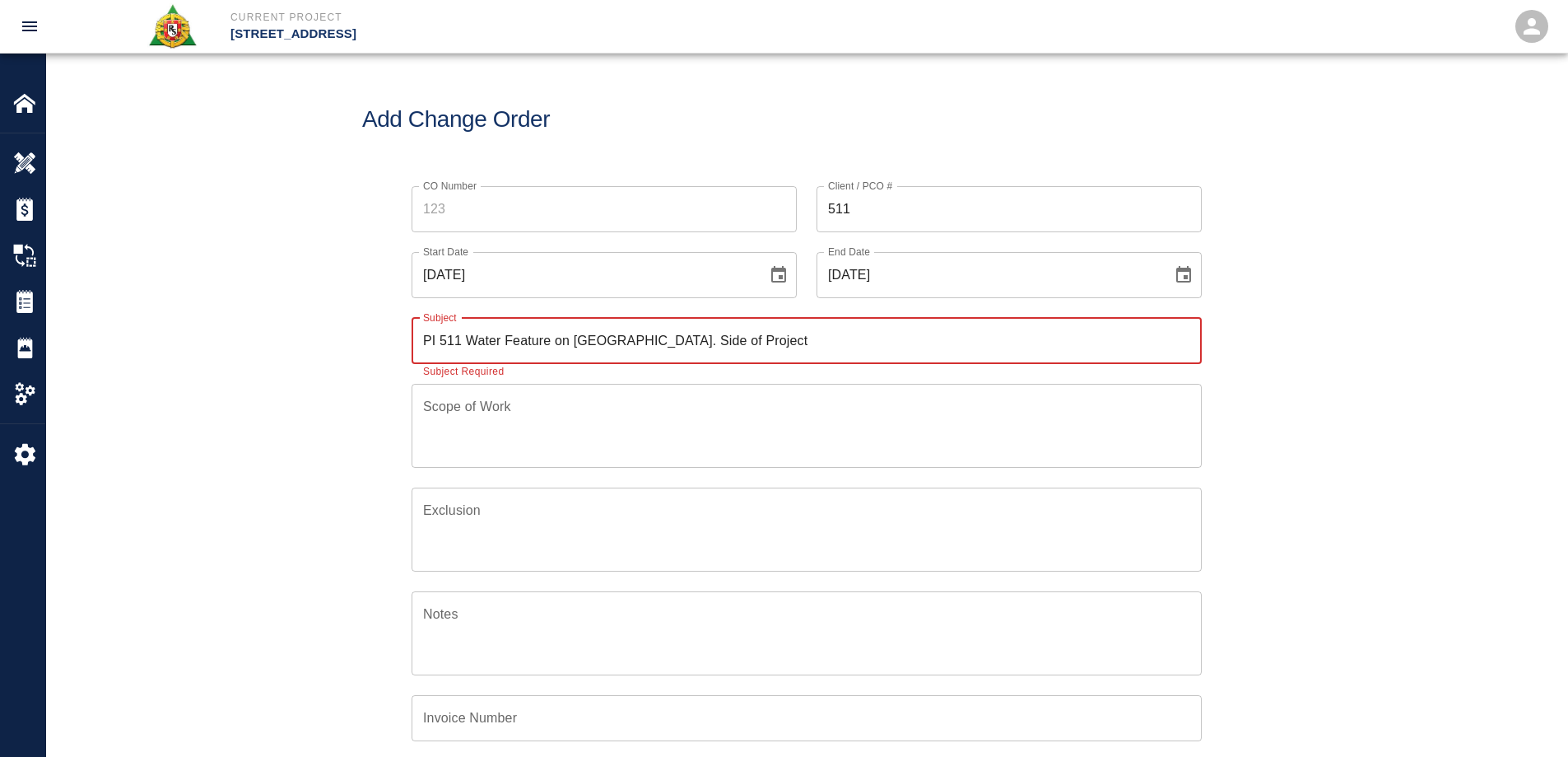
type input "PI 511 Water Feature on [GEOGRAPHIC_DATA]. Side of Project"
click at [486, 426] on textarea "Scope of Work" at bounding box center [806, 426] width 767 height 57
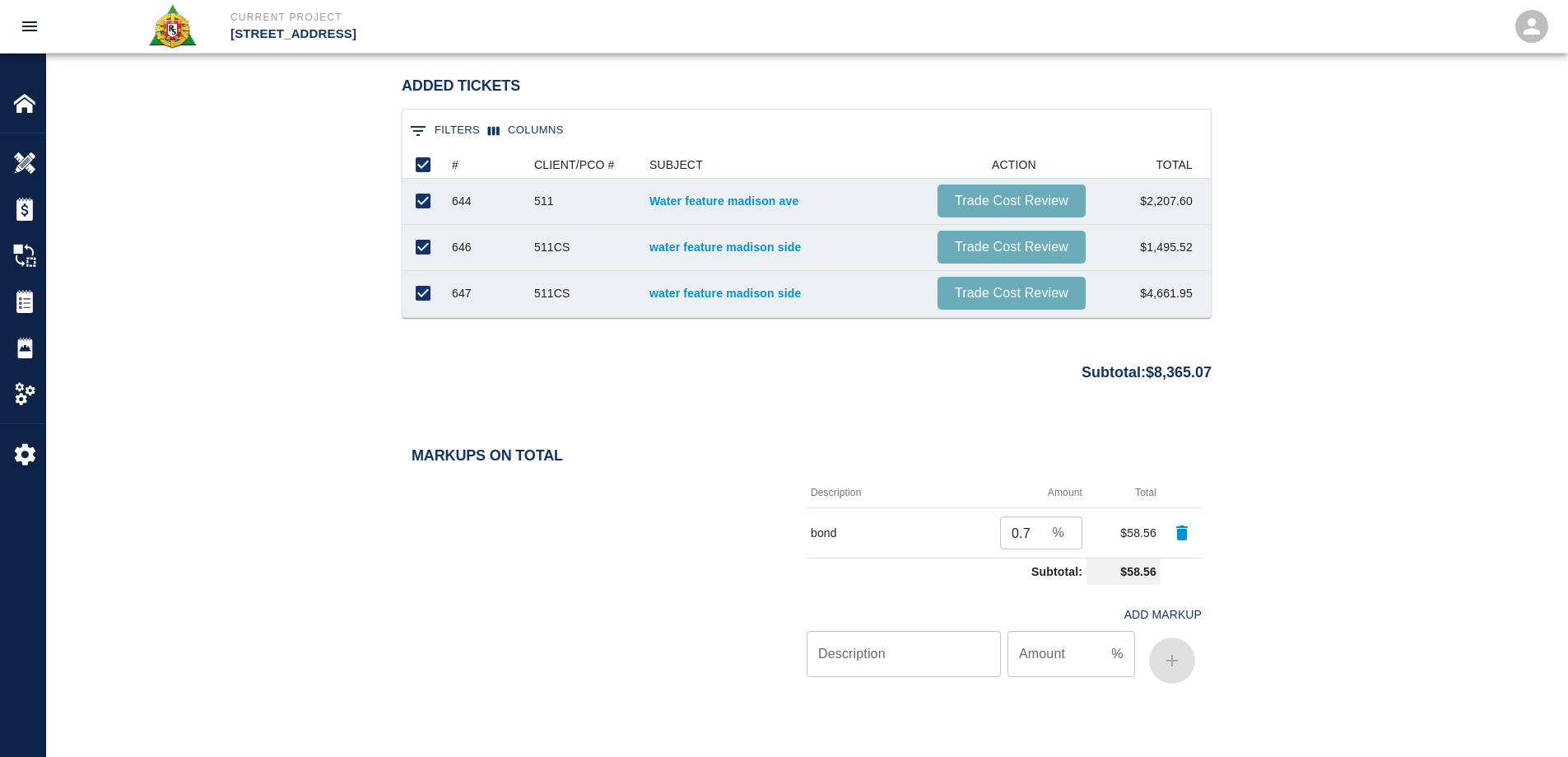
scroll to position [1580, 0]
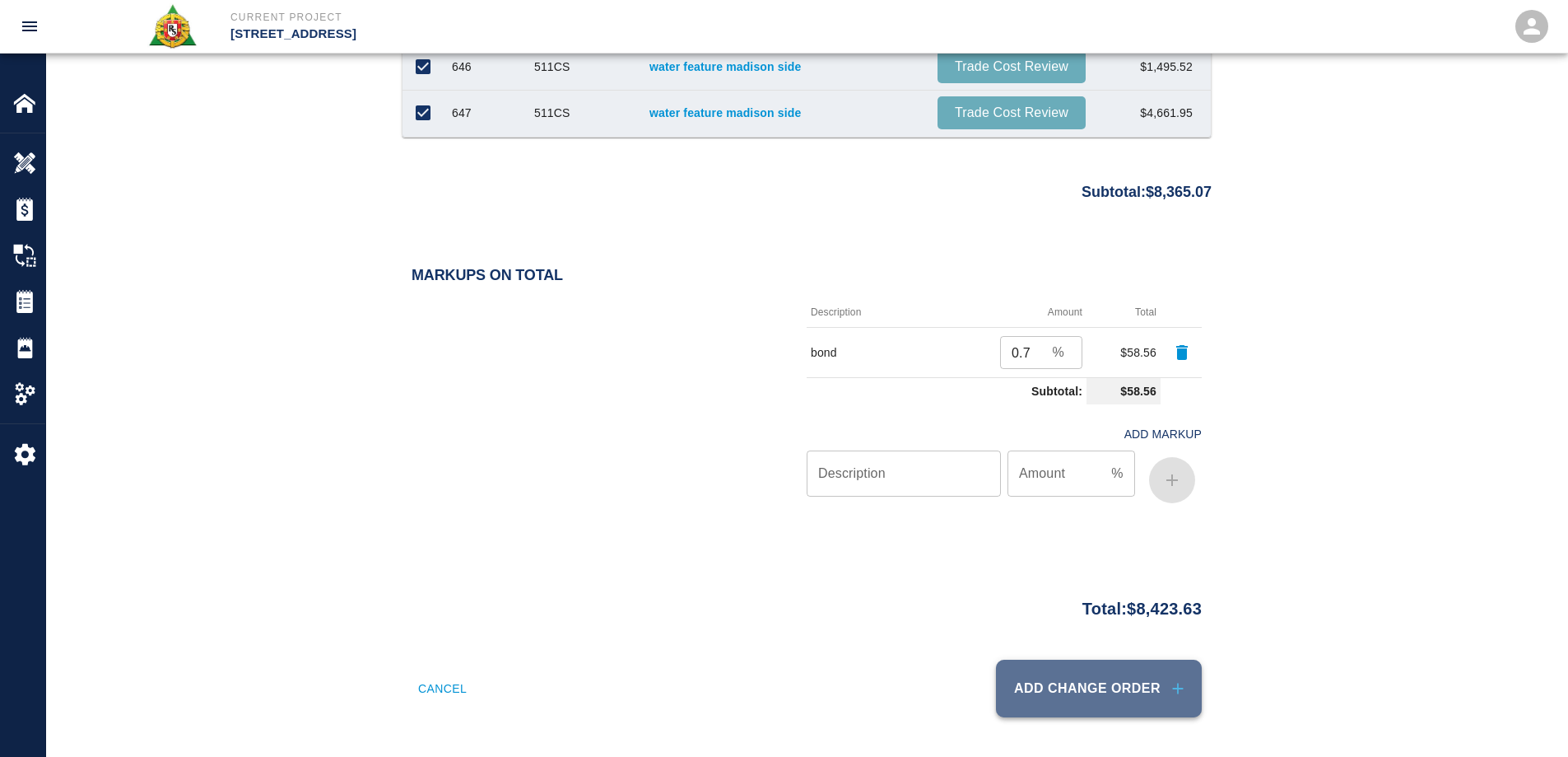
click at [1129, 699] on button "Add Change Order" at bounding box center [1099, 688] width 206 height 58
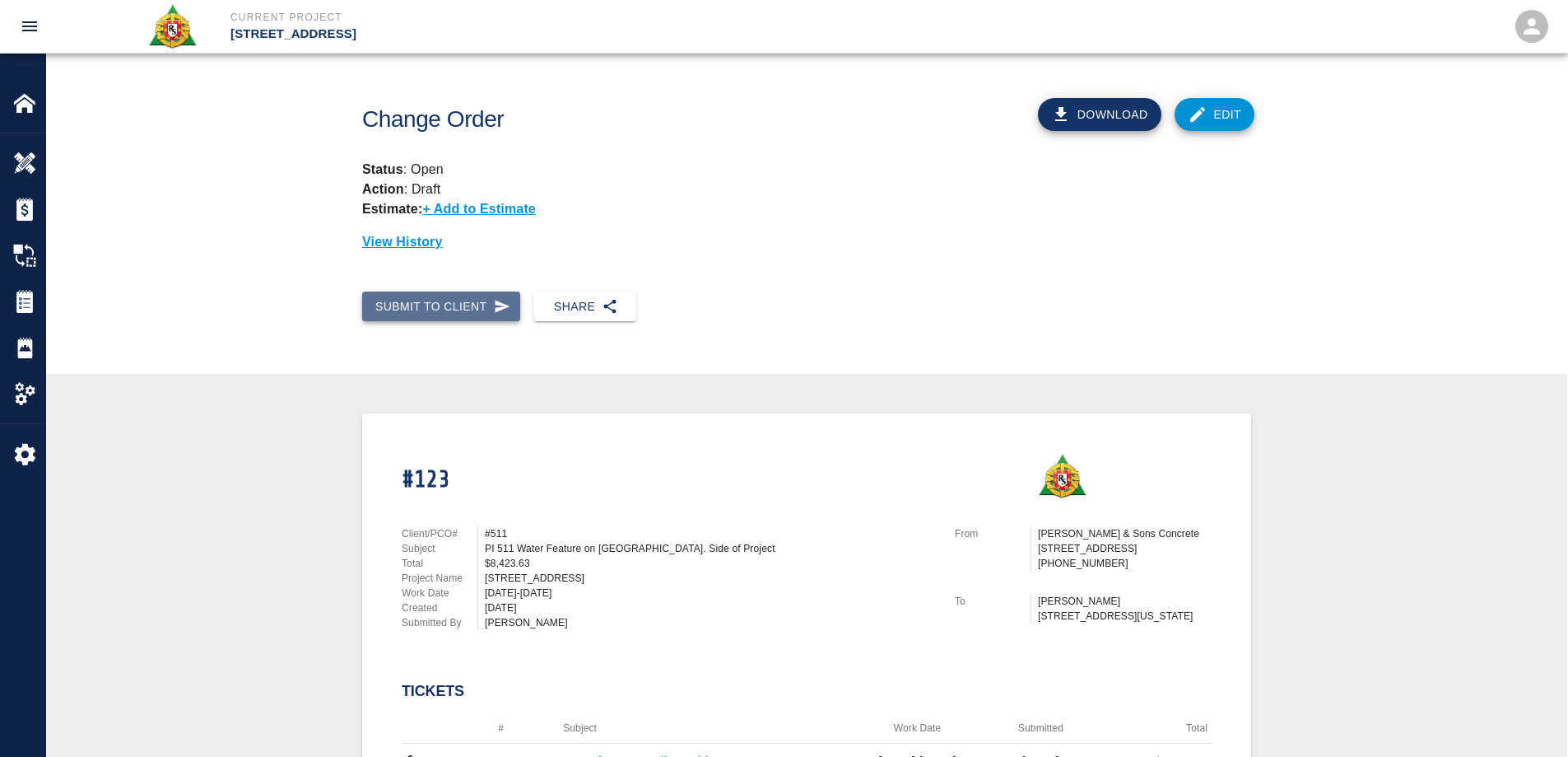
click at [454, 302] on button "Submit to Client" at bounding box center [441, 307] width 158 height 30
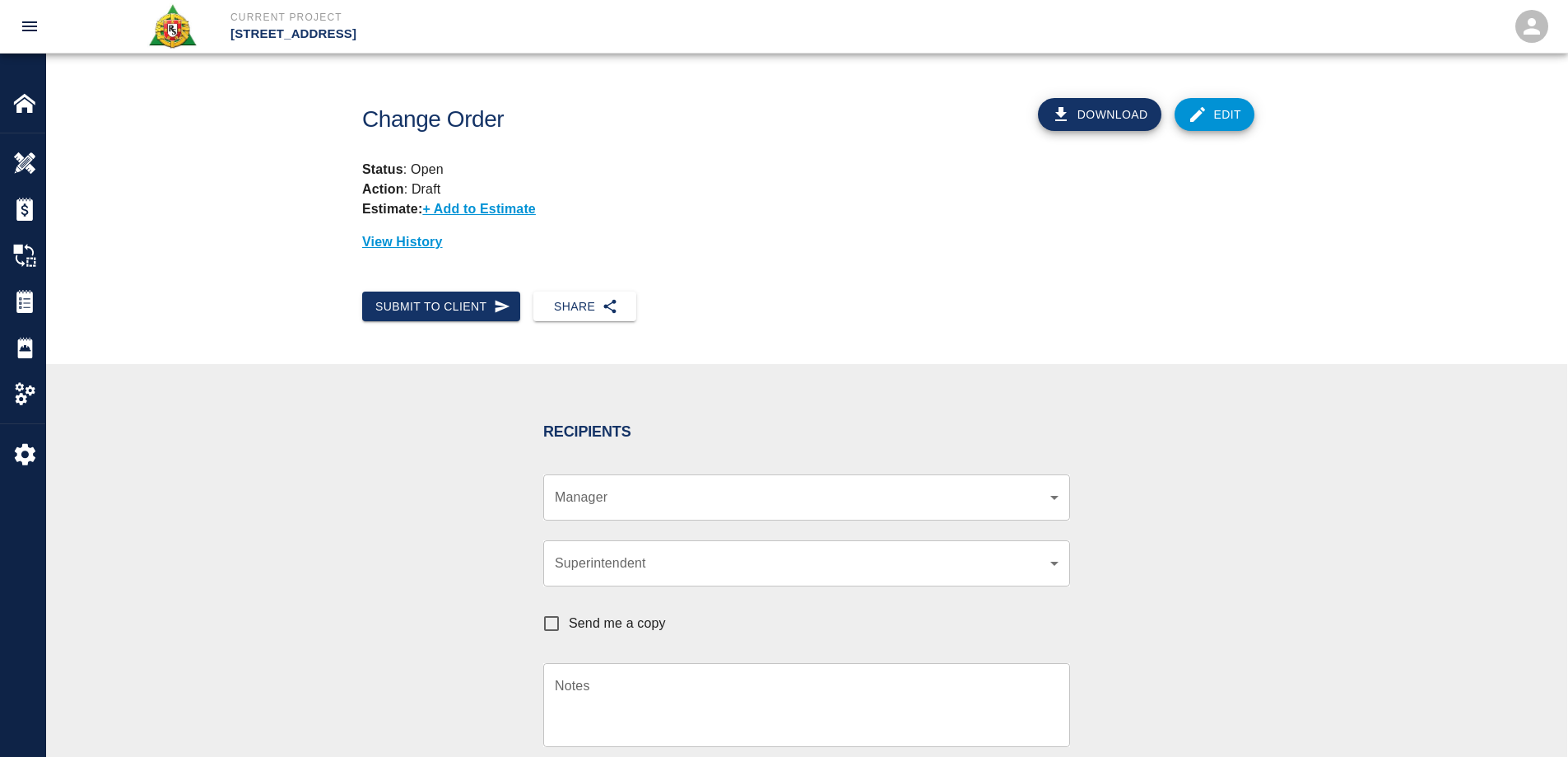
click at [606, 506] on body "Current Project 270 Park Ave Home 270 Park Ave Overview Estimates Change Orders…" at bounding box center [784, 378] width 1568 height 757
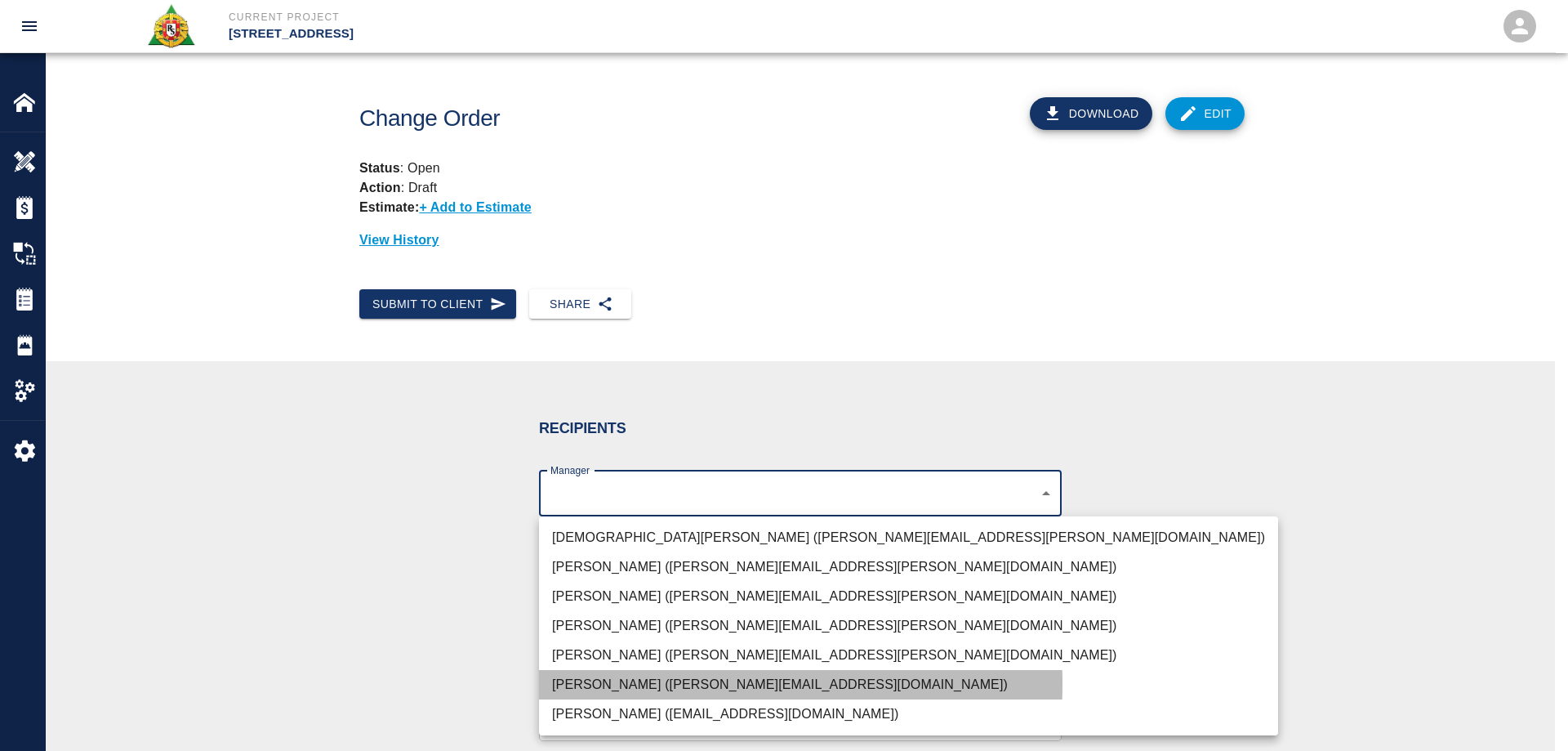
click at [631, 683] on li "Brian Daly (brian.daly1@aecom.com)" at bounding box center [908, 684] width 739 height 29
type input "85da188b-cc1c-4675-87f9-ec2c37837295"
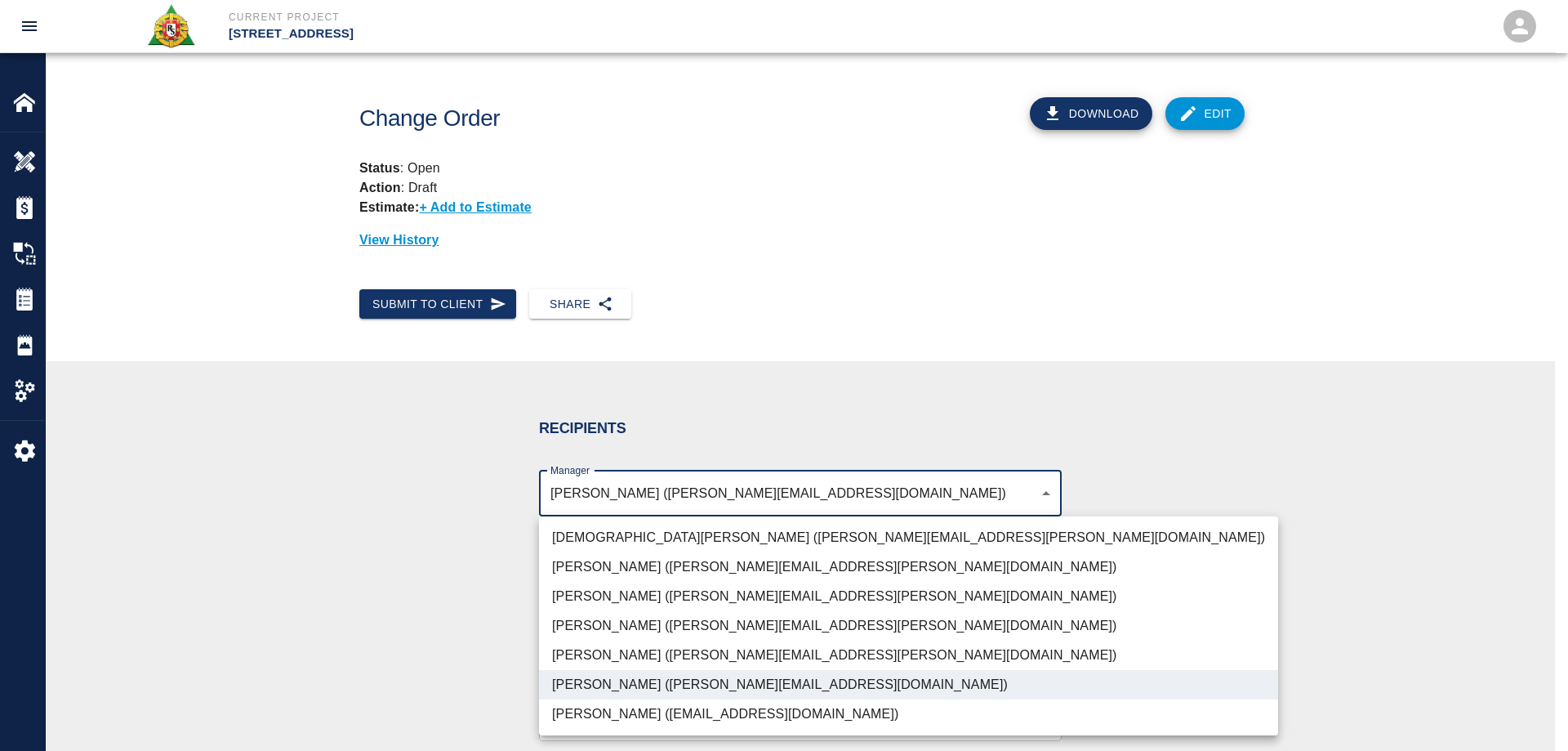
click at [384, 639] on div at bounding box center [784, 376] width 1568 height 751
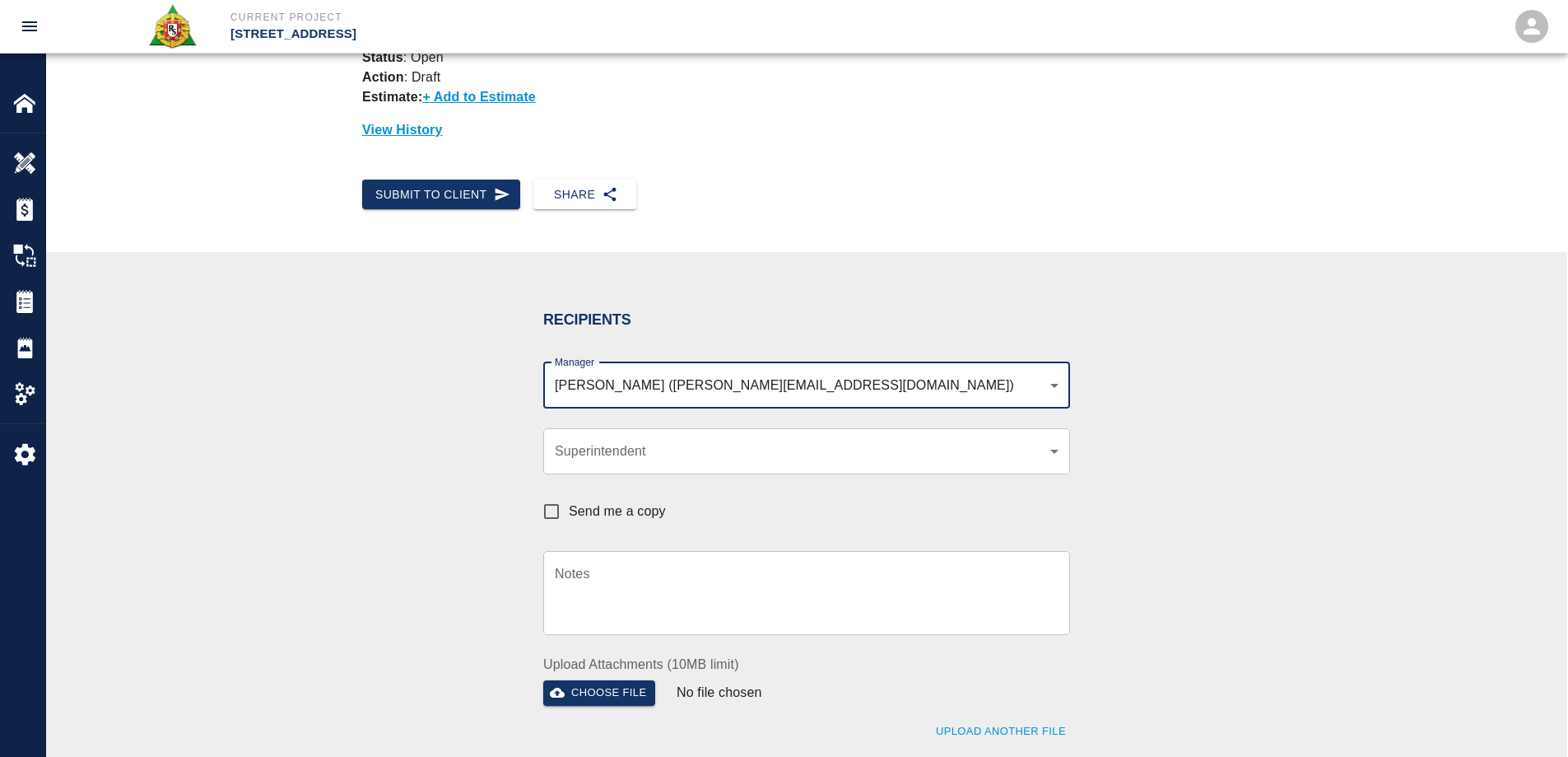
scroll to position [330, 0]
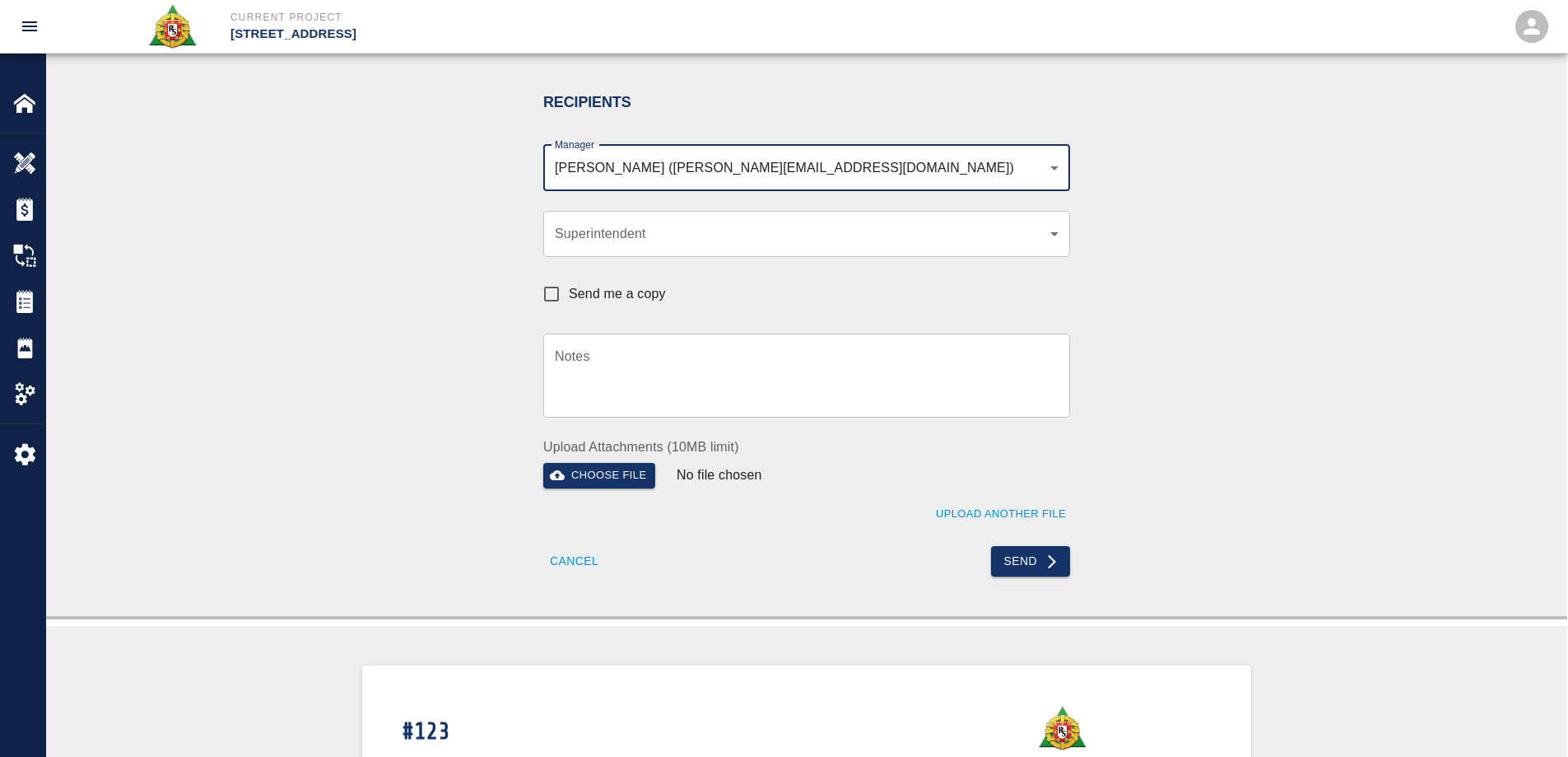
click at [575, 375] on textarea "Notes" at bounding box center [806, 375] width 504 height 57
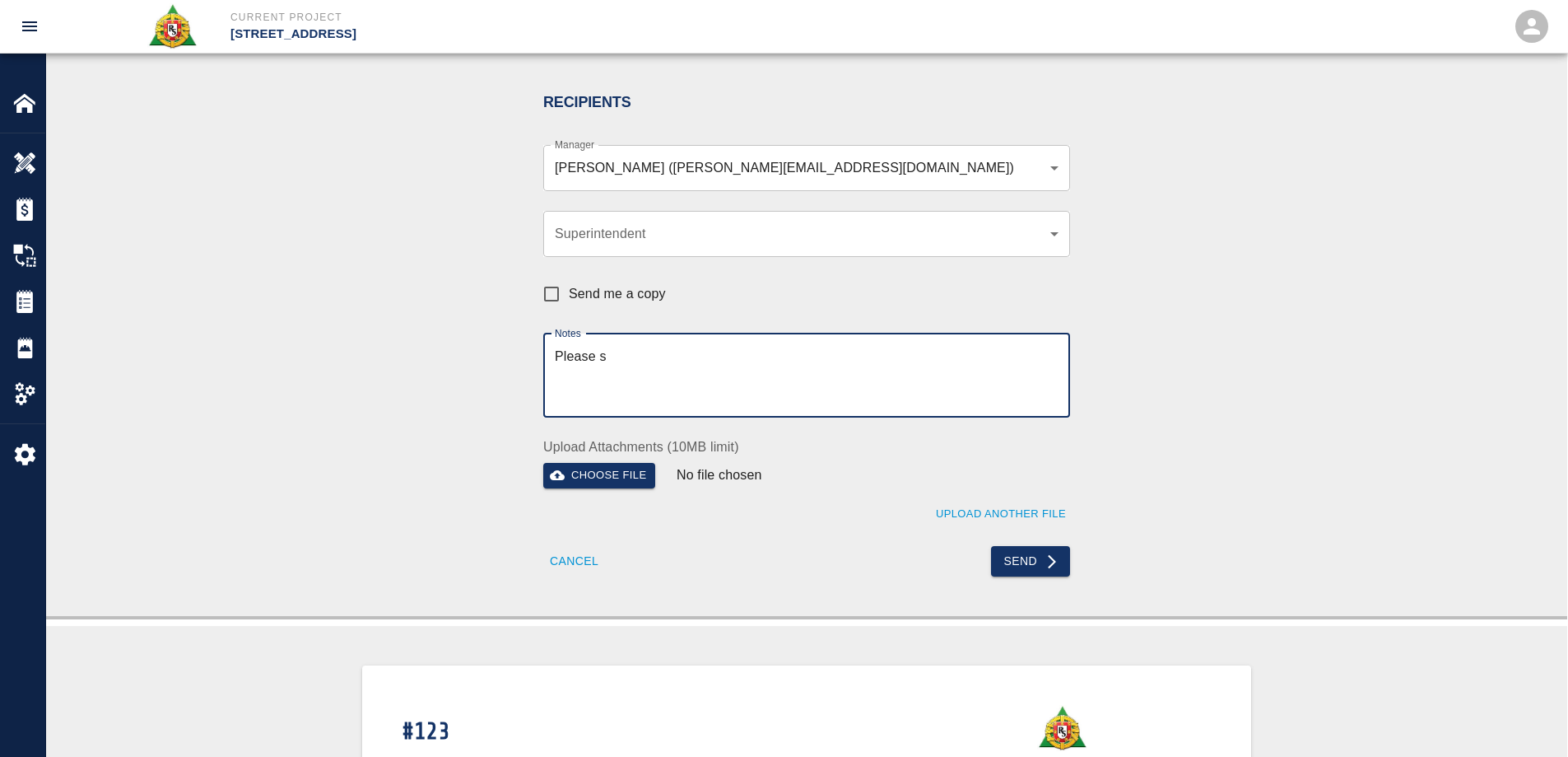
scroll to position [412, 0]
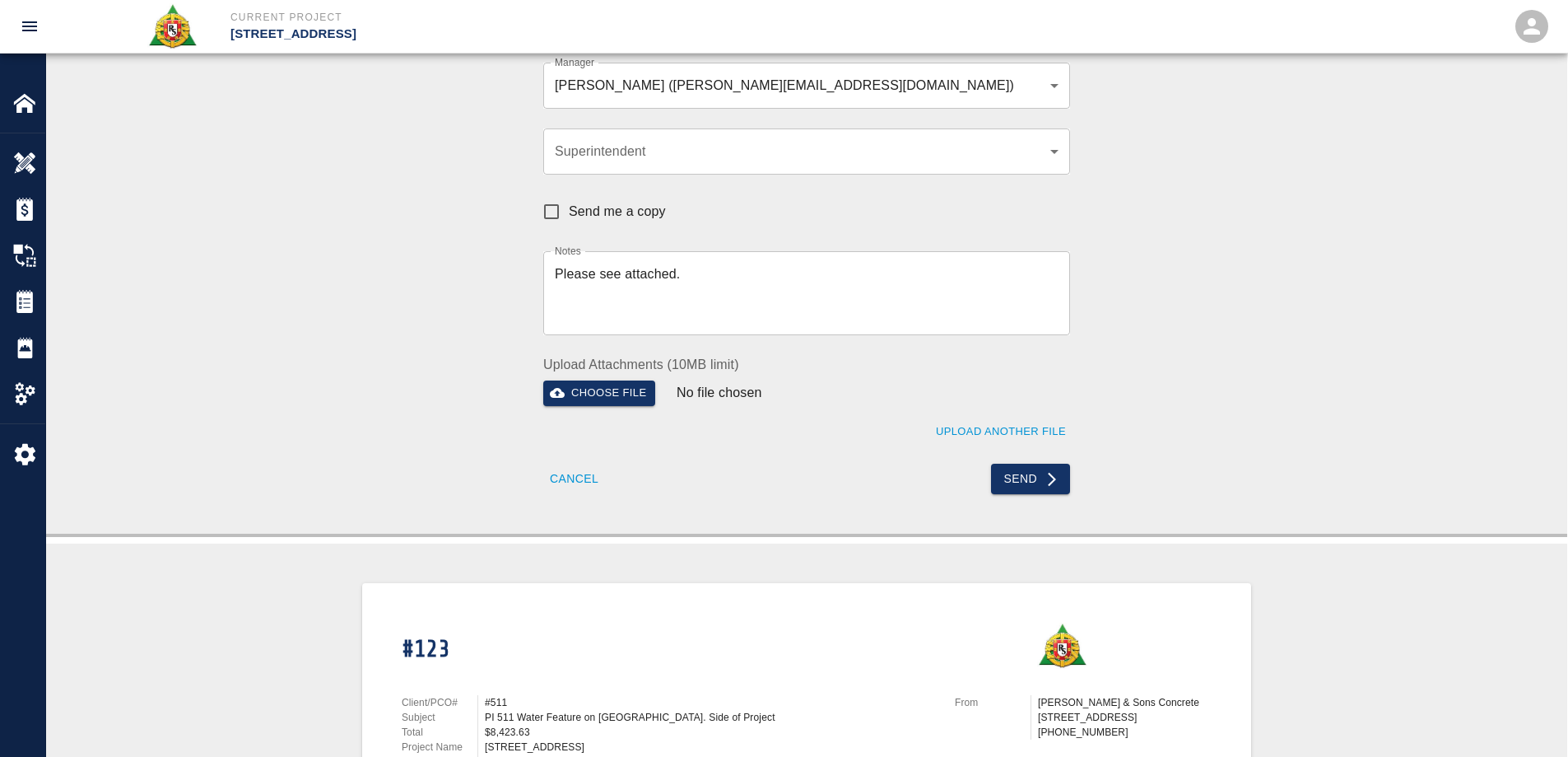
drag, startPoint x: 1039, startPoint y: 475, endPoint x: 752, endPoint y: 268, distance: 353.9
click at [763, 303] on div "Recipients Manager Brian Daly (brian.daly1@aecom.com) 85da188b-cc1c-4675-87f9-e…" at bounding box center [797, 236] width 546 height 516
click at [693, 283] on textarea "Please see attached." at bounding box center [806, 293] width 504 height 57
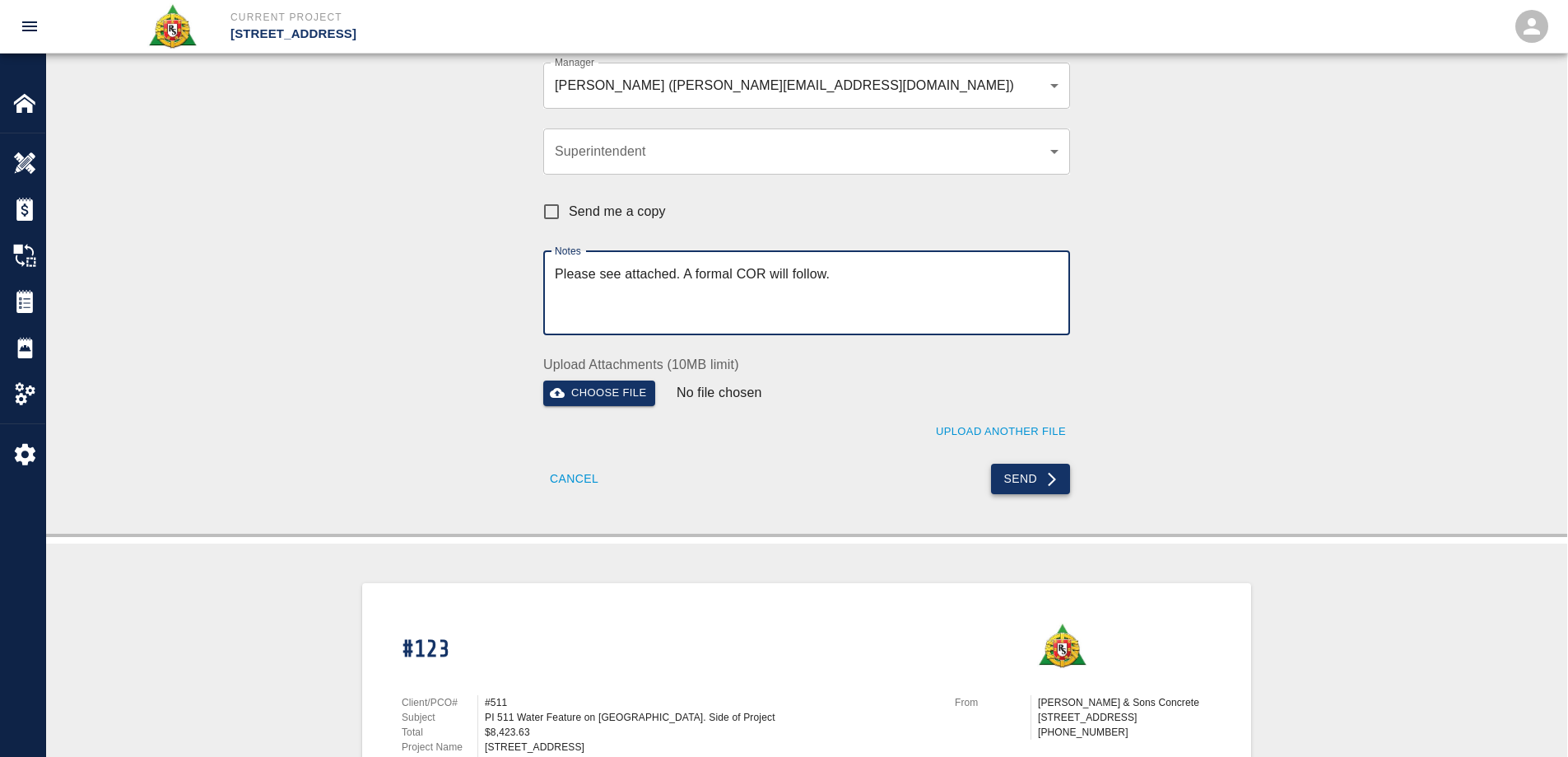
type textarea "Please see attached. A formal COR will follow."
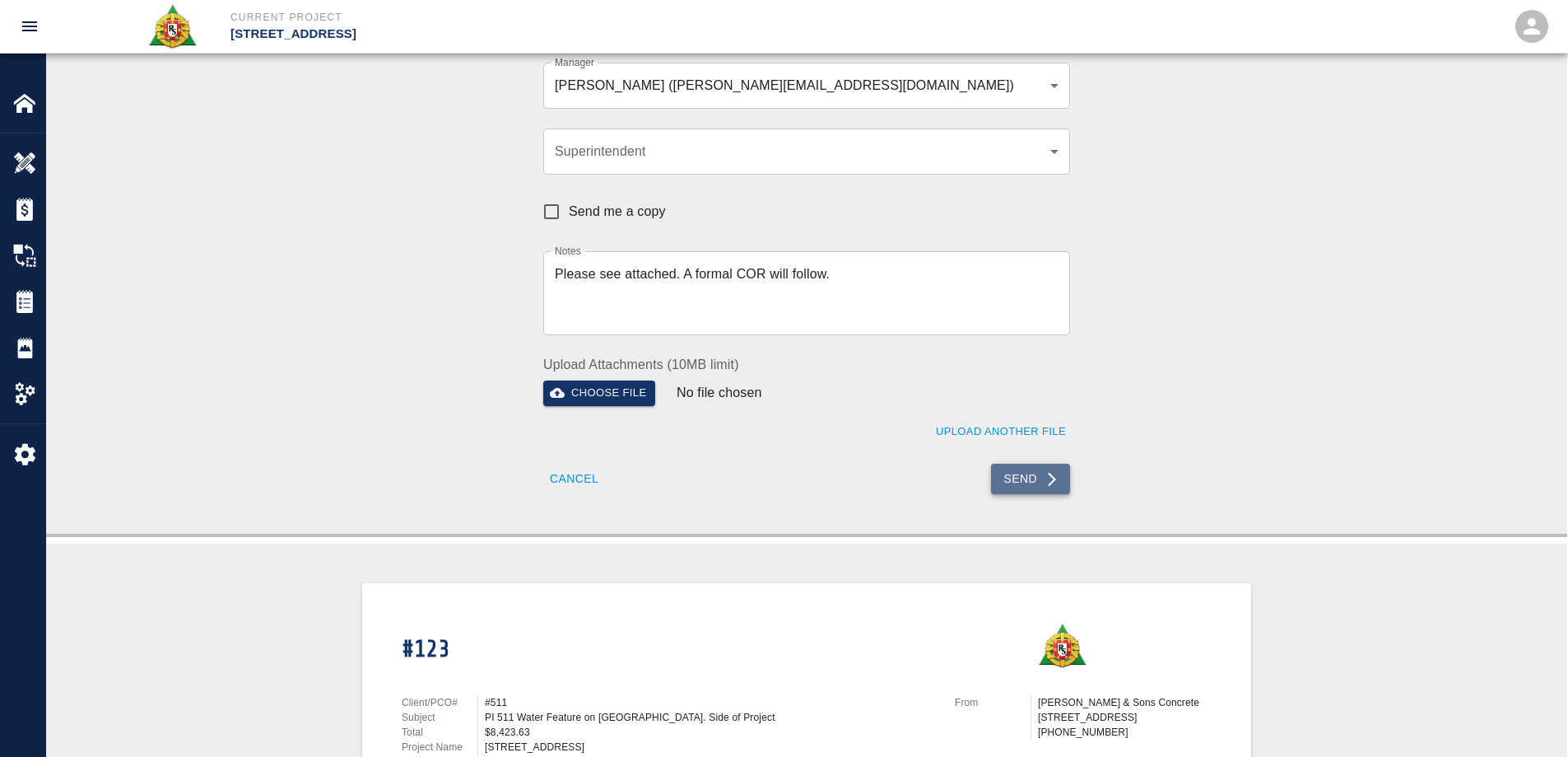
click at [1035, 487] on button "Send" at bounding box center [1031, 479] width 80 height 30
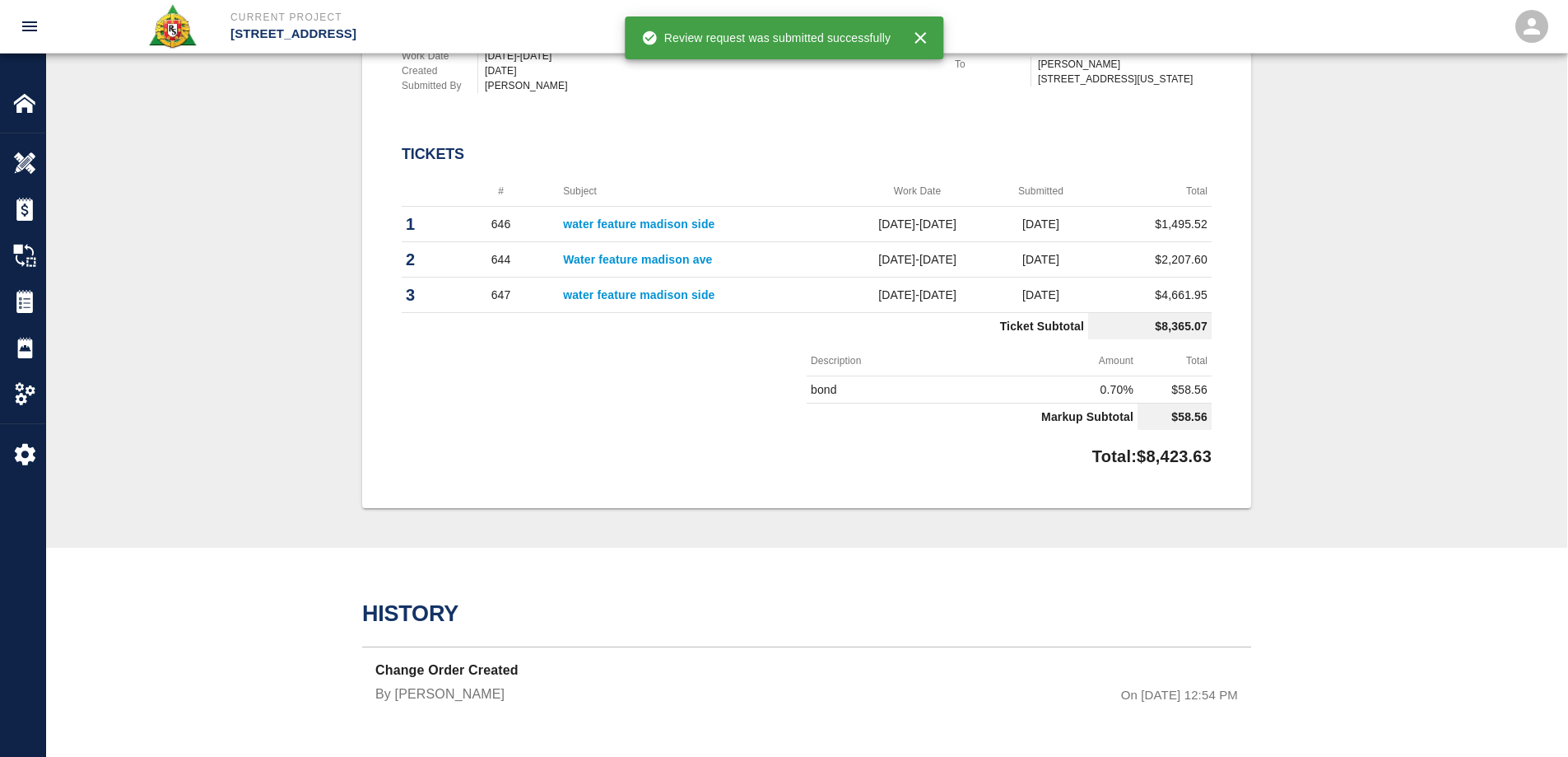
scroll to position [537, 0]
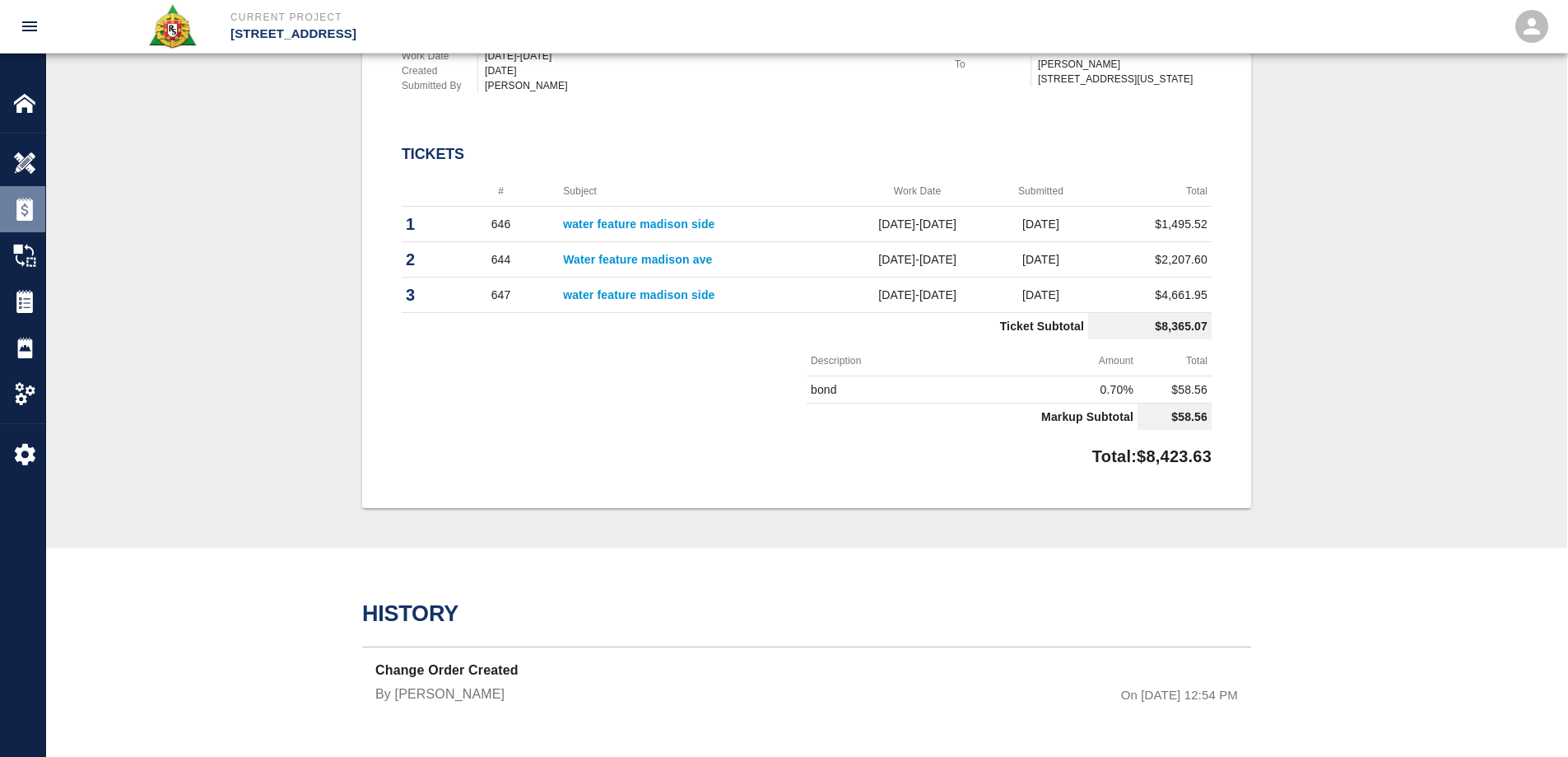
click at [30, 209] on img at bounding box center [24, 209] width 23 height 23
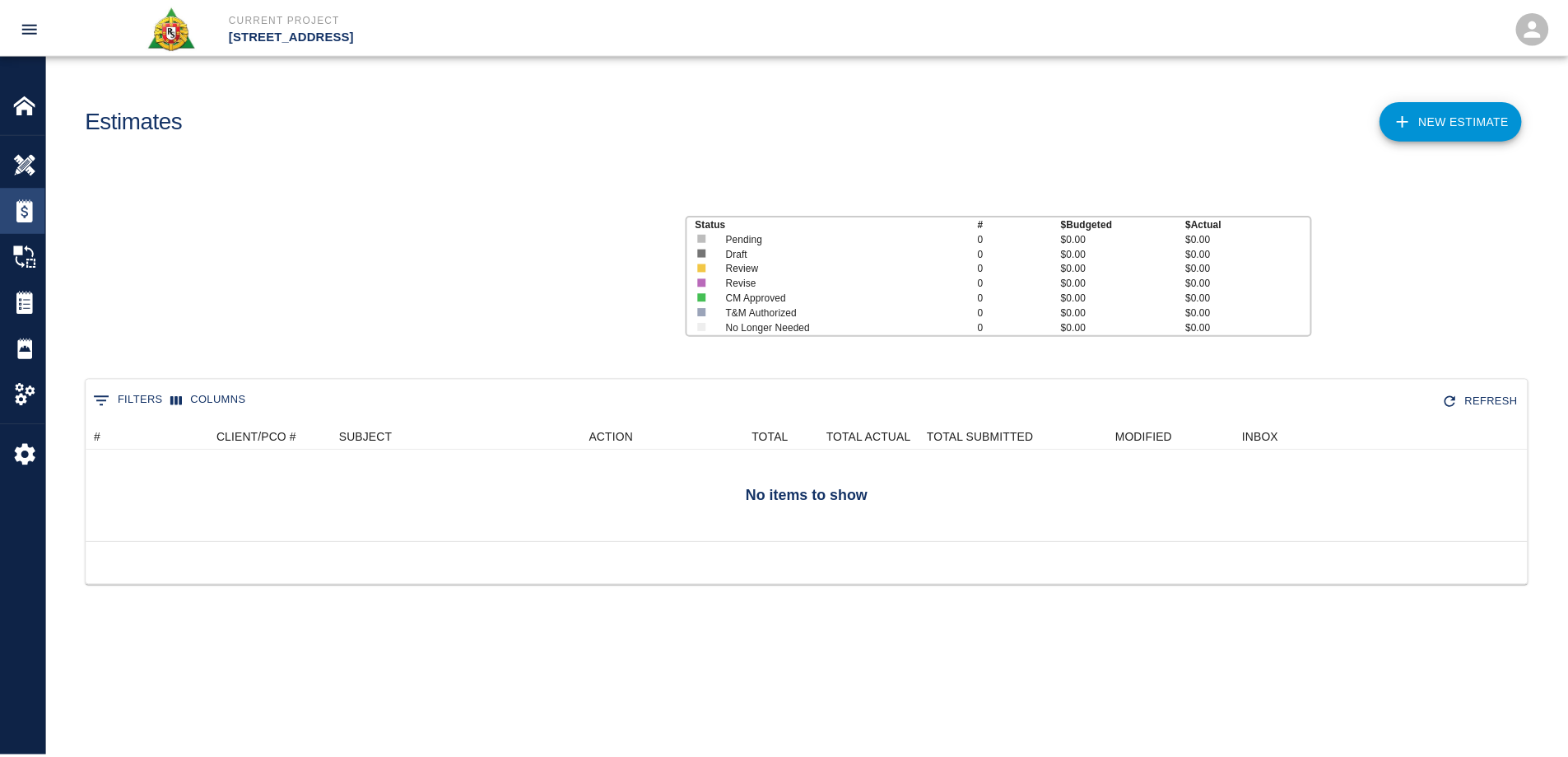
scroll to position [106, 1440]
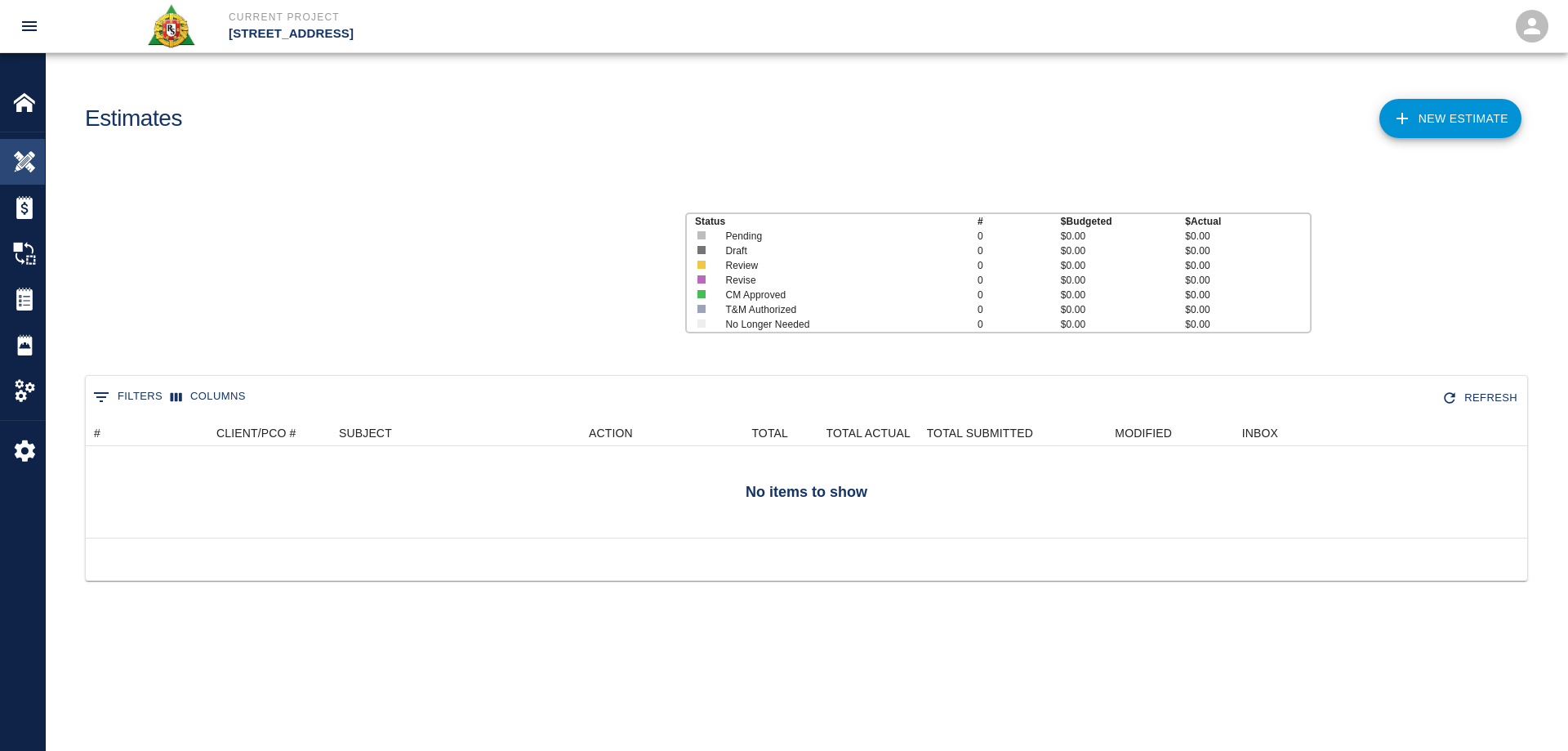
click at [24, 163] on img at bounding box center [24, 161] width 23 height 23
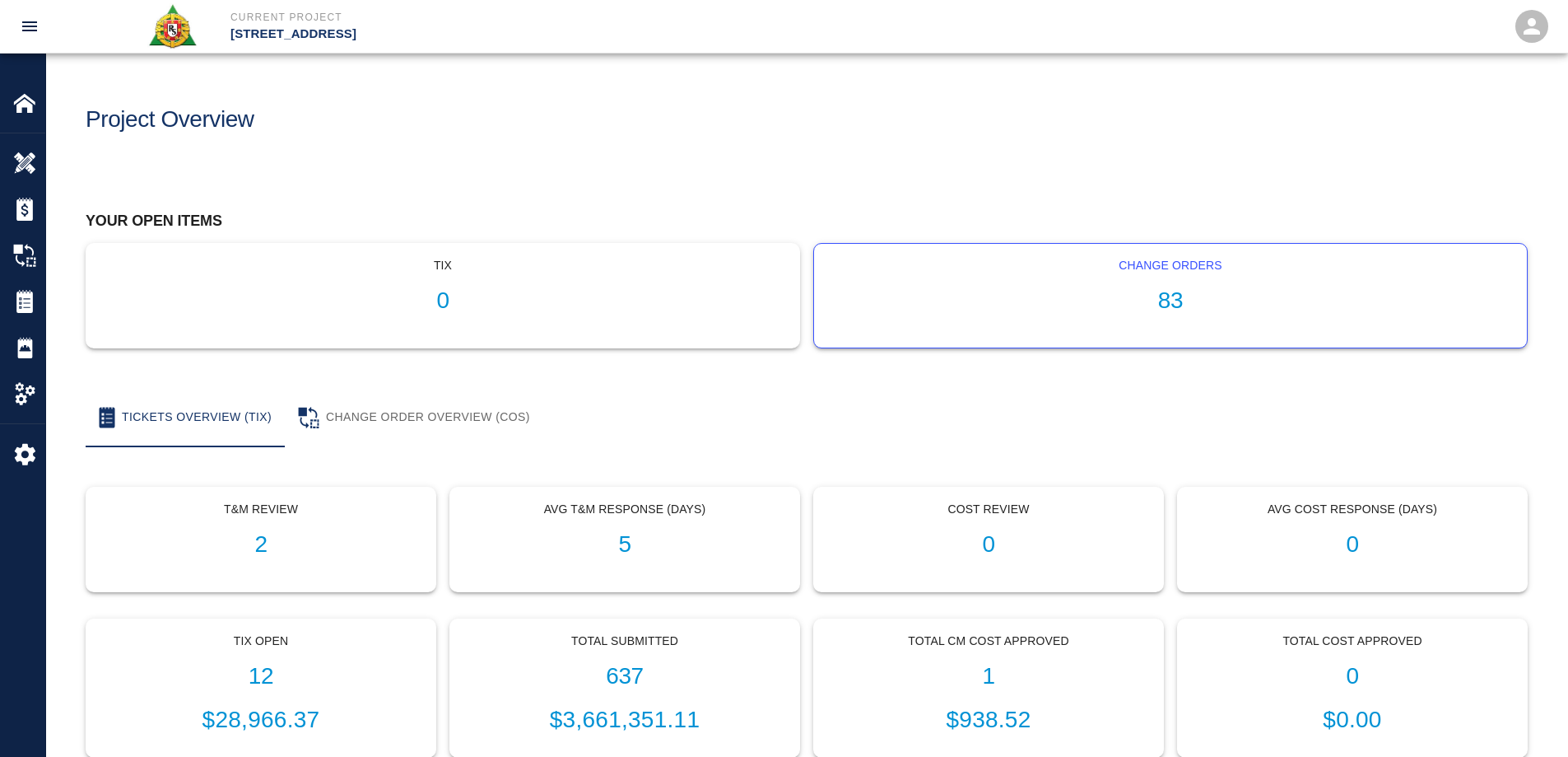
click at [1174, 302] on h1 "83" at bounding box center [1170, 301] width 687 height 27
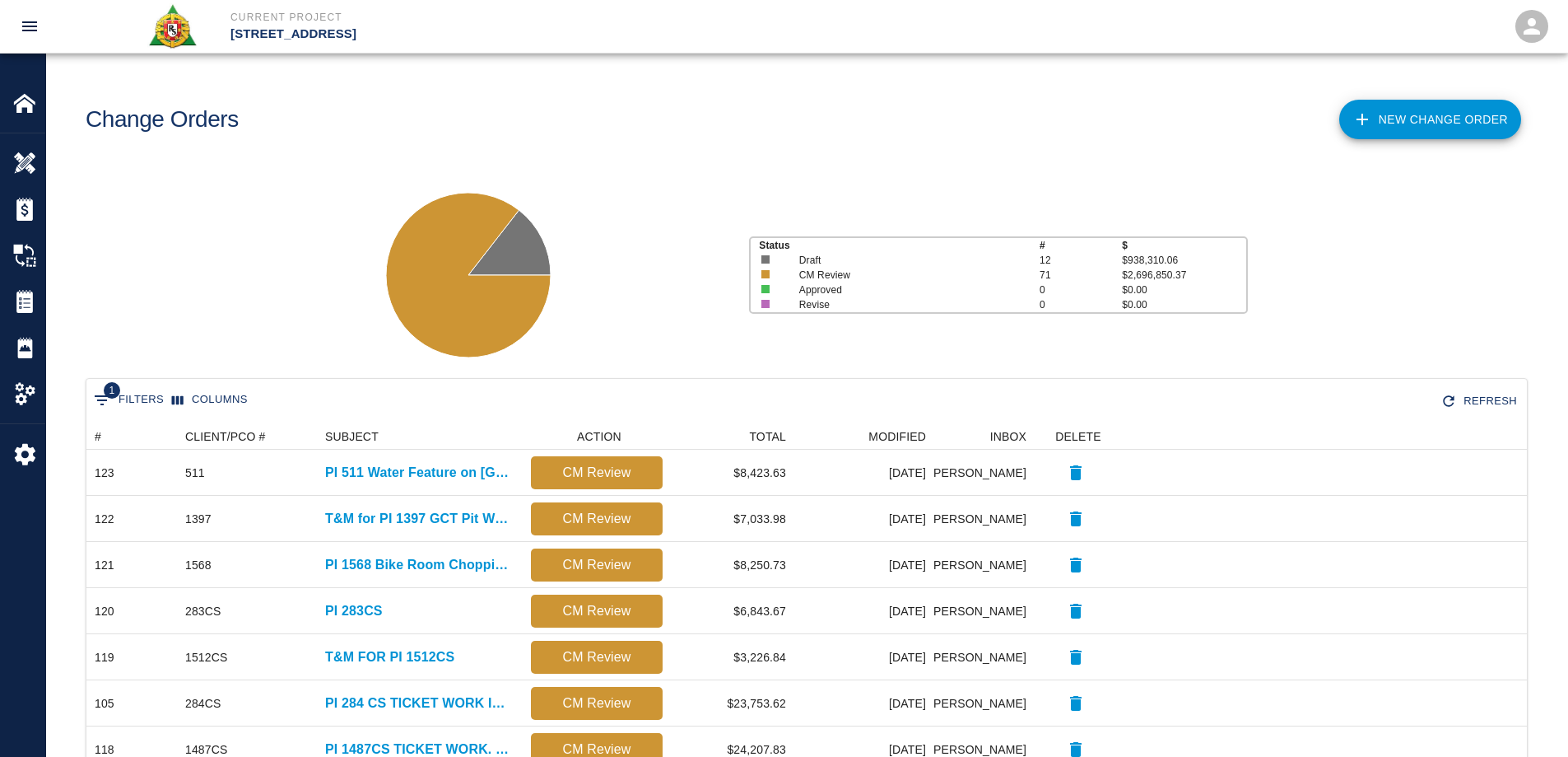
scroll to position [936, 1428]
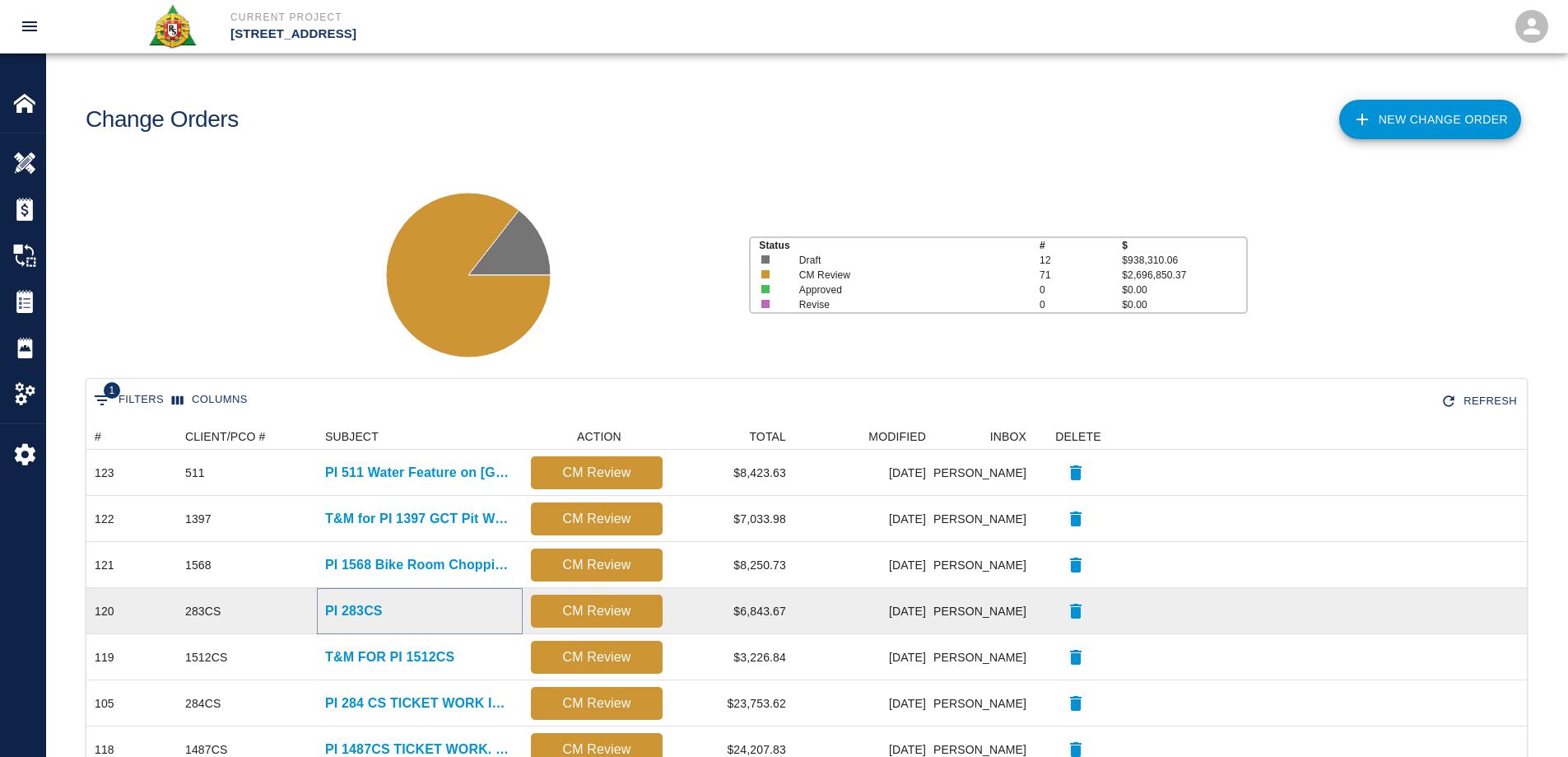
click at [358, 612] on p "PI 283CS" at bounding box center [354, 611] width 58 height 19
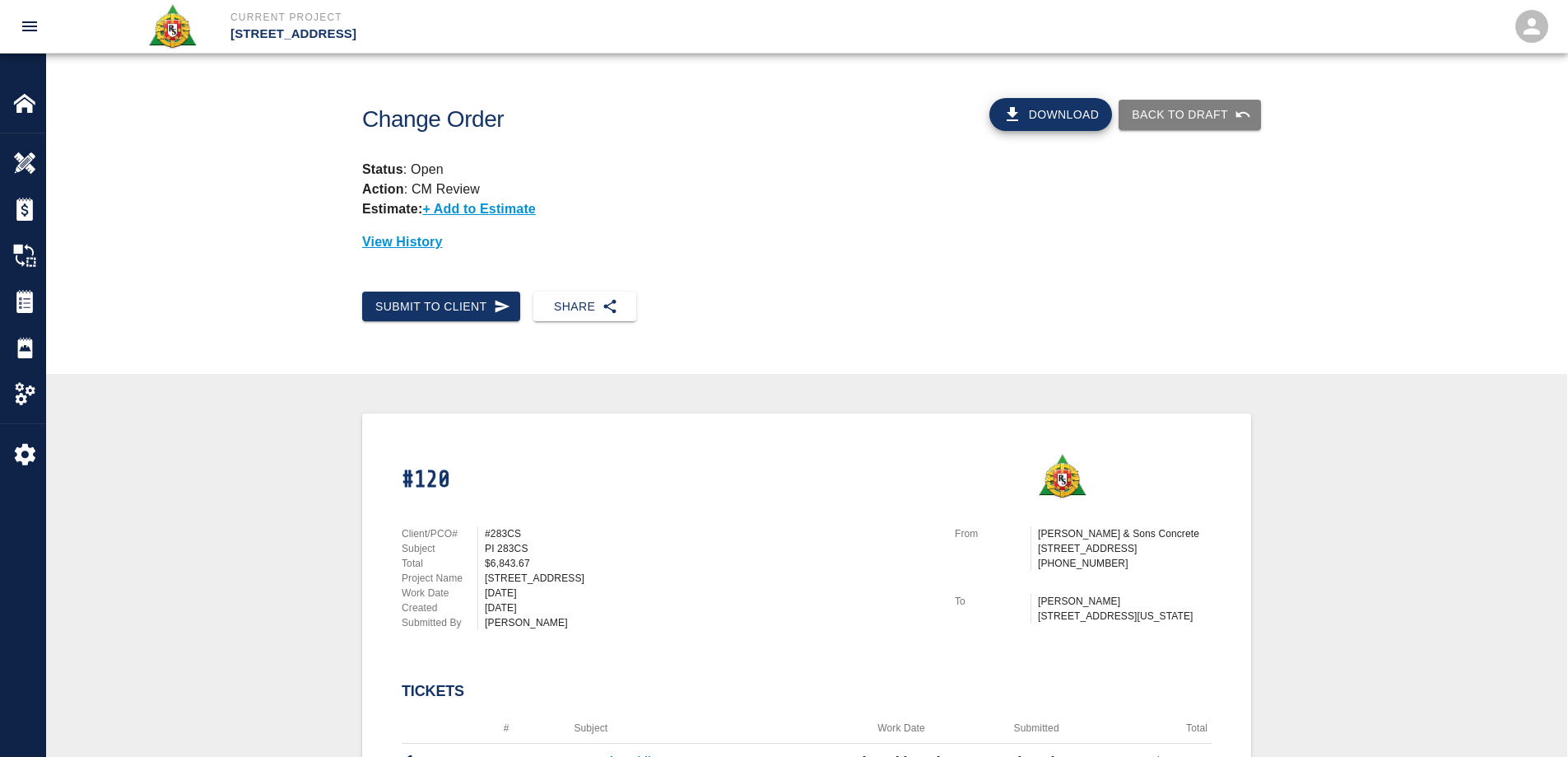
click at [1064, 124] on button "Download" at bounding box center [1051, 114] width 124 height 33
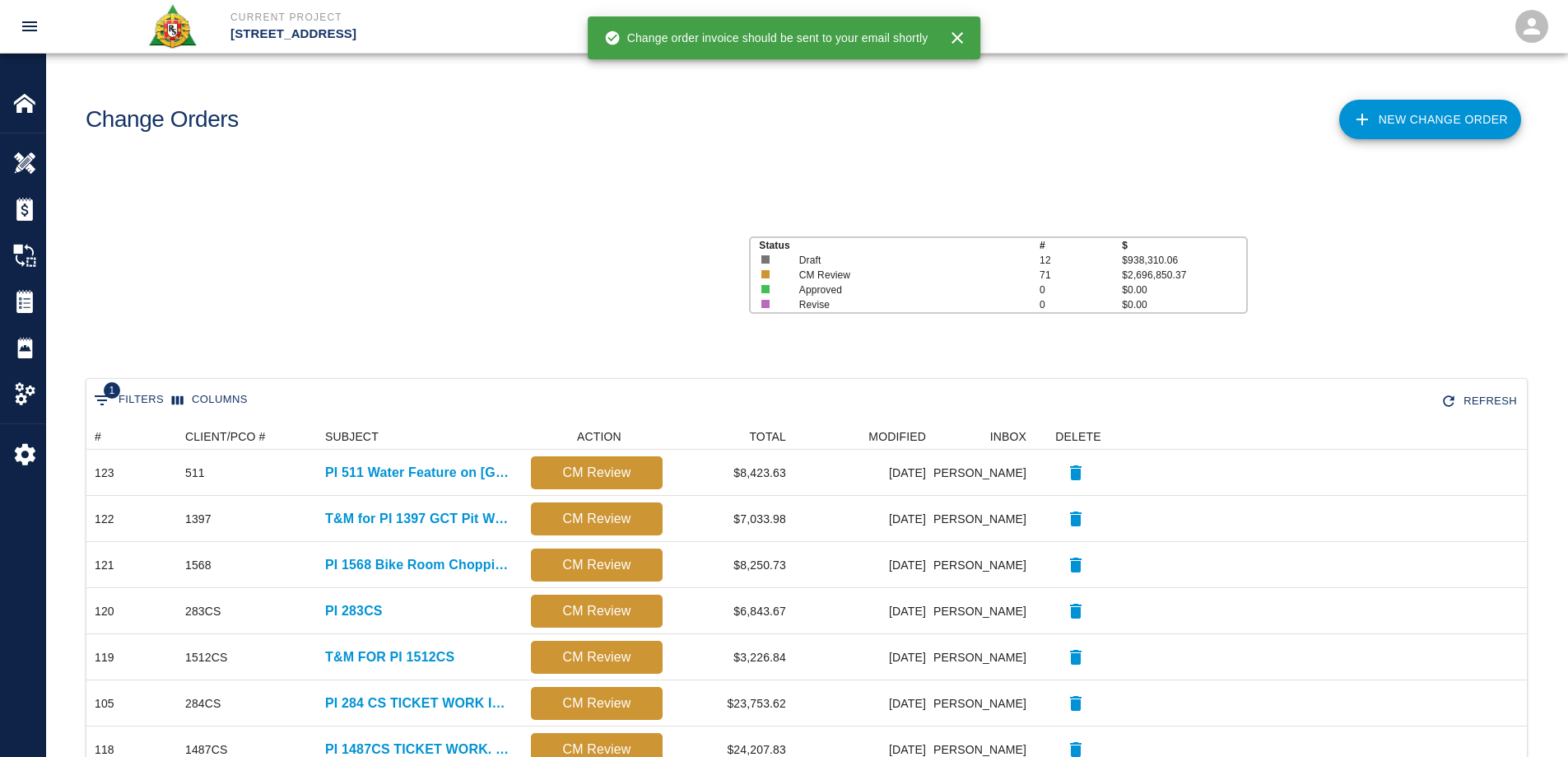
scroll to position [936, 1428]
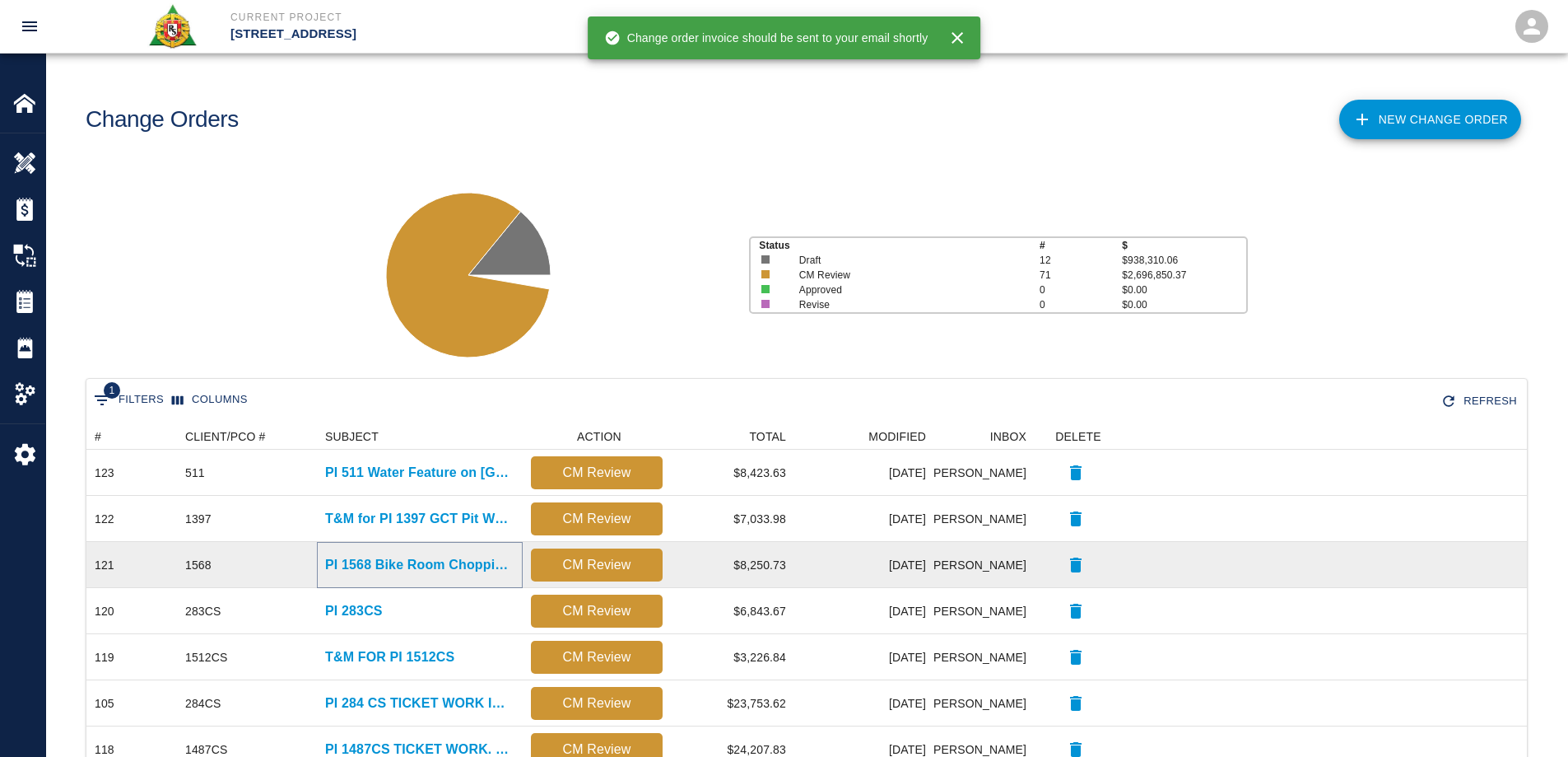
click at [422, 569] on p "PI 1568 Bike Room Chopping and Self Level Work" at bounding box center [420, 564] width 189 height 19
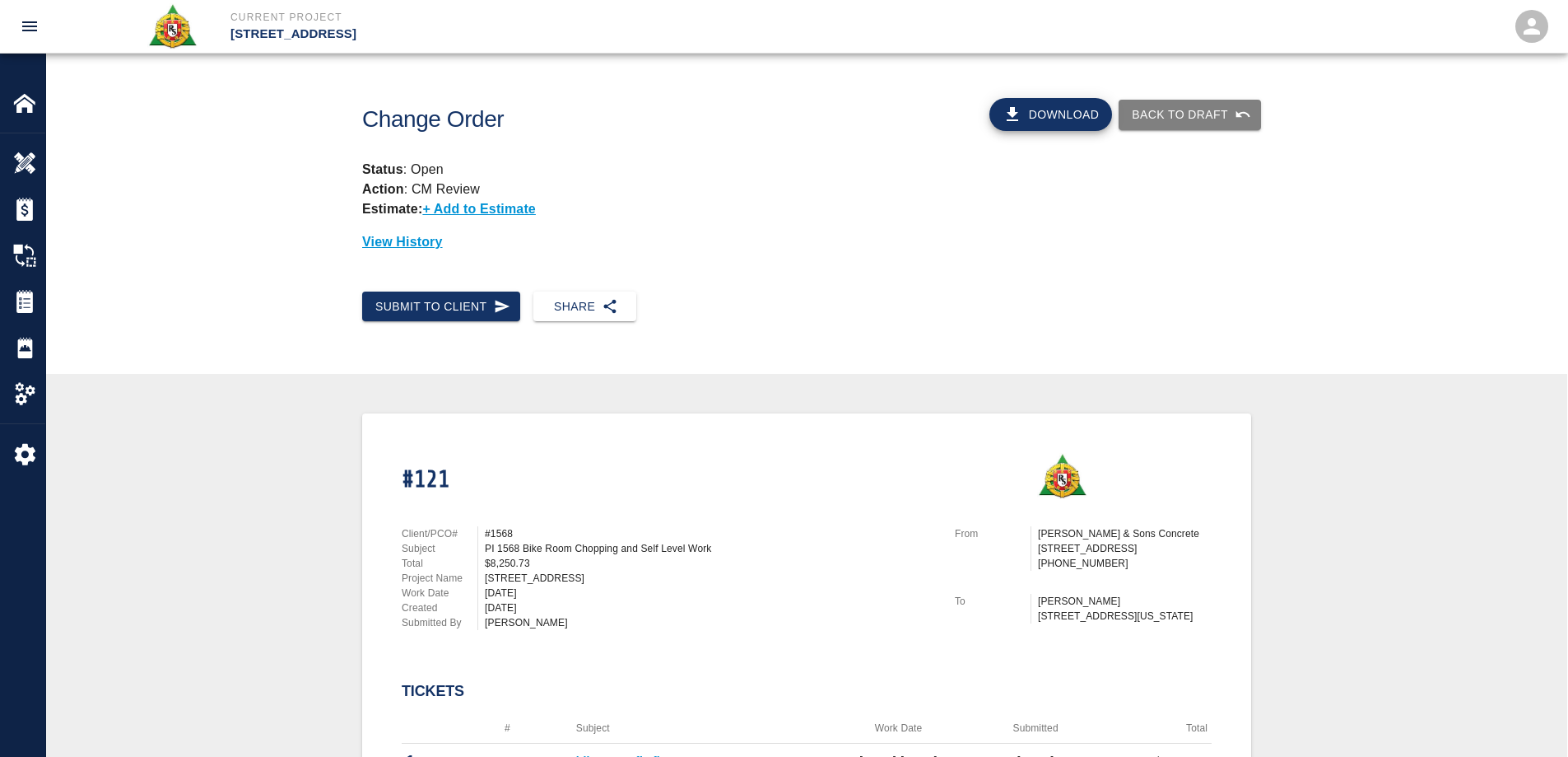
click at [1048, 120] on button "Download" at bounding box center [1051, 114] width 124 height 33
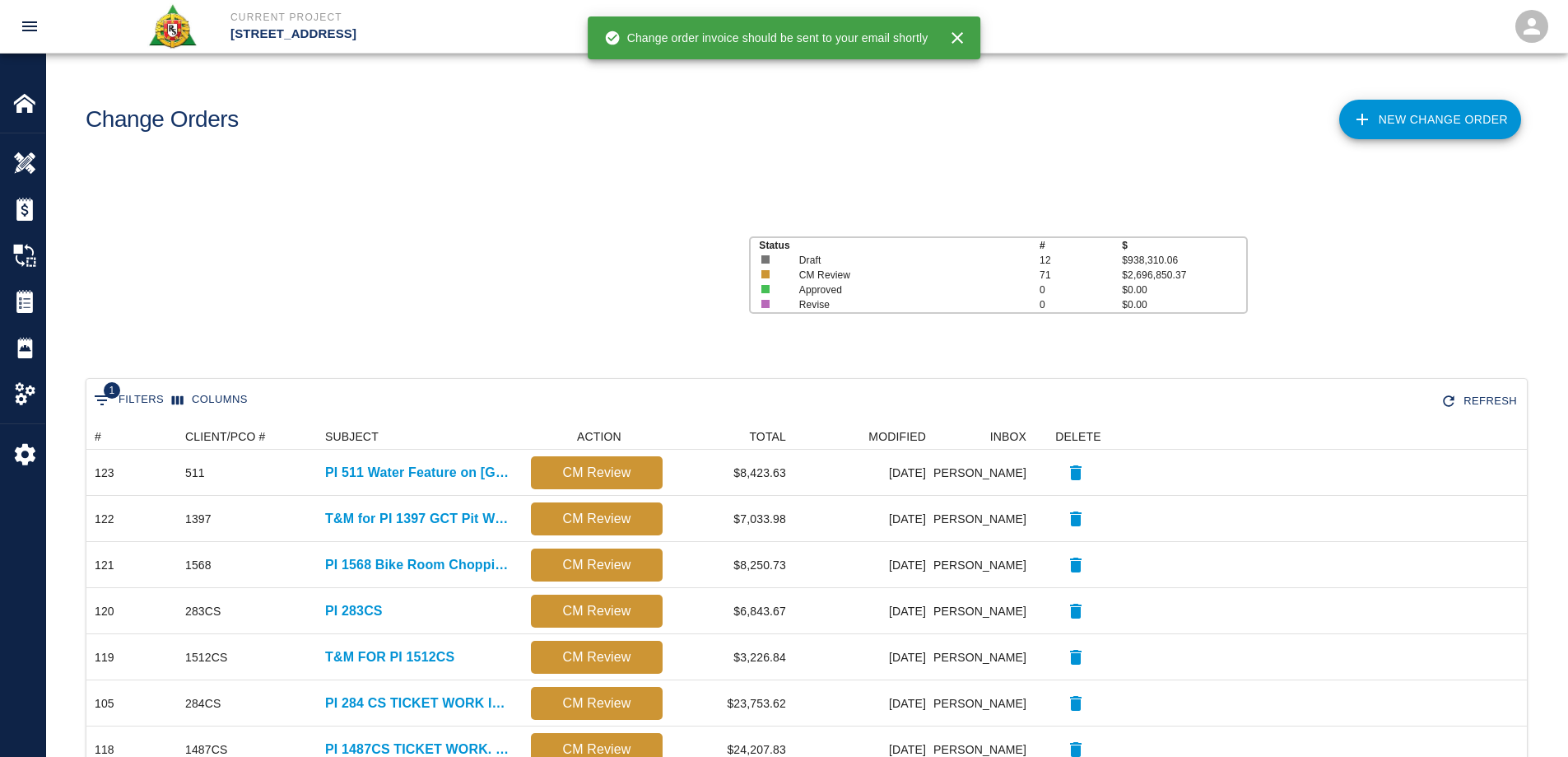
scroll to position [936, 1428]
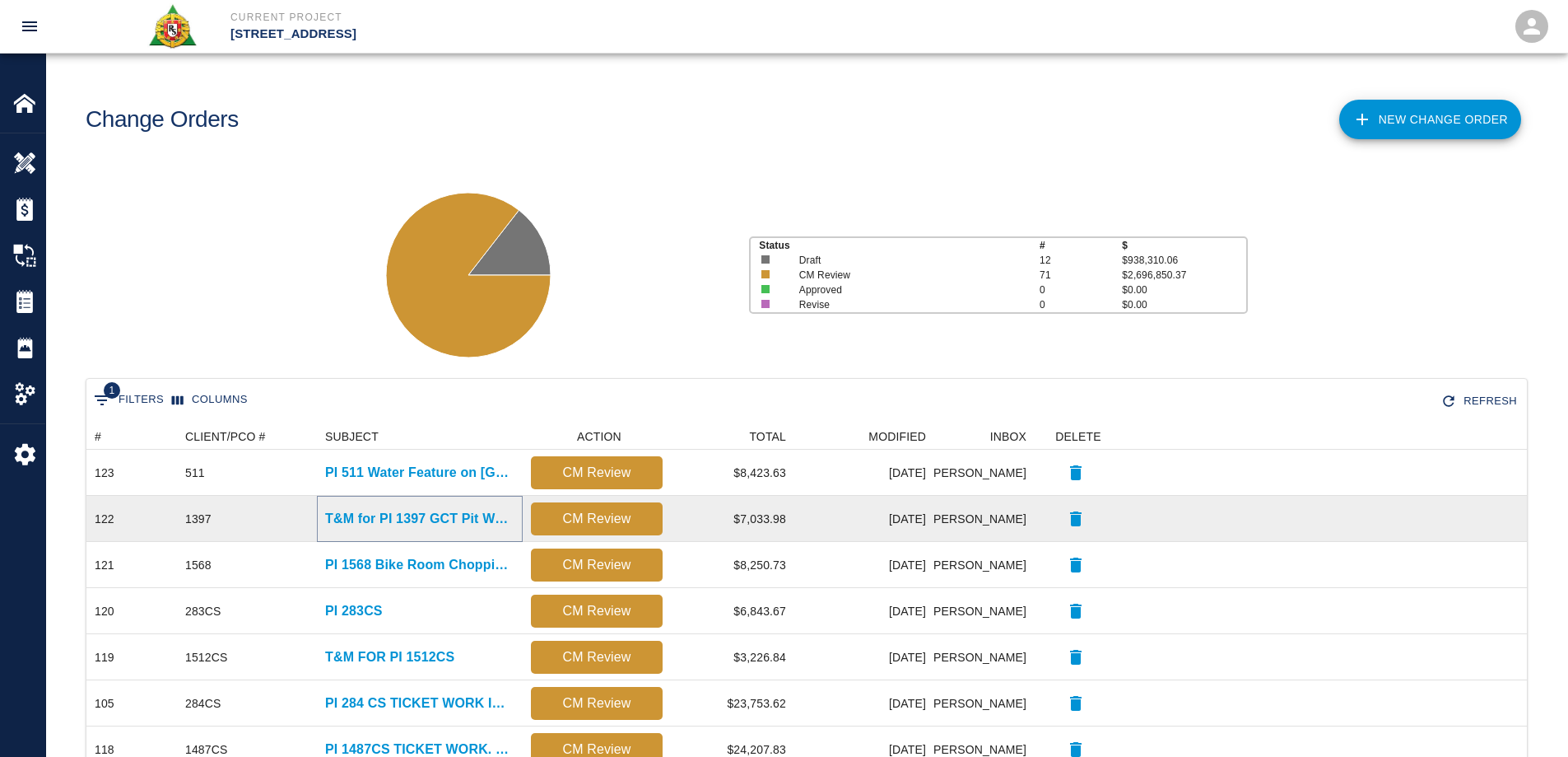
click at [422, 520] on p "T&M for PI 1397 GCT Pit Work" at bounding box center [420, 518] width 189 height 19
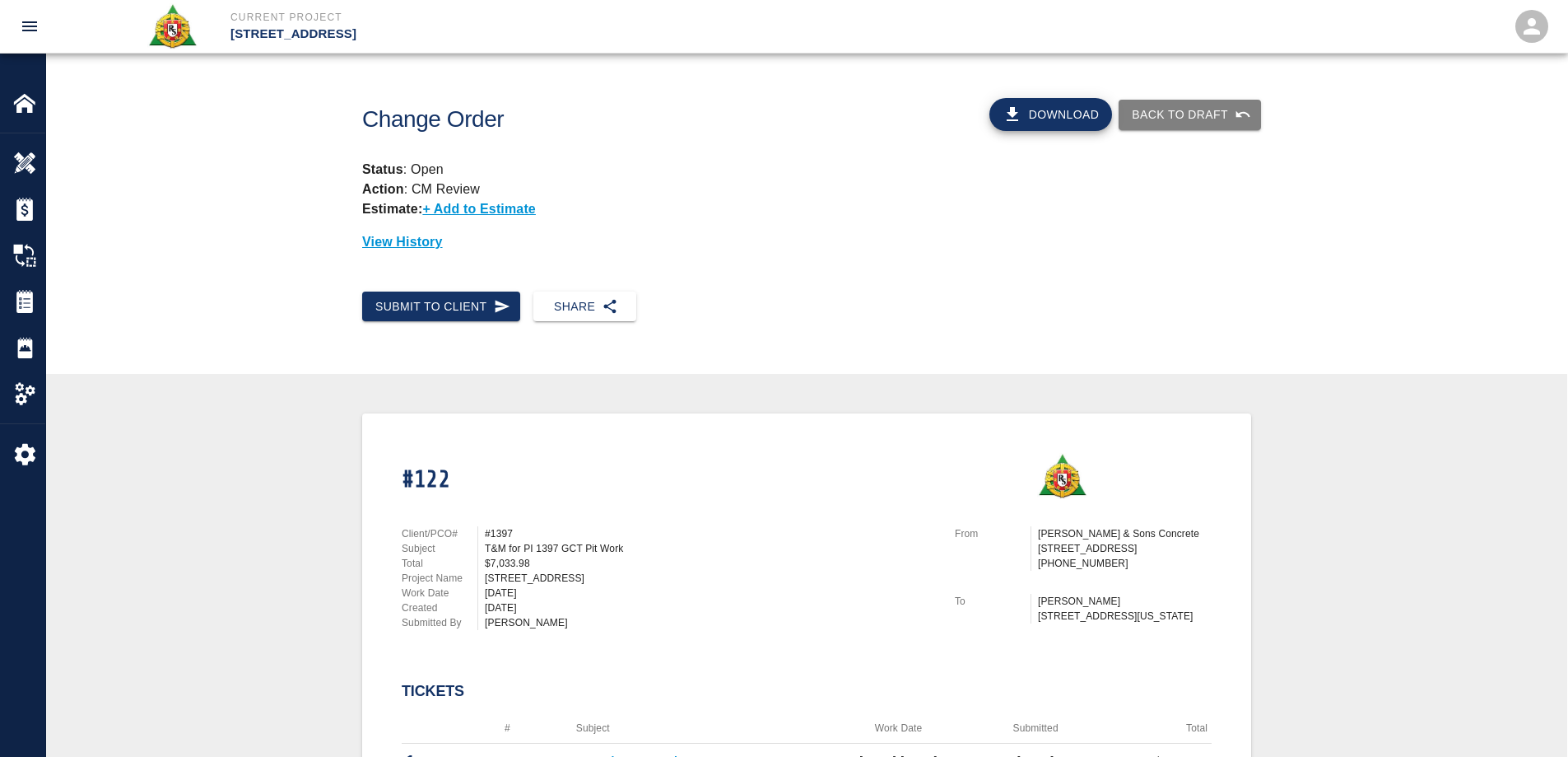
click at [1012, 119] on icon "button" at bounding box center [1011, 114] width 19 height 19
click at [16, 199] on img at bounding box center [24, 209] width 23 height 23
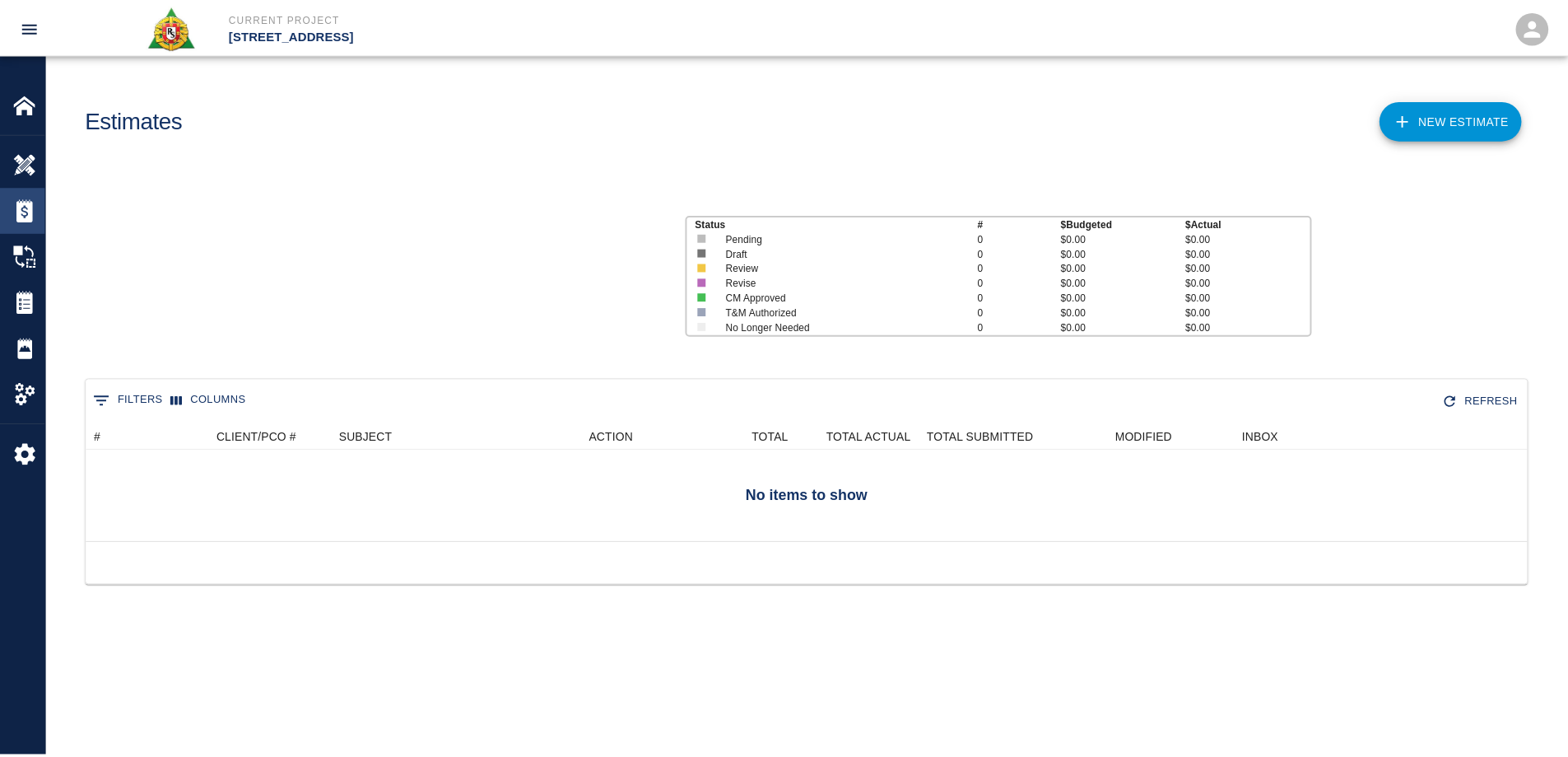
scroll to position [106, 1440]
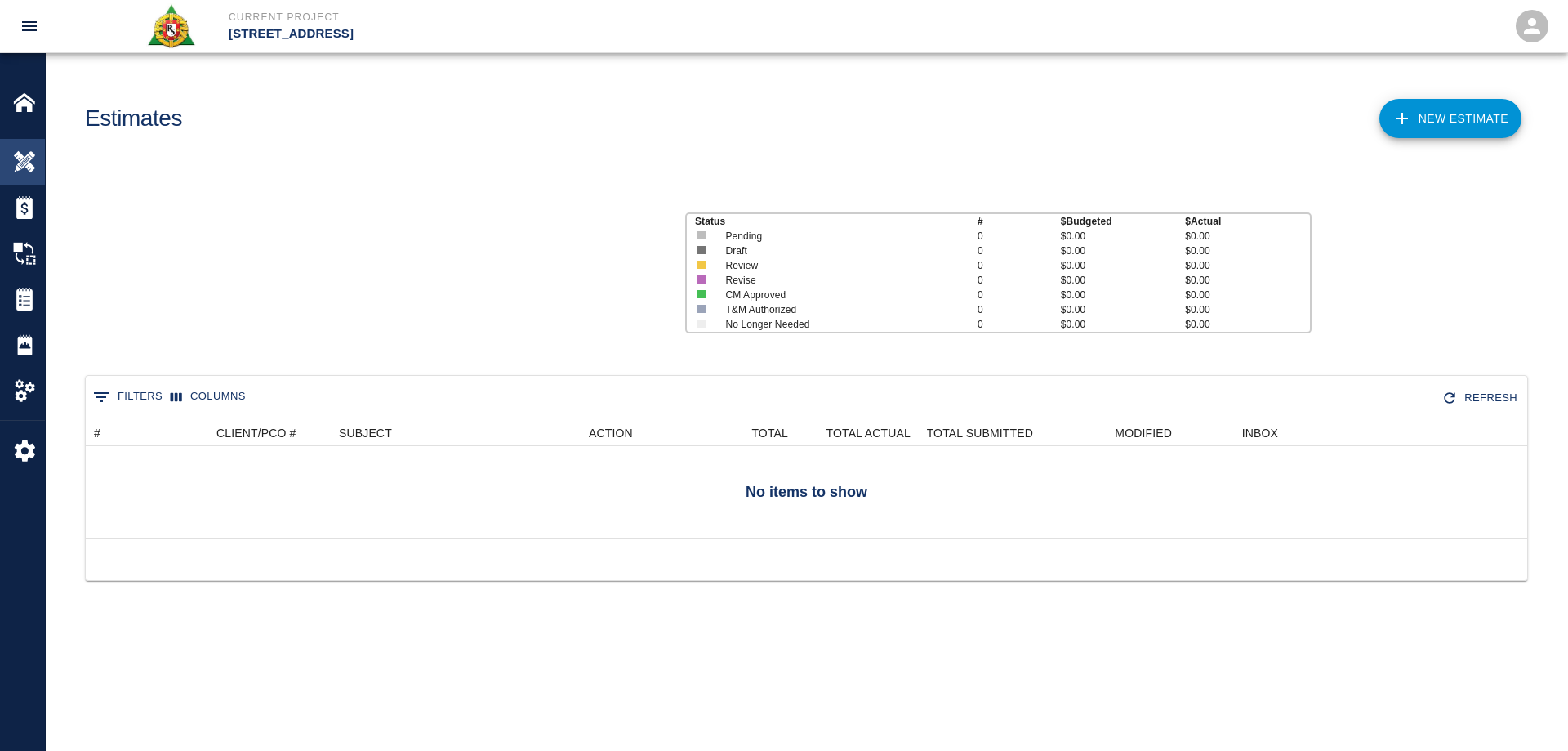
click at [38, 153] on div at bounding box center [36, 161] width 46 height 23
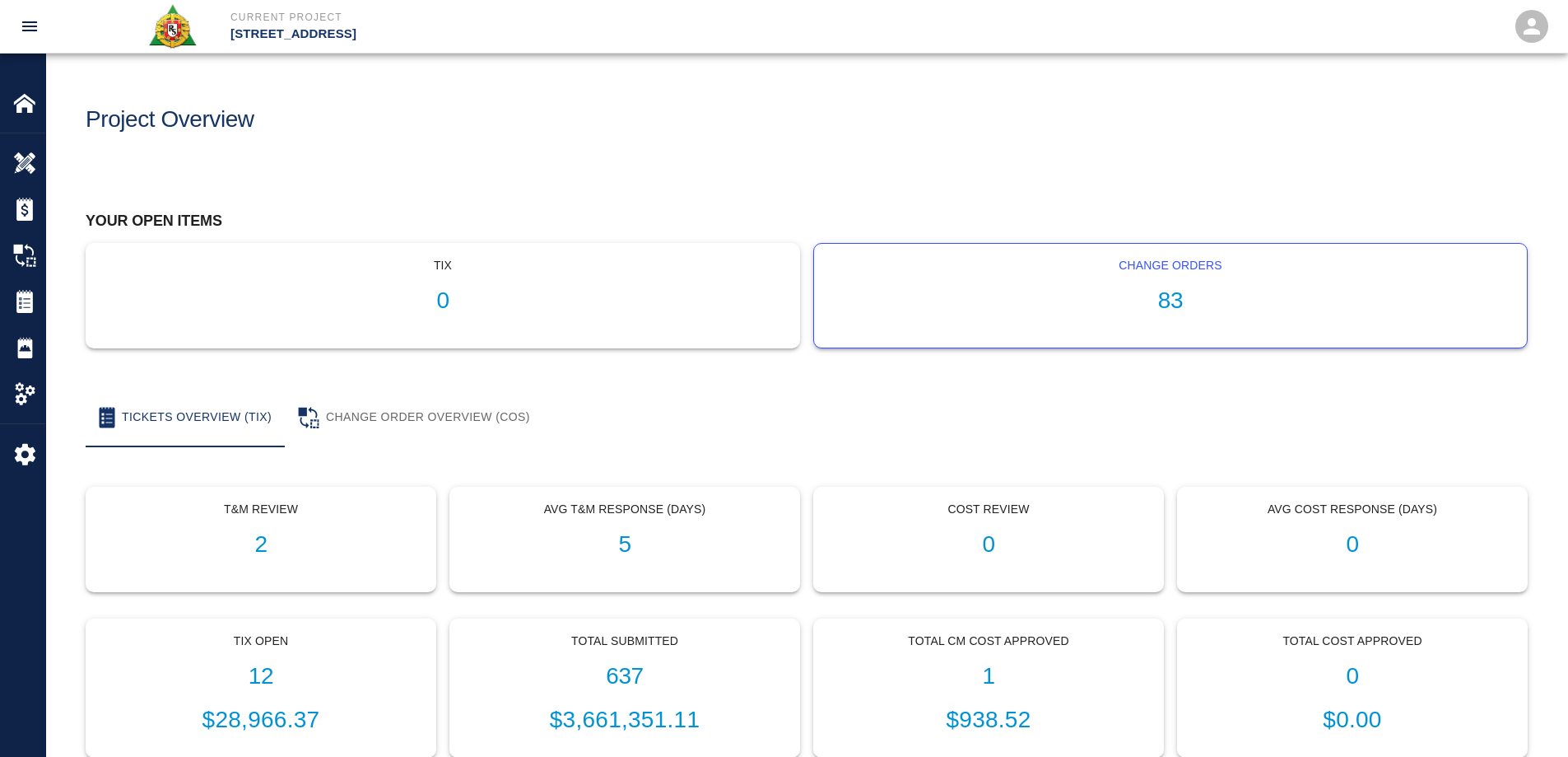
click at [1179, 287] on div "Change Orders 83" at bounding box center [1170, 295] width 713 height 103
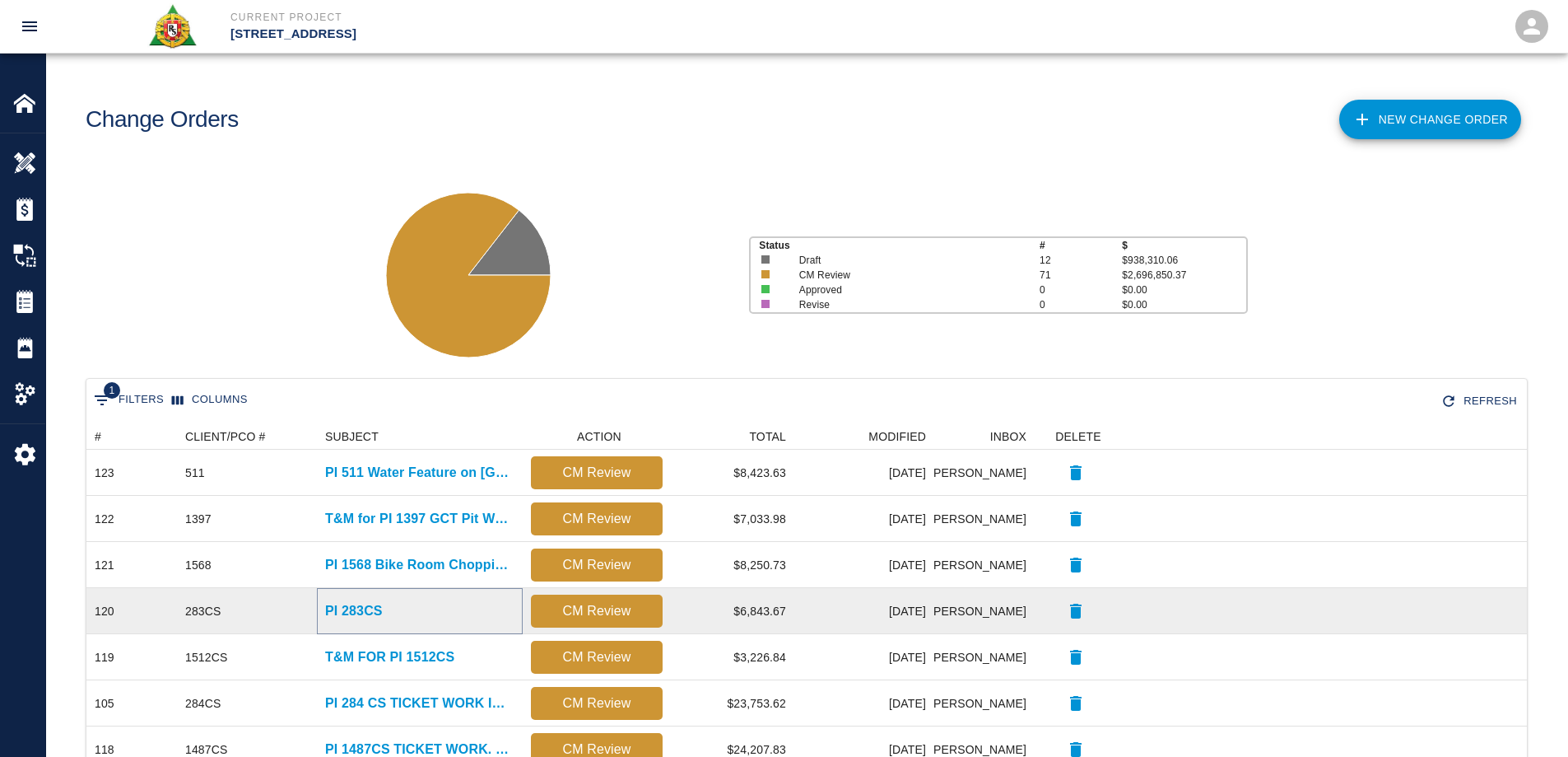
click at [372, 608] on p "PI 283CS" at bounding box center [354, 611] width 58 height 19
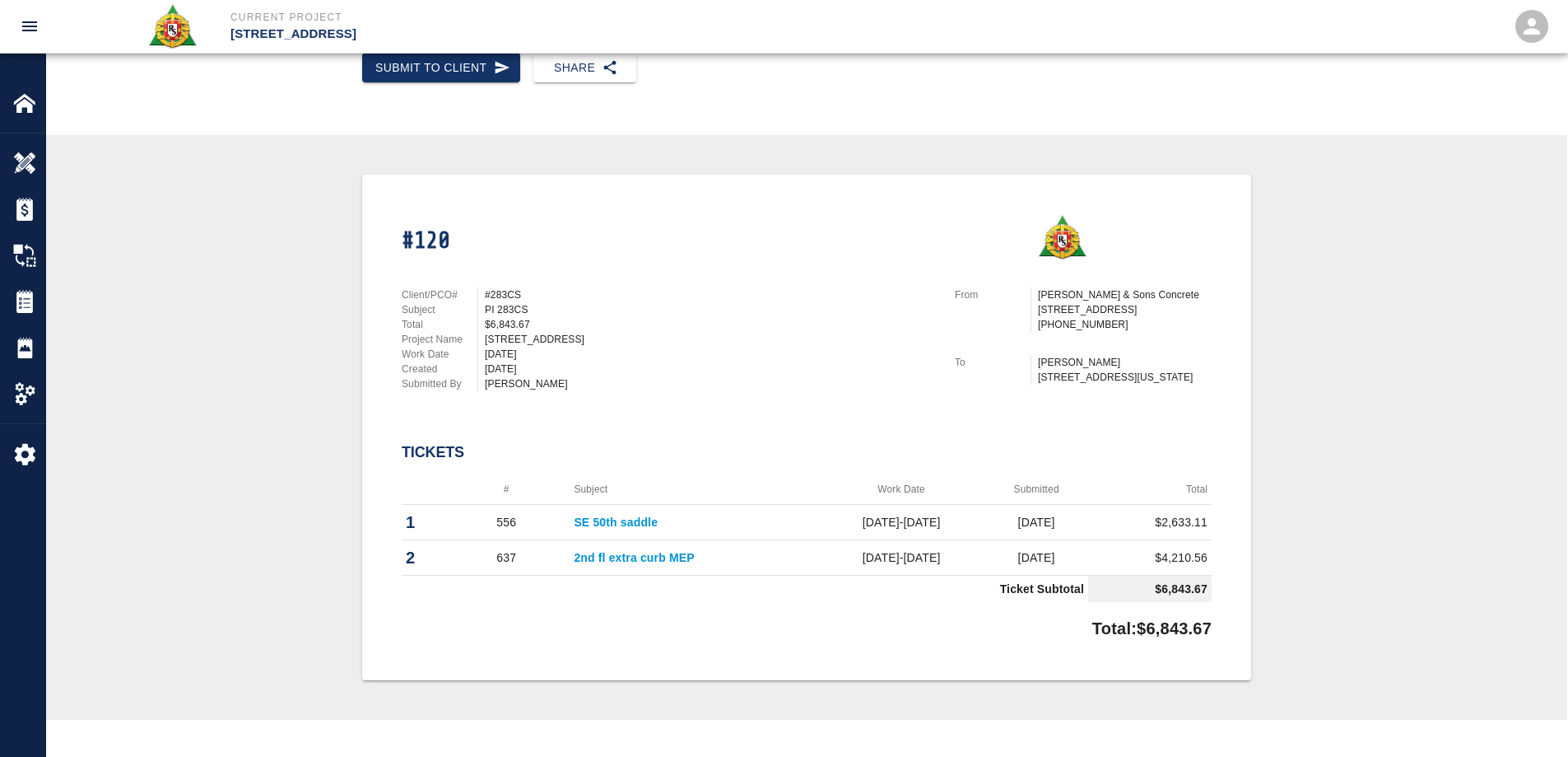
scroll to position [247, 0]
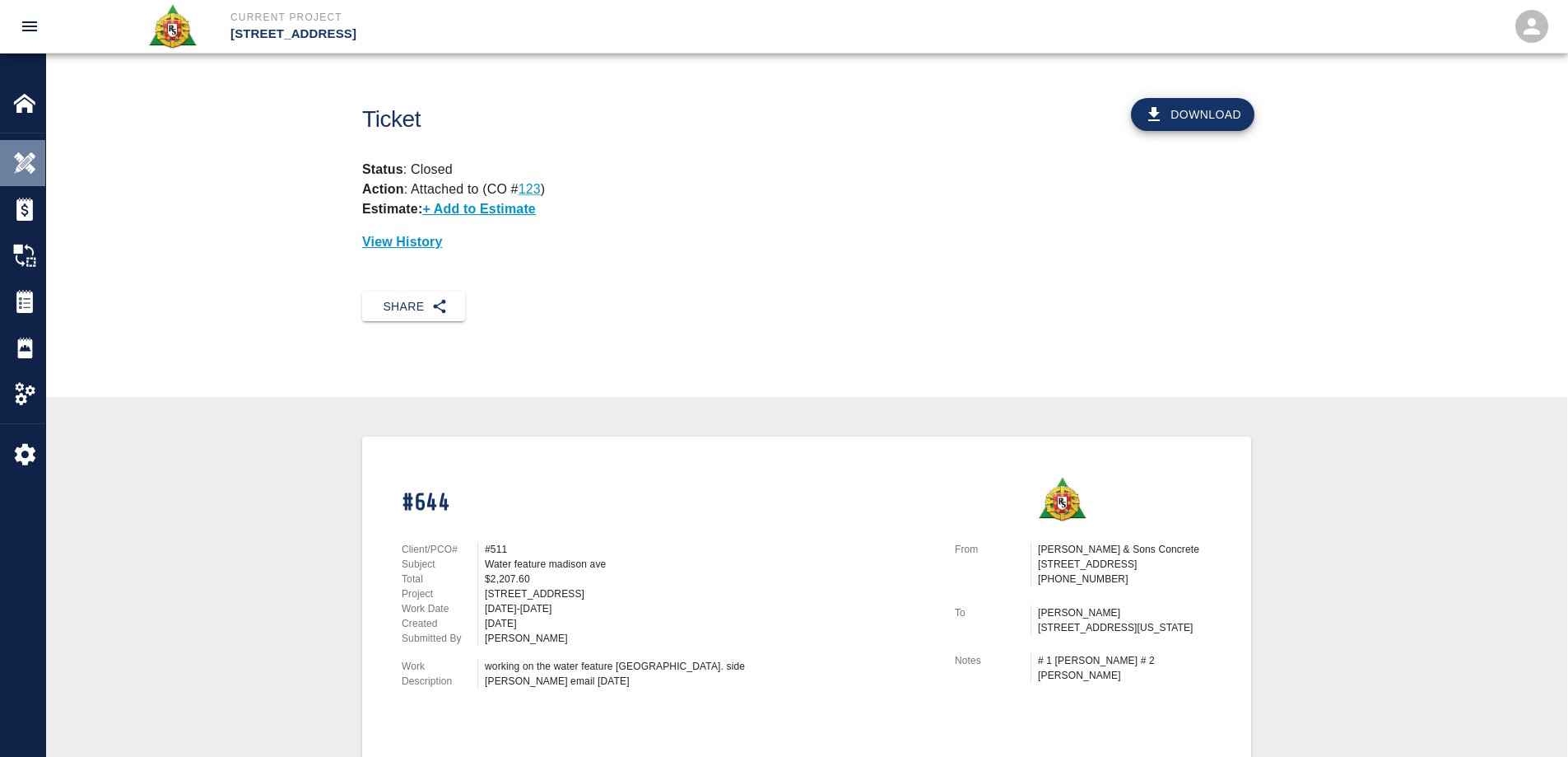
click at [24, 158] on img at bounding box center [24, 162] width 23 height 23
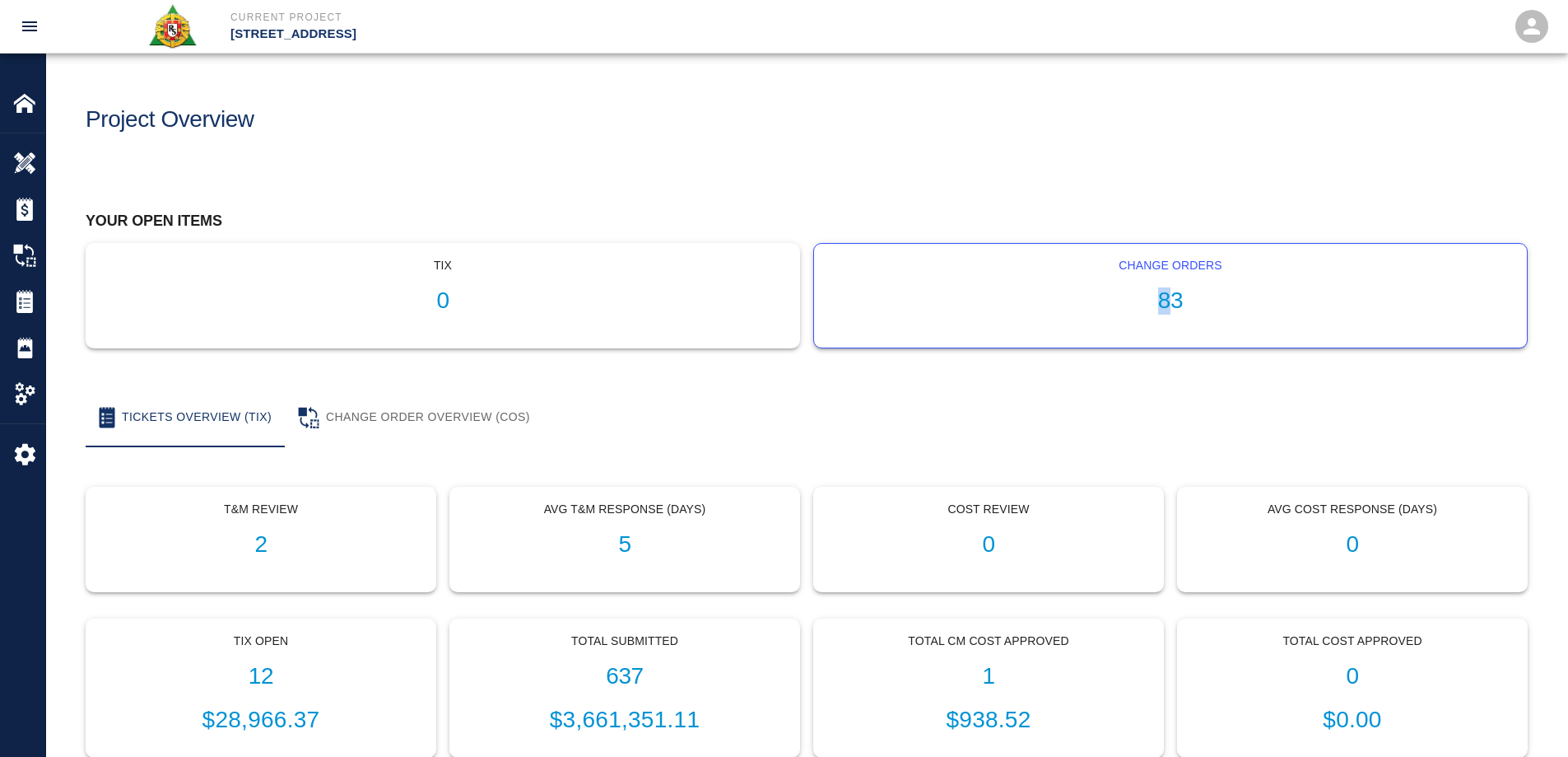
click at [1164, 297] on h1 "83" at bounding box center [1170, 301] width 687 height 27
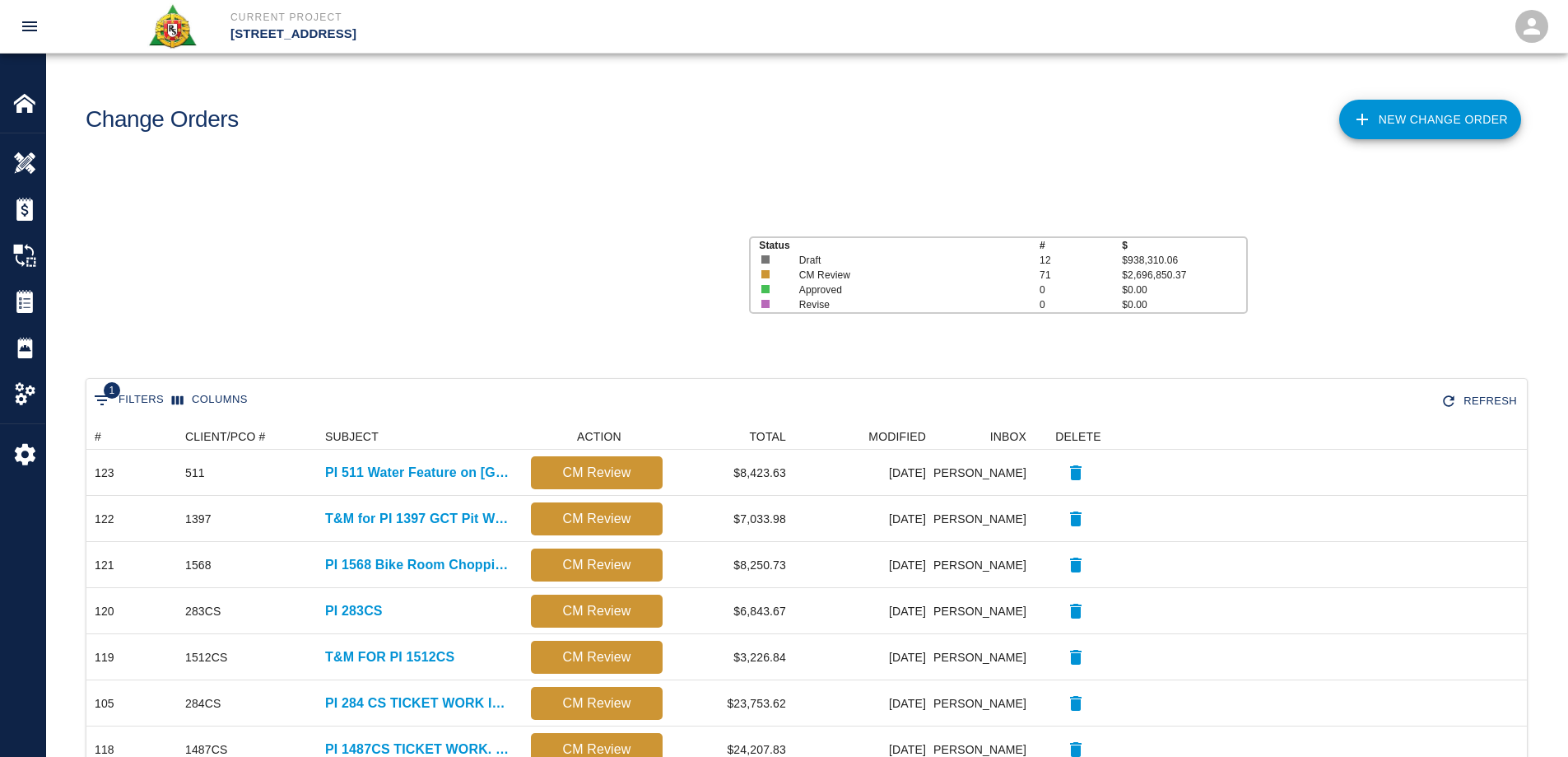
scroll to position [936, 1428]
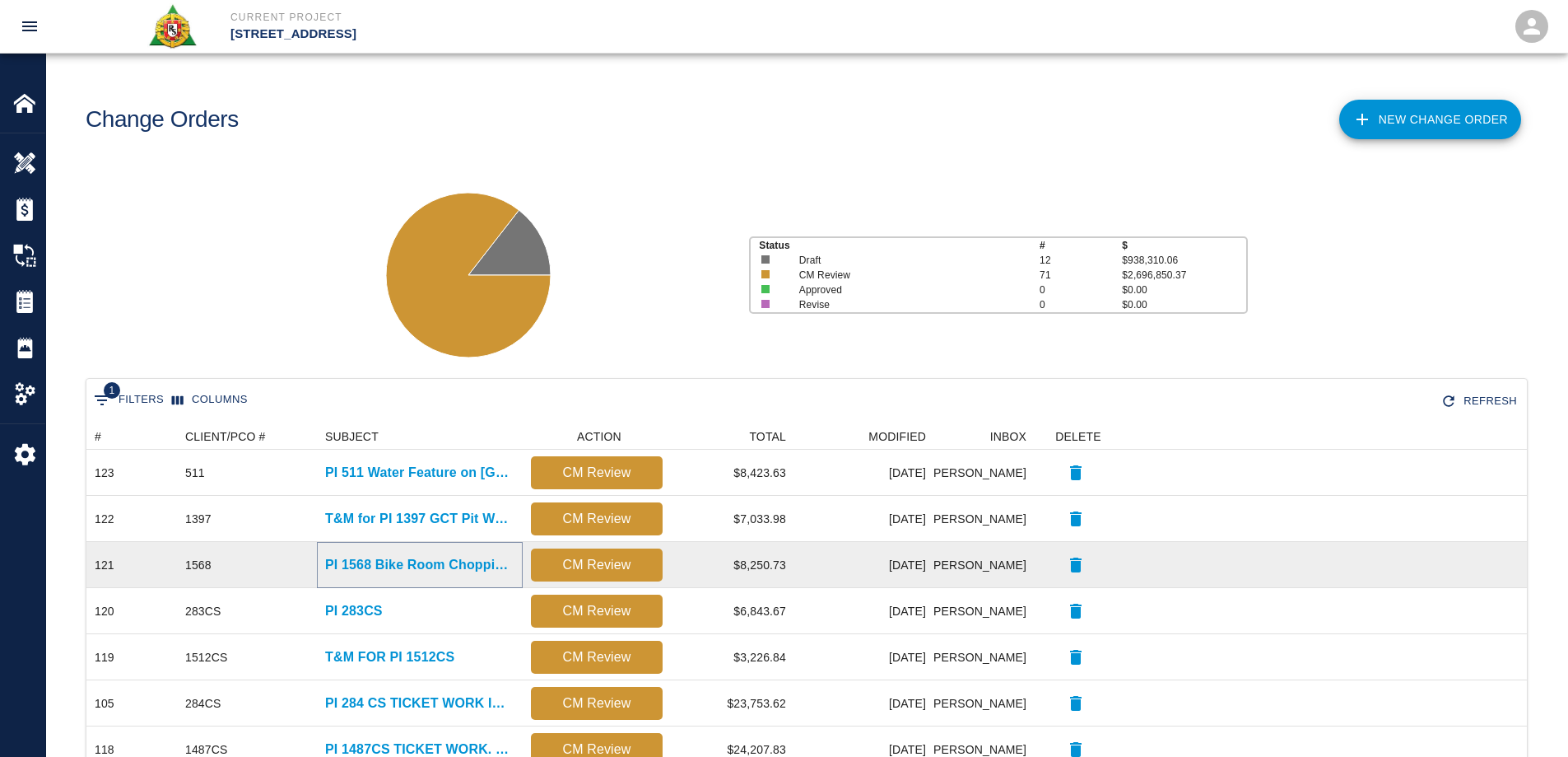
click at [404, 565] on p "PI 1568 Bike Room Chopping and Self Level Work" at bounding box center [420, 564] width 189 height 19
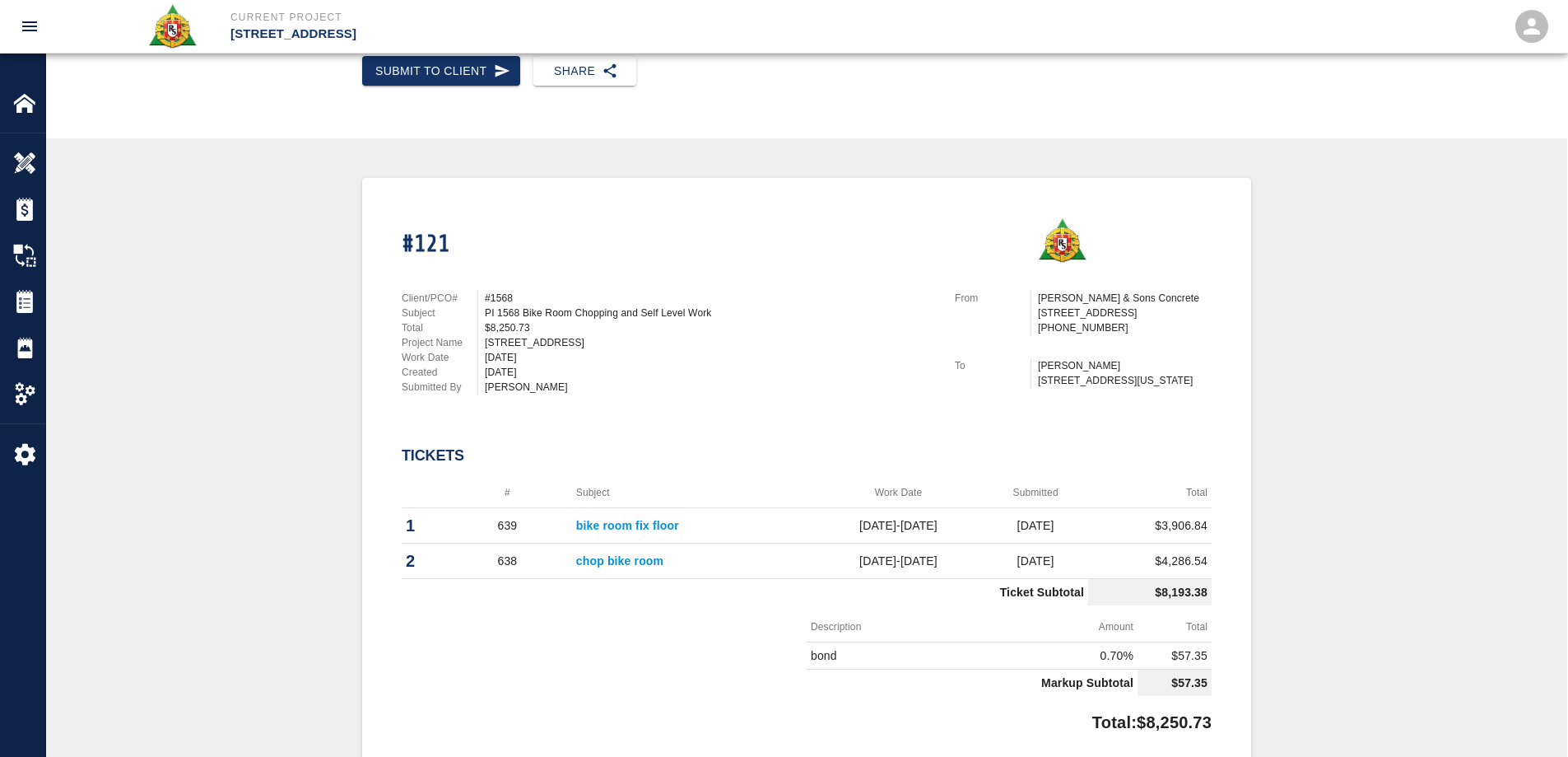
scroll to position [412, 0]
